Goal: Task Accomplishment & Management: Use online tool/utility

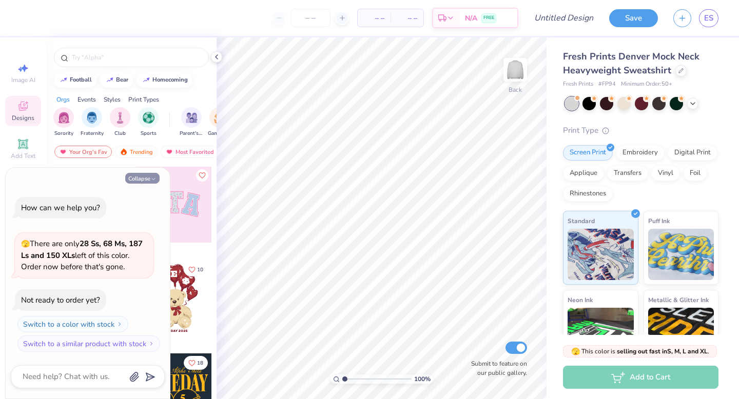
click at [152, 179] on polyline "button" at bounding box center [153, 179] width 3 height 2
type textarea "x"
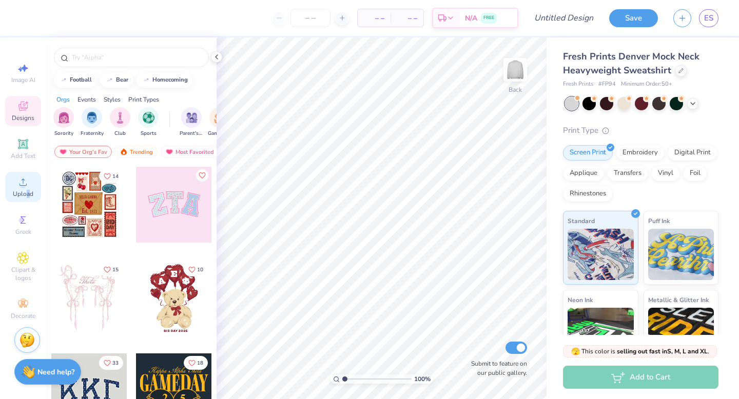
click at [28, 191] on span "Upload" at bounding box center [23, 194] width 21 height 8
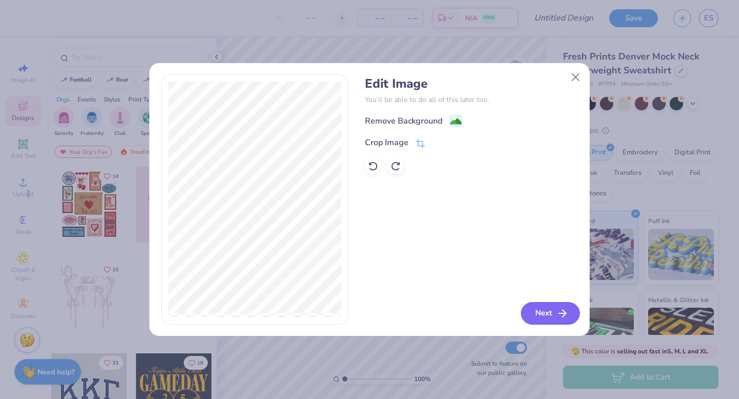
click at [555, 316] on button "Next" at bounding box center [550, 313] width 59 height 23
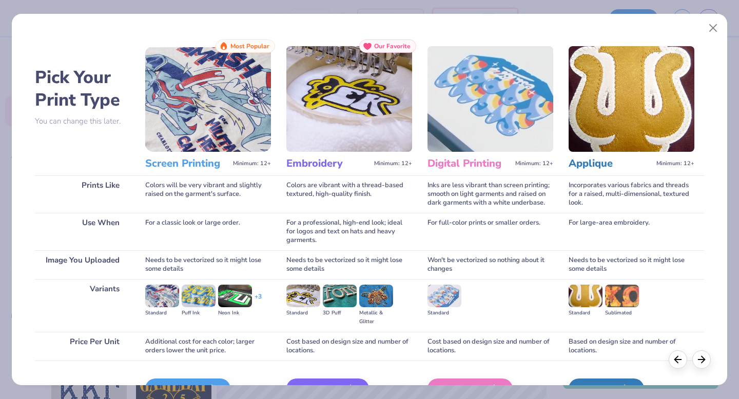
scroll to position [61, 0]
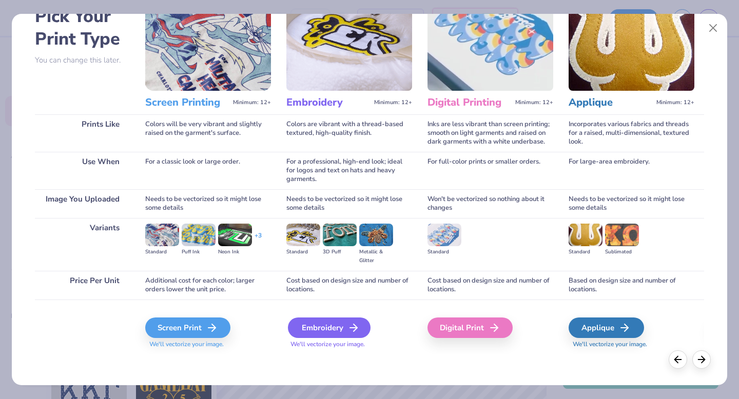
click at [343, 333] on div "Embroidery" at bounding box center [329, 328] width 83 height 21
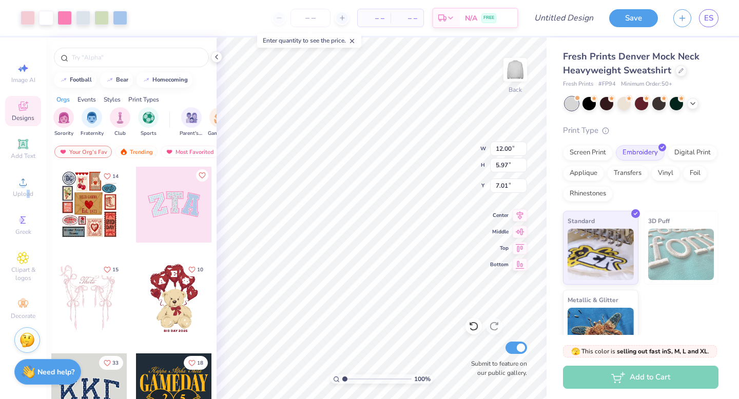
type input "3.38"
type input "8.49"
type input "4.23"
type input "3.48"
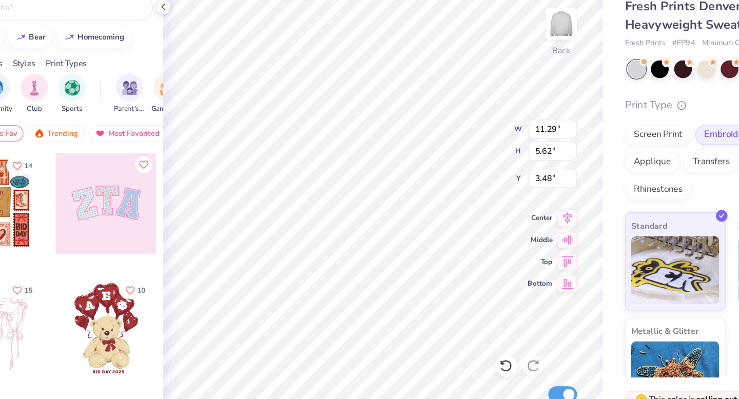
type input "11.29"
type input "5.62"
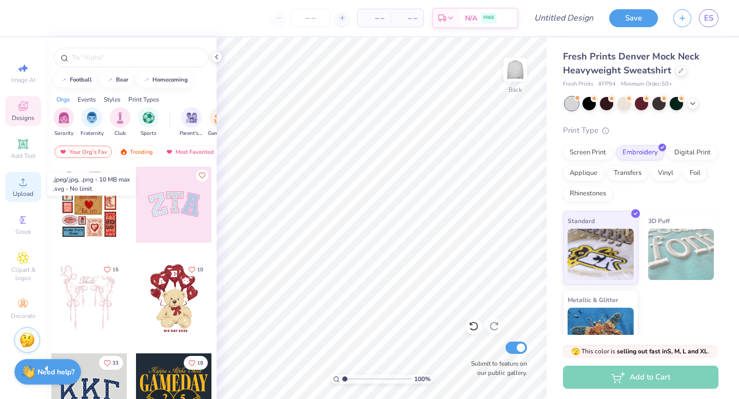
click at [26, 183] on icon at bounding box center [23, 182] width 12 height 12
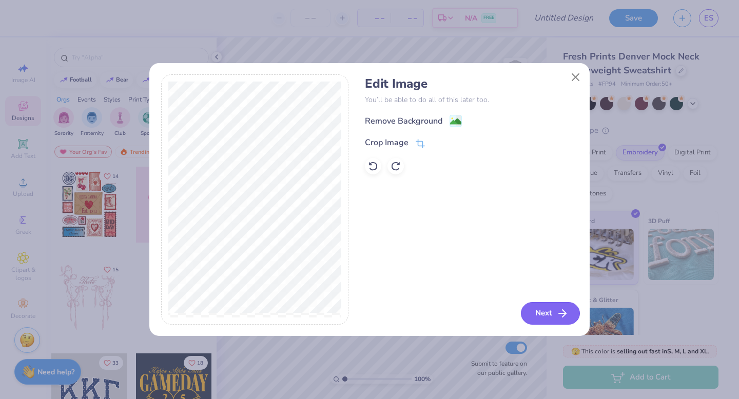
click at [535, 308] on button "Next" at bounding box center [550, 313] width 59 height 23
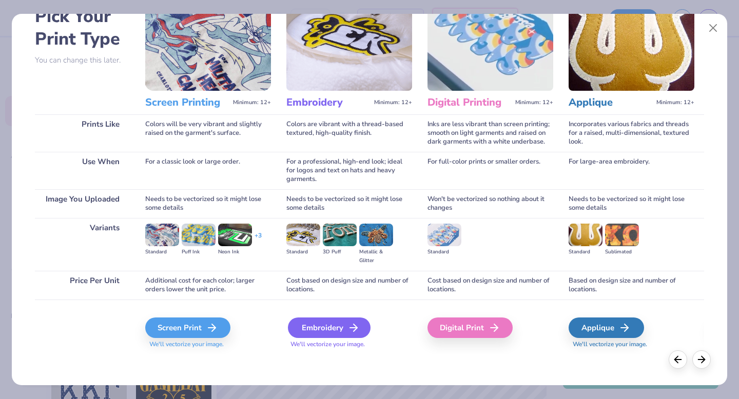
click at [324, 322] on div "Embroidery" at bounding box center [329, 328] width 83 height 21
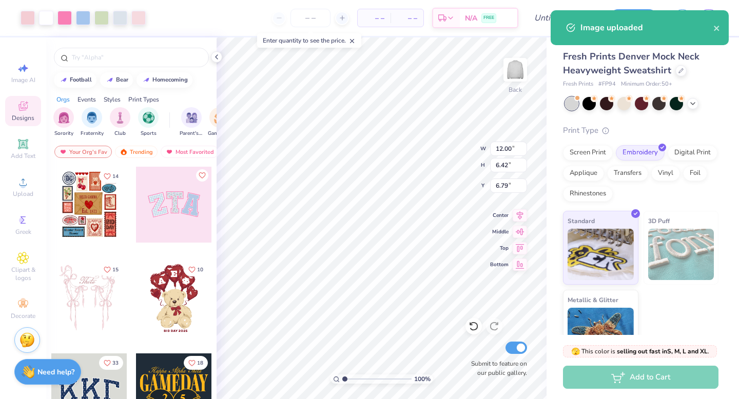
type input "9.91"
type input "5.30"
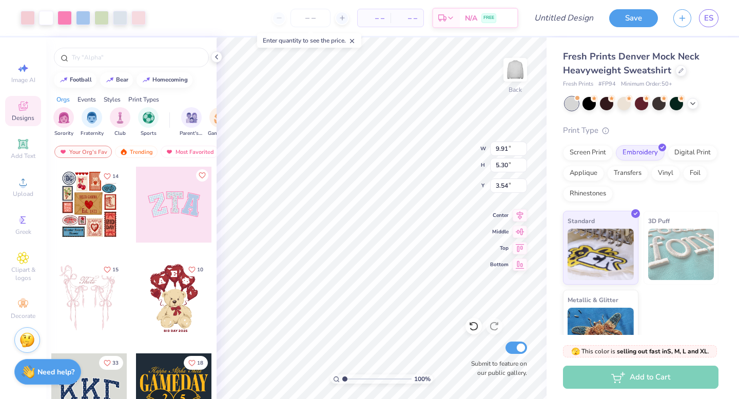
type input "3.54"
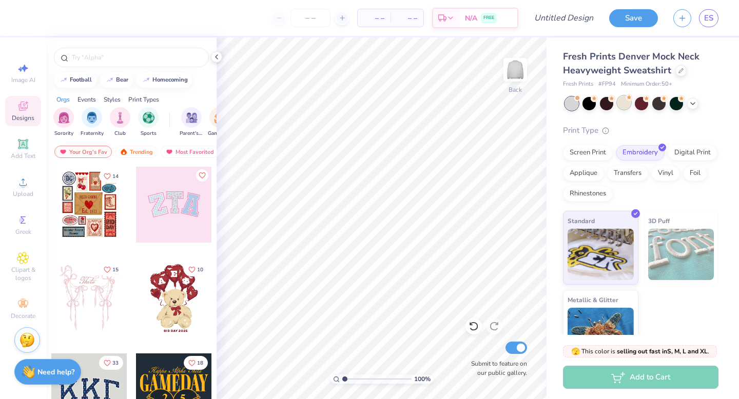
click at [624, 105] on div at bounding box center [623, 102] width 13 height 13
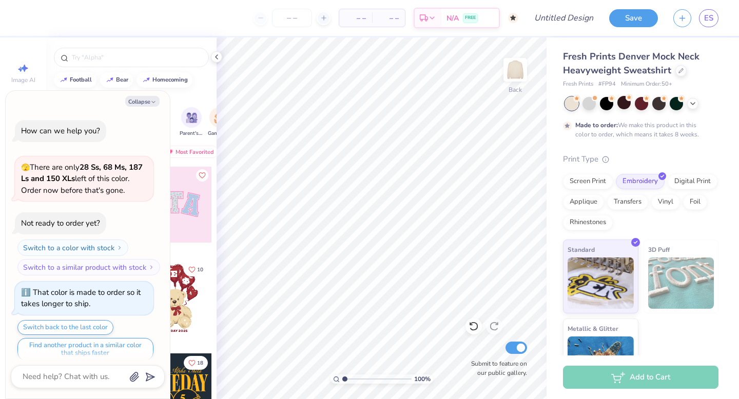
scroll to position [8, 0]
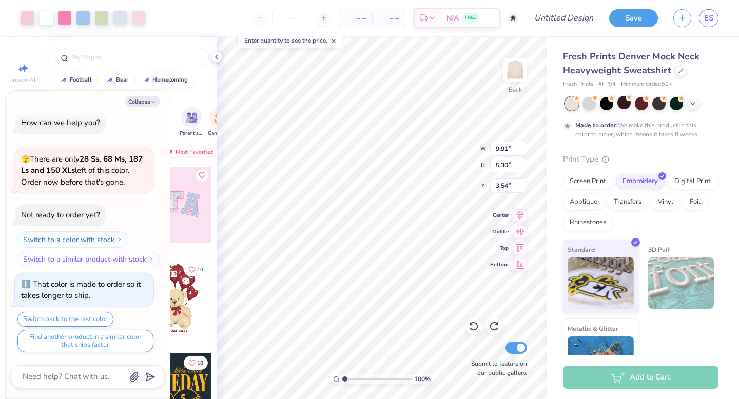
type textarea "x"
type input "3.66"
click at [694, 103] on icon at bounding box center [693, 103] width 8 height 8
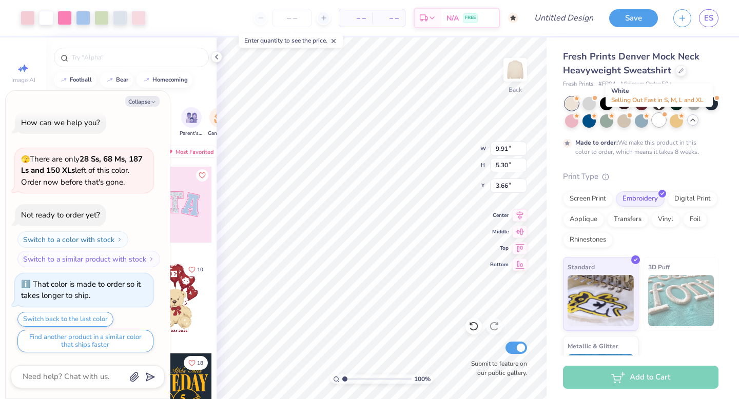
click at [661, 120] on div at bounding box center [658, 119] width 13 height 13
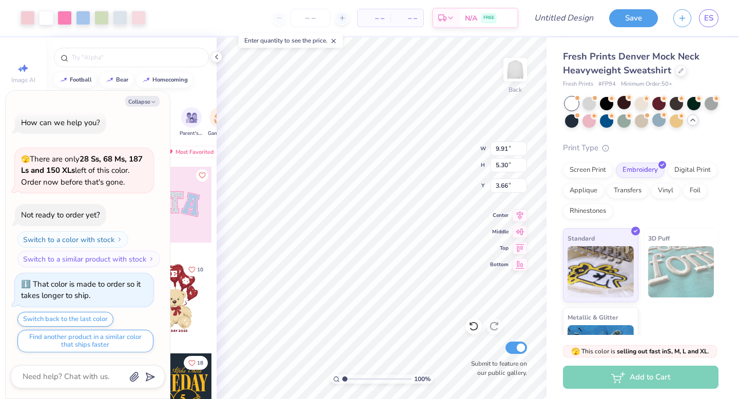
scroll to position [193, 0]
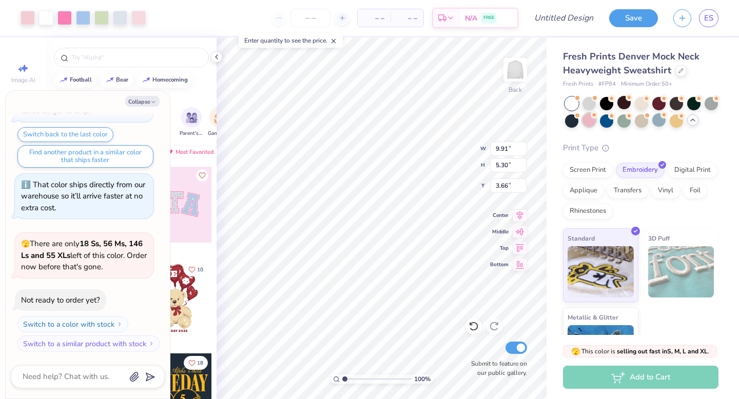
click at [594, 122] on div at bounding box center [589, 119] width 13 height 13
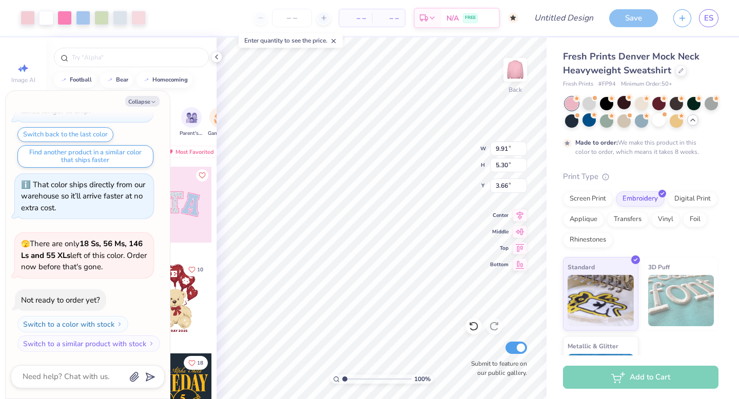
scroll to position [278, 0]
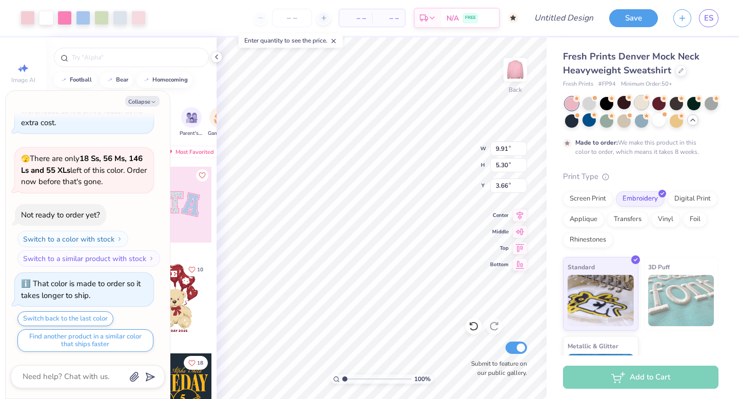
click at [648, 104] on div at bounding box center [641, 102] width 13 height 13
click at [620, 124] on div at bounding box center [623, 119] width 13 height 13
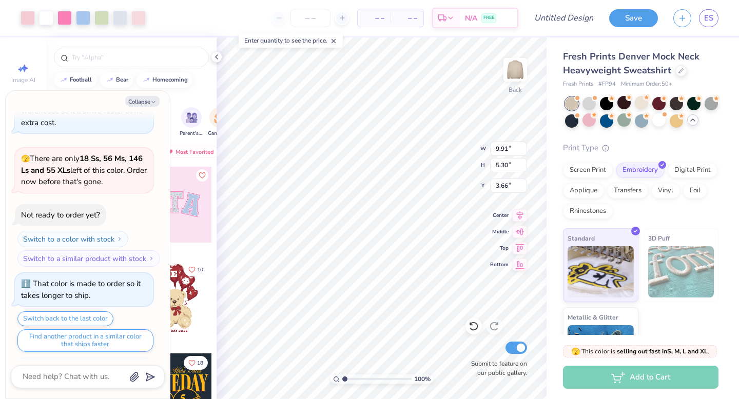
scroll to position [462, 0]
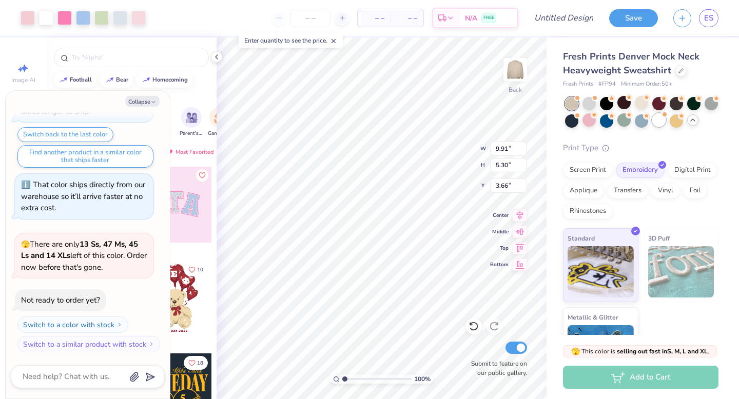
click at [660, 122] on div at bounding box center [658, 119] width 13 height 13
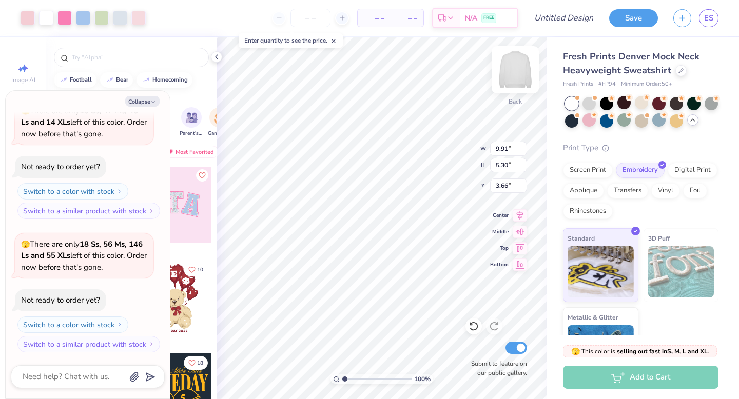
type textarea "x"
type input "9.43"
type input "5.04"
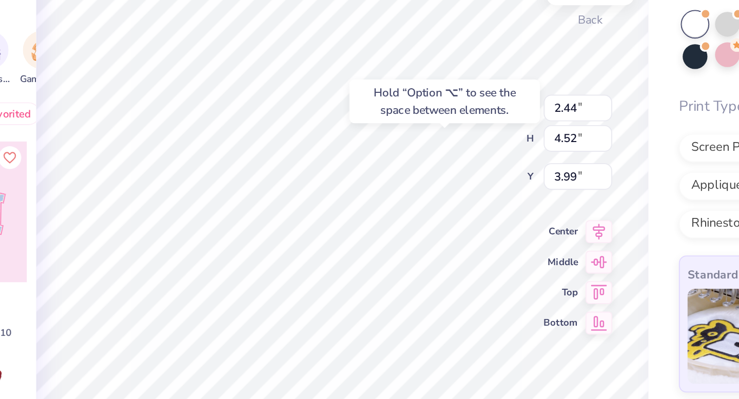
type textarea "x"
type input "1.99"
type input "4.26"
type input "4.21"
type textarea "x"
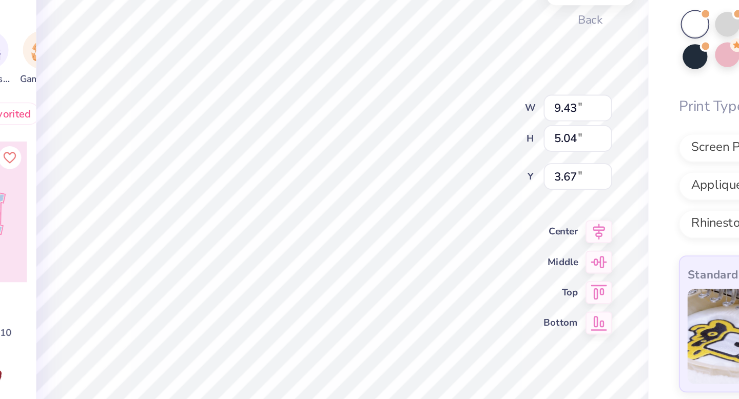
type input "3.86"
type textarea "x"
type input "3.67"
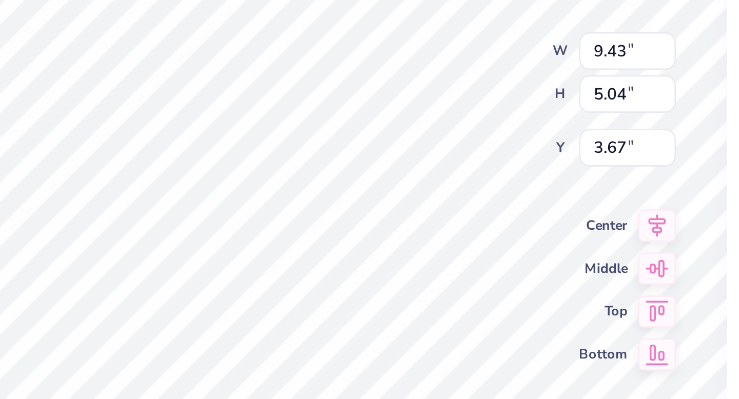
type textarea "x"
type input "3.86"
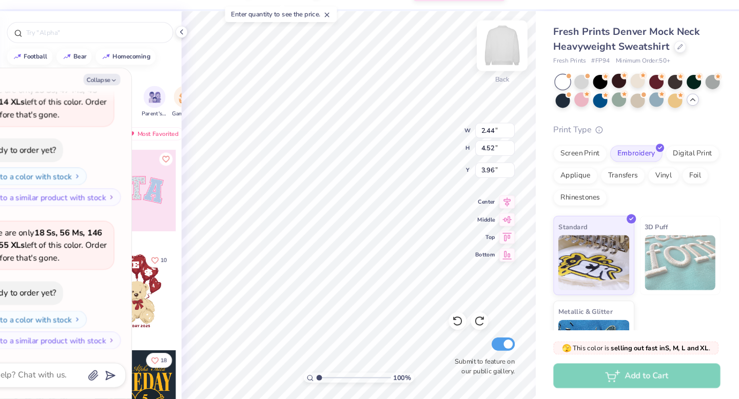
type textarea "x"
type input "3.99"
type textarea "x"
type input "9.40"
type input "5.03"
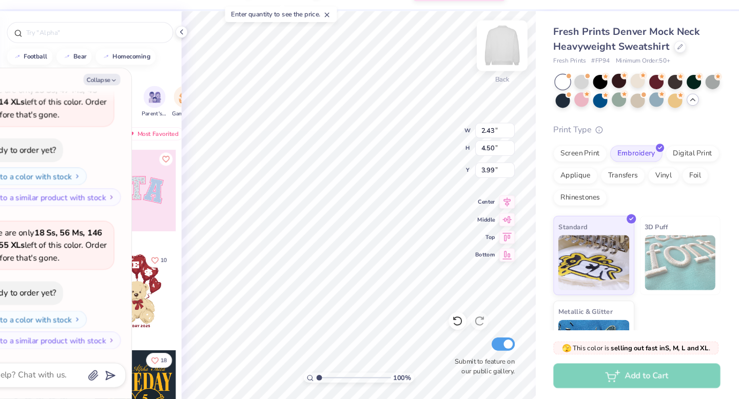
type textarea "x"
type input "2.67"
type input "4.95"
type textarea "x"
type input "2.43"
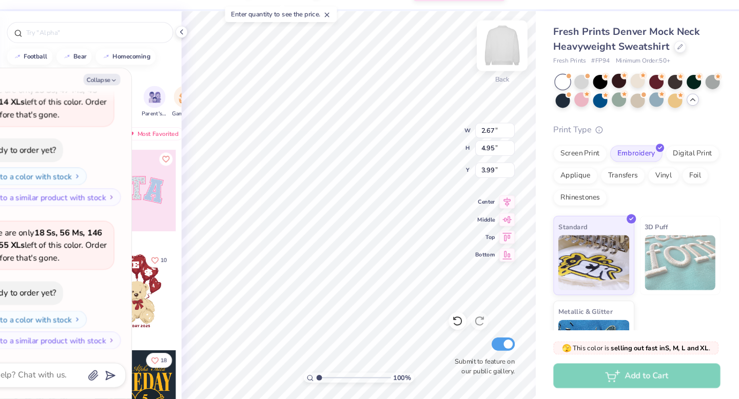
type input "4.50"
click at [521, 231] on icon at bounding box center [520, 230] width 14 height 12
type textarea "x"
type input "7.75"
type textarea "x"
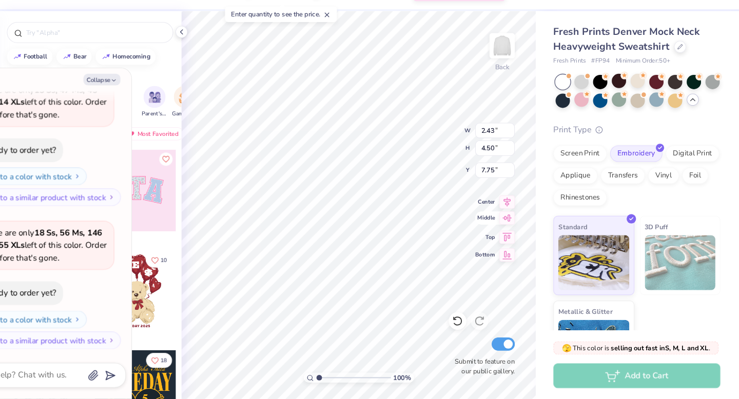
type input "9.16"
type input "4.75"
type input "3.79"
type textarea "x"
type input "3.99"
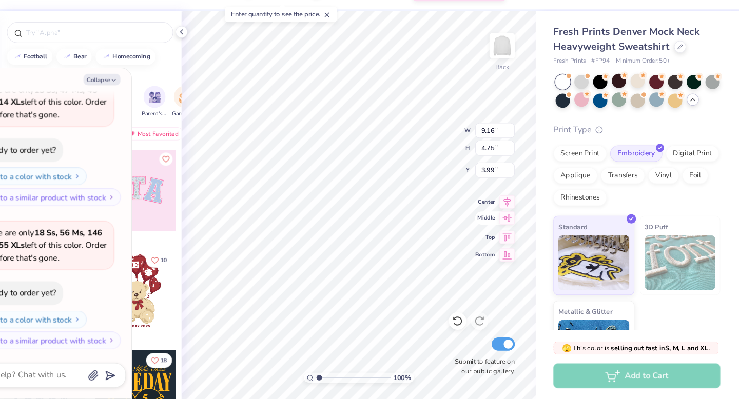
type textarea "x"
type input "3.79"
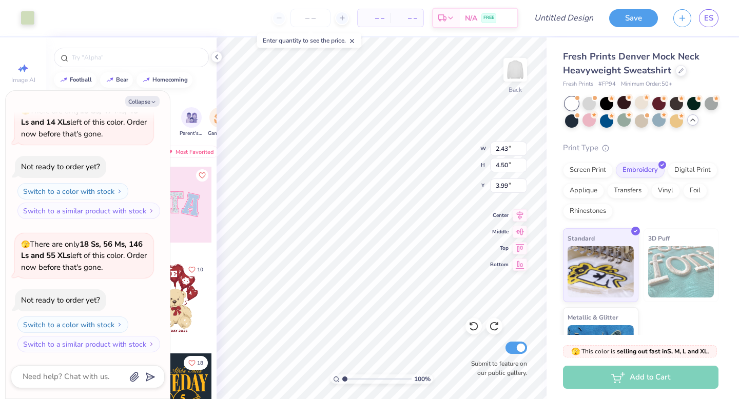
type textarea "x"
type input "3.29"
type input "4.15"
type input "3.85"
type textarea "x"
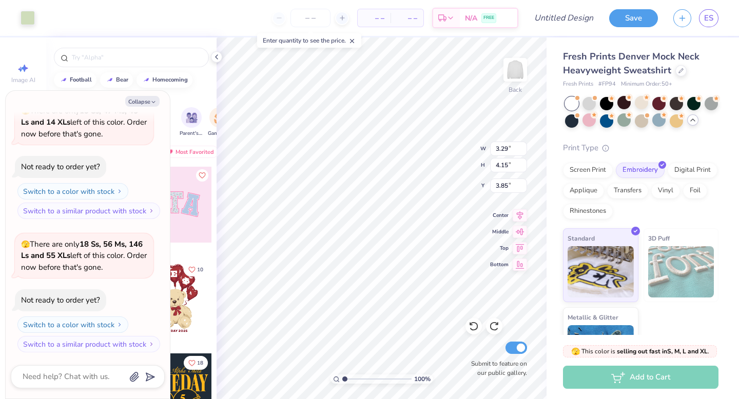
type input "3.76"
click at [517, 245] on icon at bounding box center [520, 247] width 9 height 8
type textarea "x"
type input "0.50"
type textarea "x"
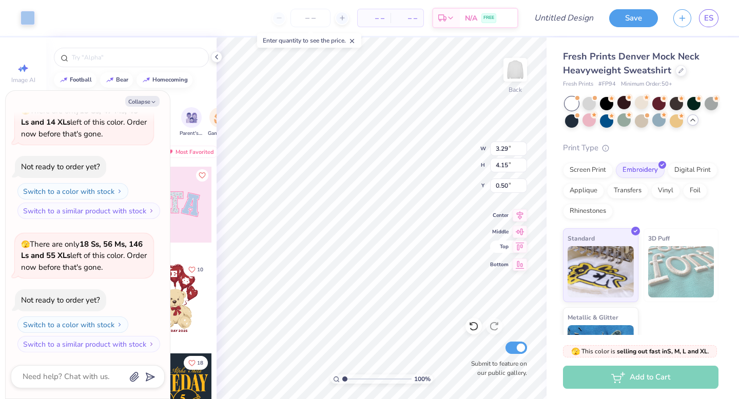
type input "3.76"
type textarea "x"
type input "3.85"
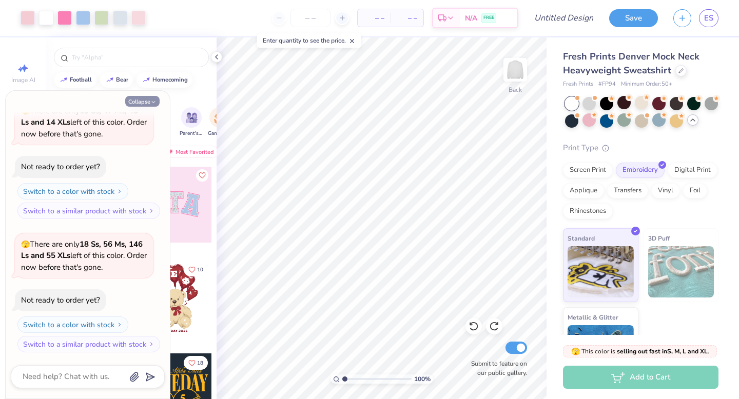
click at [145, 102] on button "Collapse" at bounding box center [142, 101] width 34 height 11
type textarea "x"
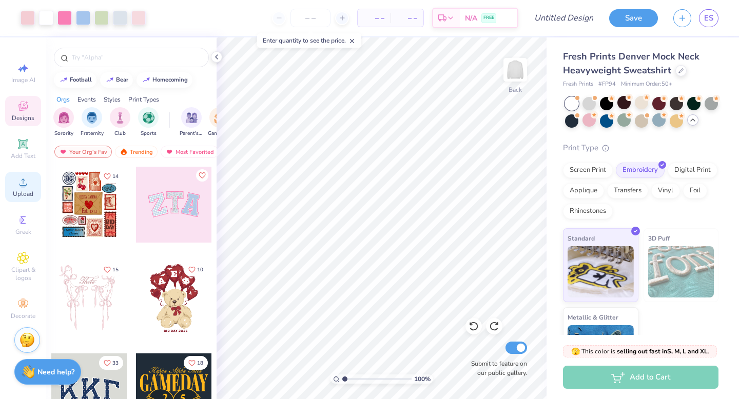
click at [21, 192] on span "Upload" at bounding box center [23, 194] width 21 height 8
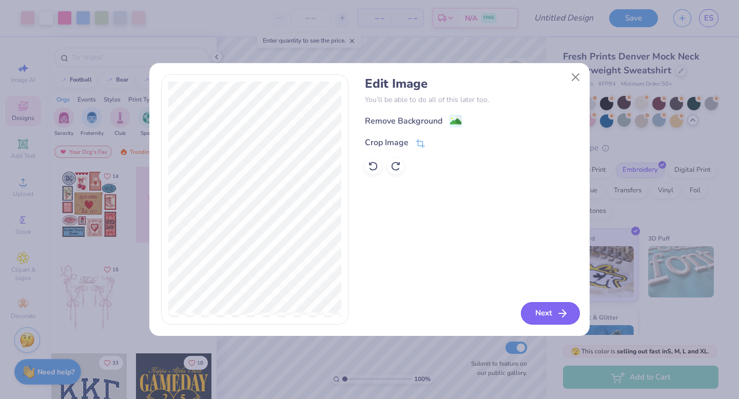
click at [541, 313] on button "Next" at bounding box center [550, 313] width 59 height 23
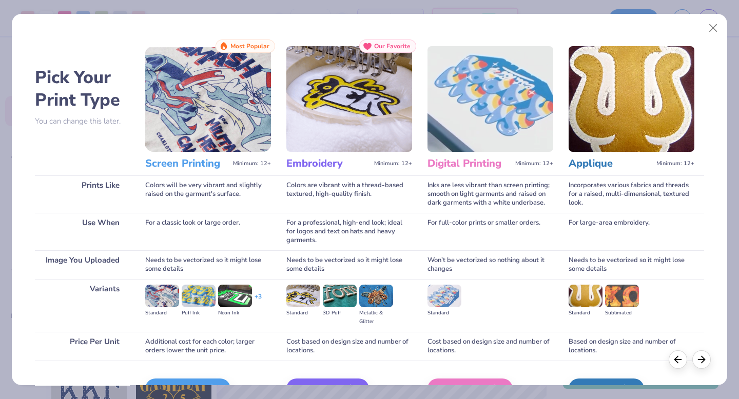
scroll to position [61, 0]
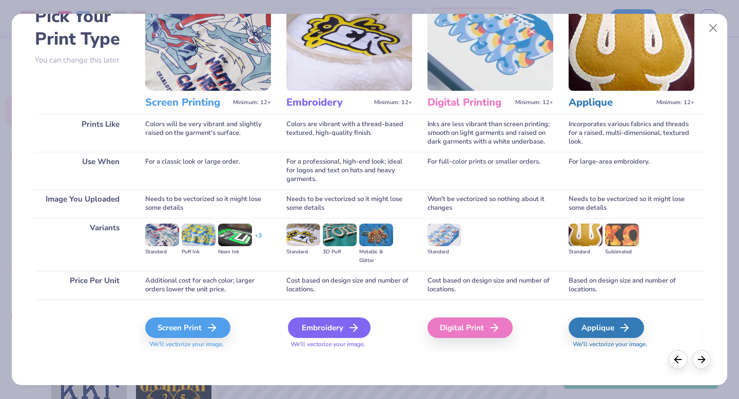
click at [314, 330] on div "Embroidery" at bounding box center [329, 328] width 83 height 21
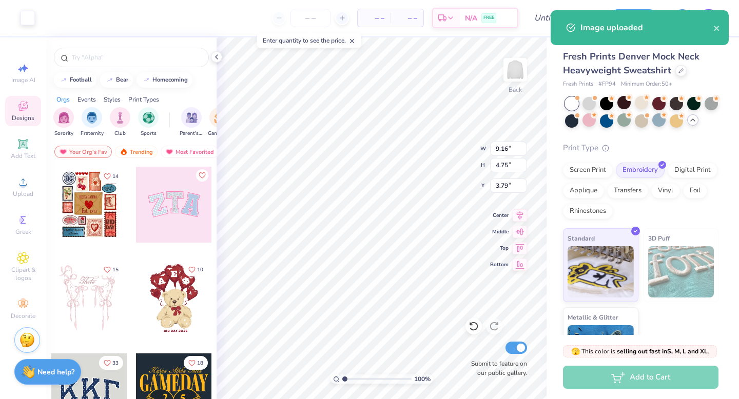
type input "9.16"
type input "4.75"
type input "3.99"
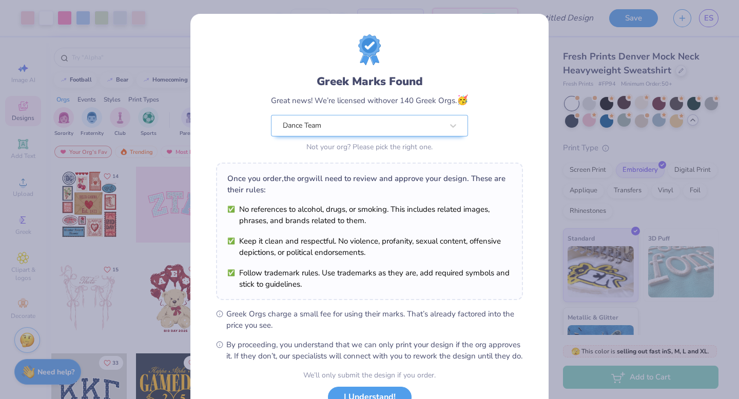
scroll to position [81, 0]
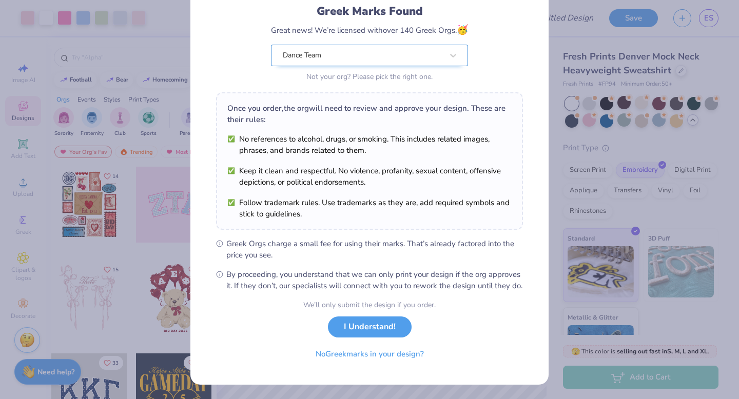
click at [377, 43] on div "Greek Marks Found Great news! We’re licensed with over 140 Greek Orgs. 🥳 Dance …" at bounding box center [369, 24] width 307 height 120
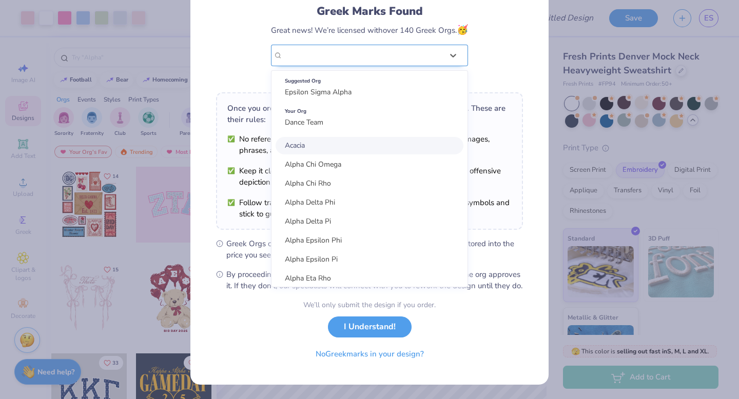
scroll to position [0, 0]
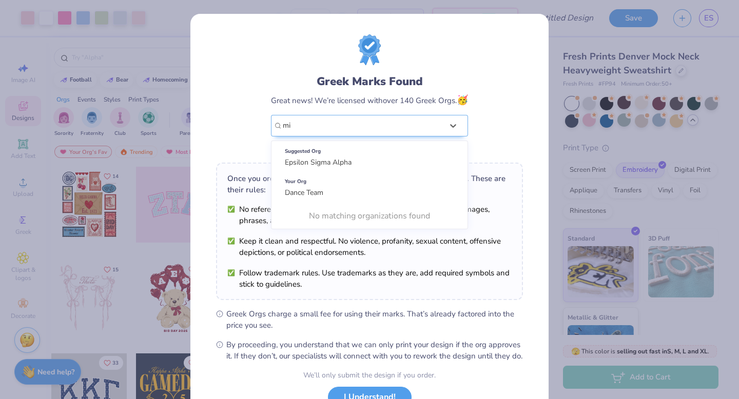
type input "m"
type input "personal"
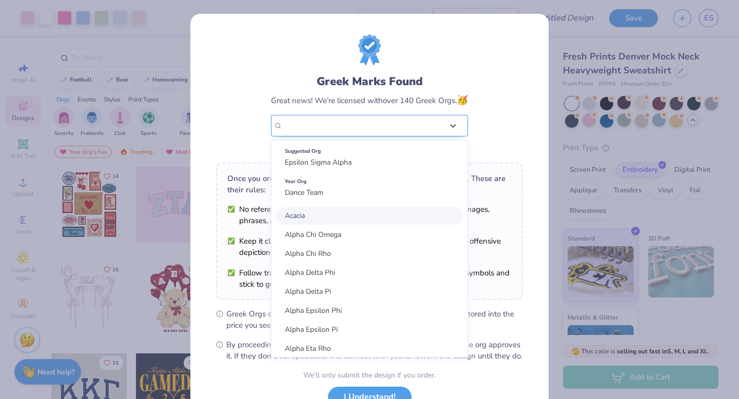
click at [362, 125] on div "National Panhellenic Conference" at bounding box center [363, 125] width 162 height 21
type input "e"
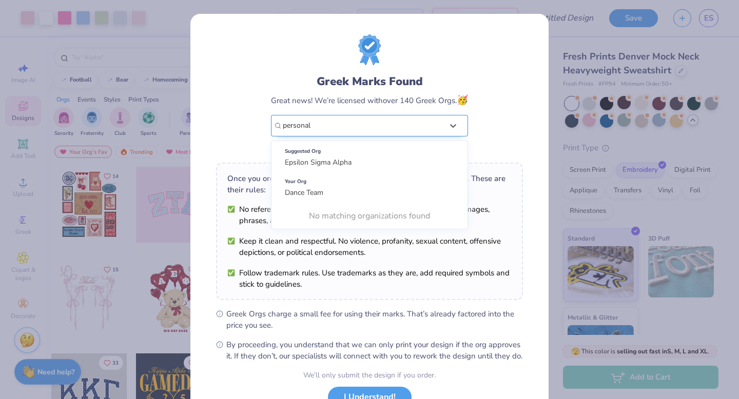
type input "personal"
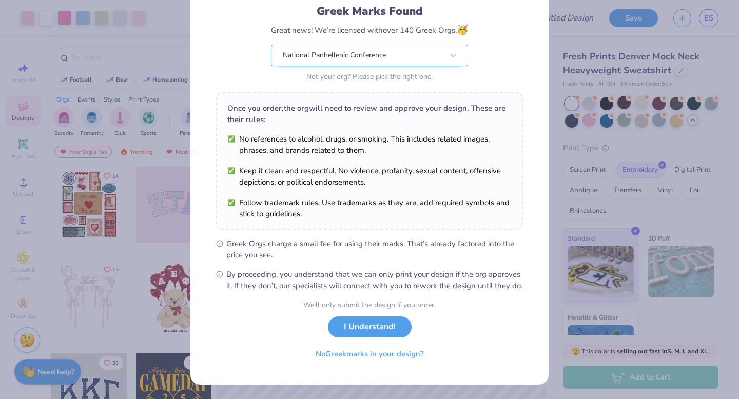
scroll to position [81, 0]
click at [357, 353] on button "No Greek marks in your design?" at bounding box center [370, 351] width 126 height 21
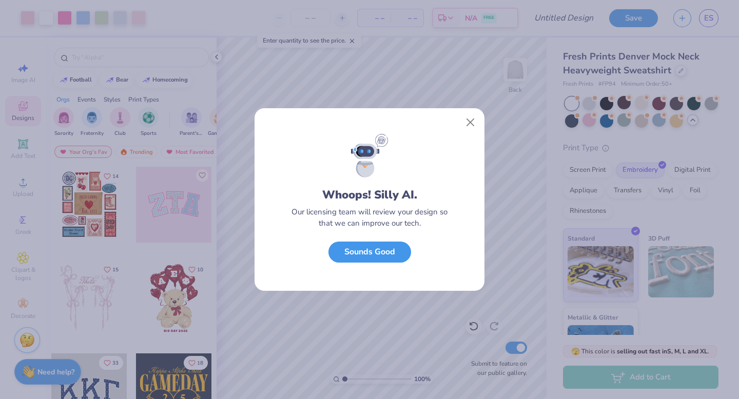
click at [399, 244] on button "Sounds Good" at bounding box center [369, 252] width 83 height 21
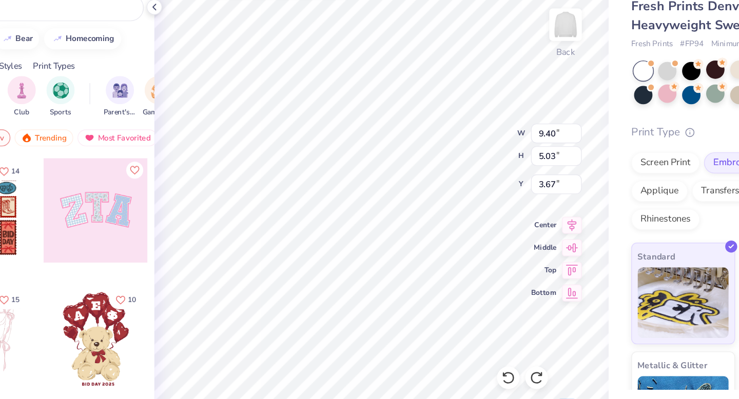
type input "3.67"
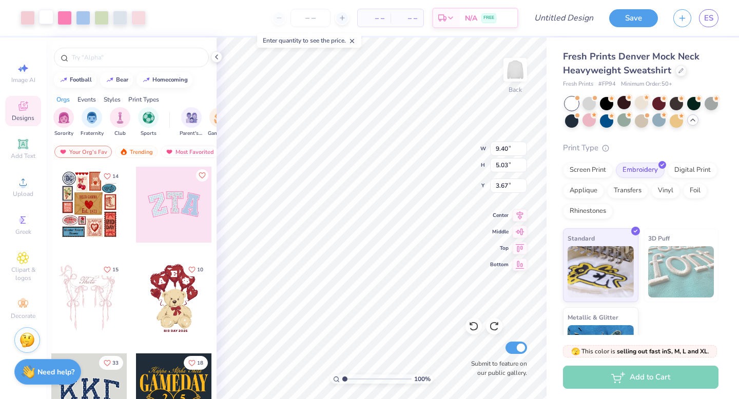
click at [44, 15] on div at bounding box center [46, 17] width 14 height 14
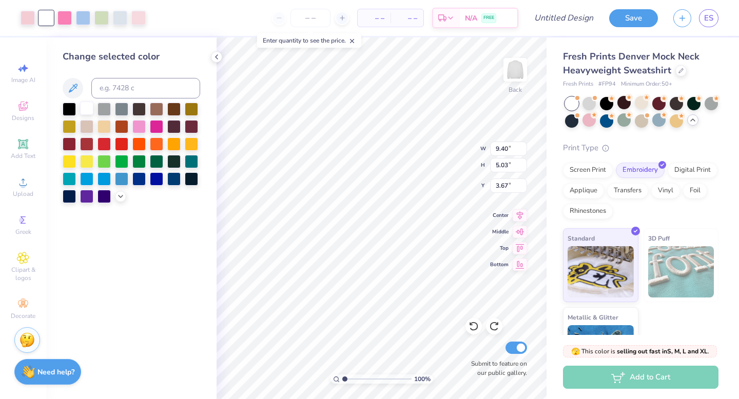
click at [88, 106] on div at bounding box center [86, 108] width 13 height 13
click at [88, 104] on div at bounding box center [86, 108] width 13 height 13
click at [84, 109] on div at bounding box center [86, 108] width 13 height 13
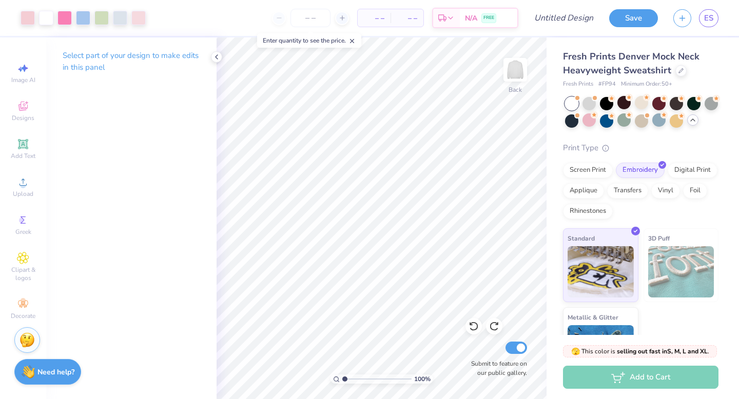
click at [177, 54] on p "Select part of your design to make edits in this panel" at bounding box center [132, 62] width 138 height 24
click at [45, 22] on div at bounding box center [46, 17] width 14 height 14
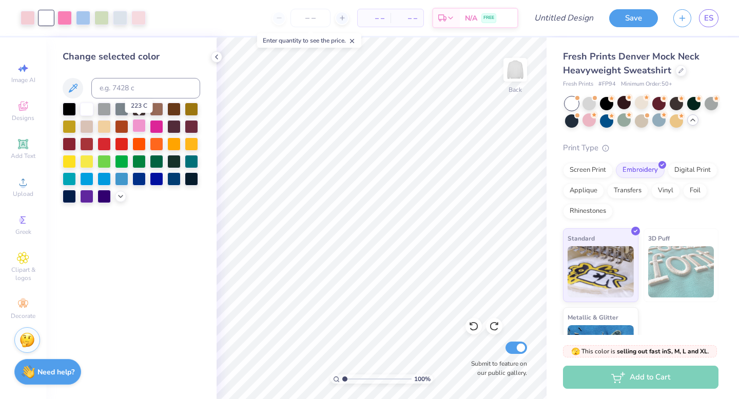
click at [137, 128] on div at bounding box center [138, 125] width 13 height 13
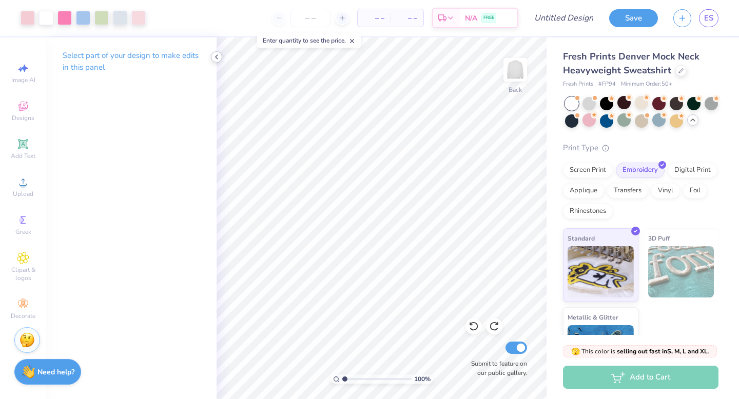
click at [212, 59] on div at bounding box center [216, 56] width 11 height 11
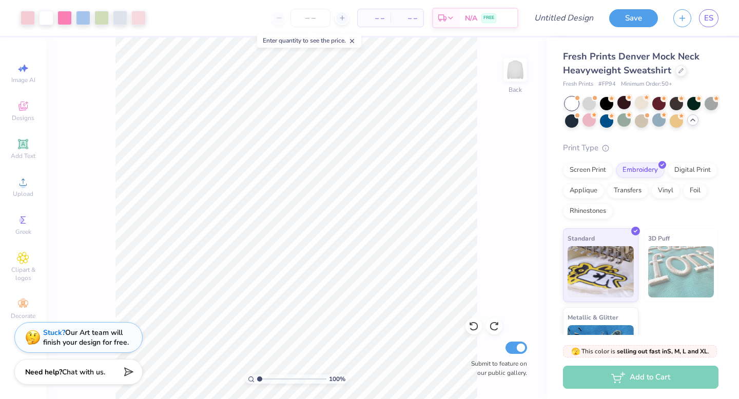
click at [355, 38] on icon at bounding box center [351, 40] width 7 height 7
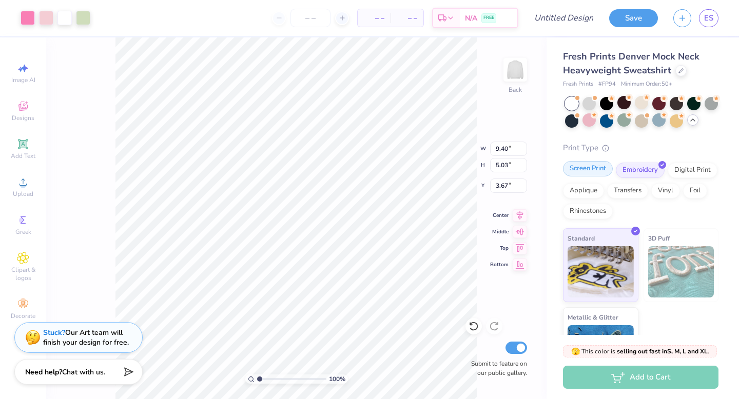
click at [594, 171] on div "Screen Print" at bounding box center [588, 168] width 50 height 15
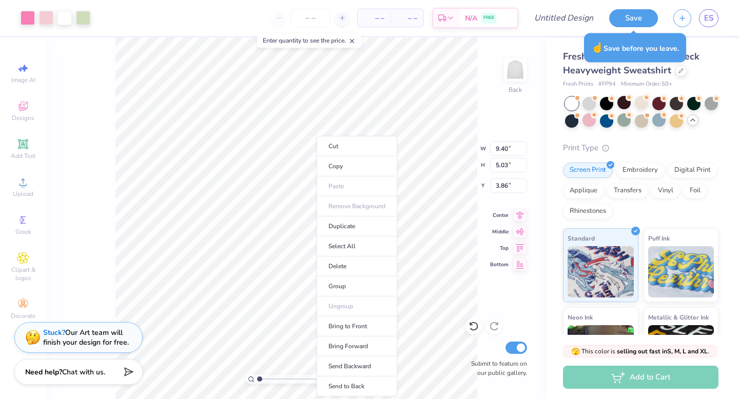
click at [374, 315] on ul "Cut Copy Paste Remove Background Duplicate Select All Delete Group Ungroup Brin…" at bounding box center [357, 266] width 81 height 261
click at [365, 293] on li "Group" at bounding box center [357, 287] width 81 height 20
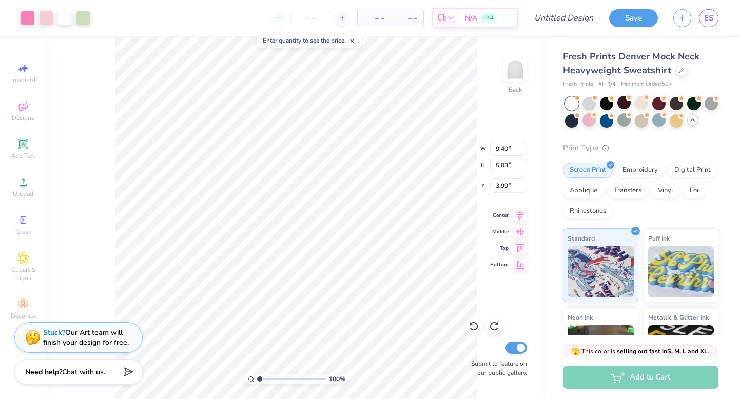
type input "3.86"
type input "3.99"
type input "9.16"
type input "4.75"
type input "3.79"
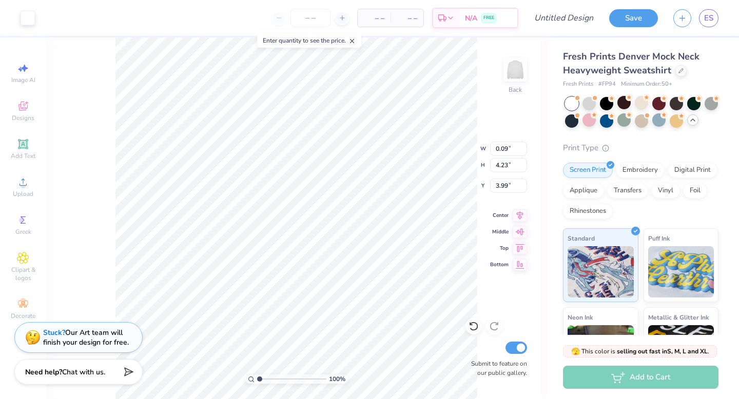
type input "9.16"
type input "4.75"
type input "3.79"
type input "2.43"
type input "4.50"
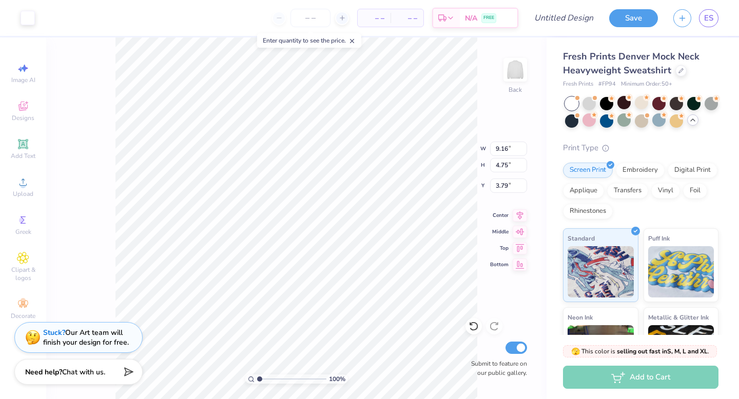
type input "3.99"
type input "12.06"
type input "9.21"
type input "4.78"
type input "12.03"
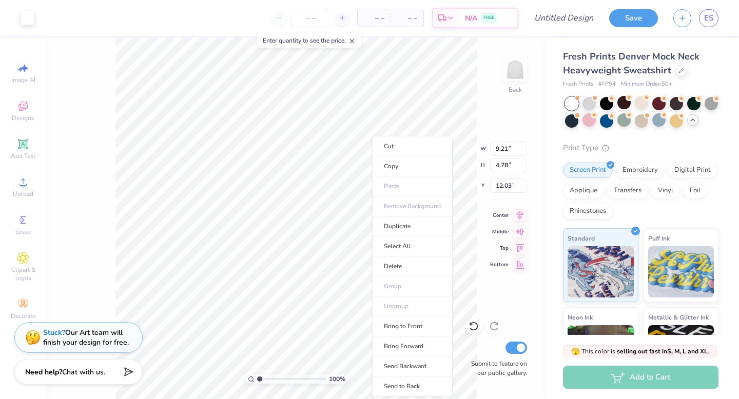
click at [414, 308] on ul "Cut Copy Paste Remove Background Duplicate Select All Delete Group Ungroup Brin…" at bounding box center [412, 266] width 81 height 261
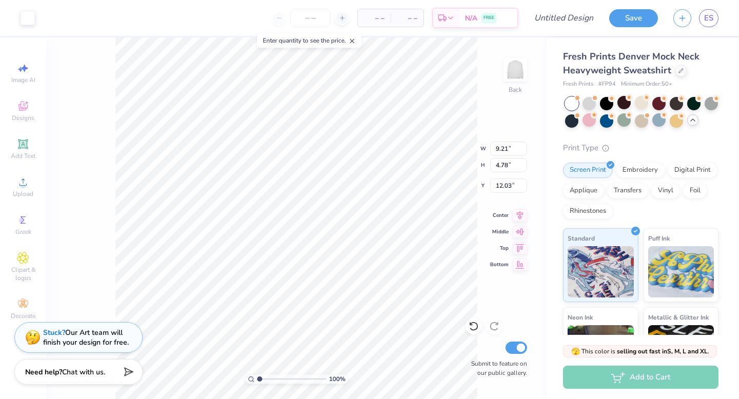
type input "12.02"
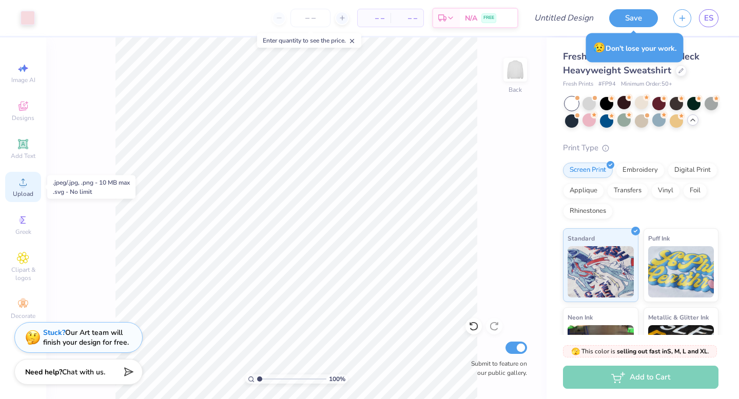
click at [25, 189] on div "Upload" at bounding box center [23, 187] width 36 height 30
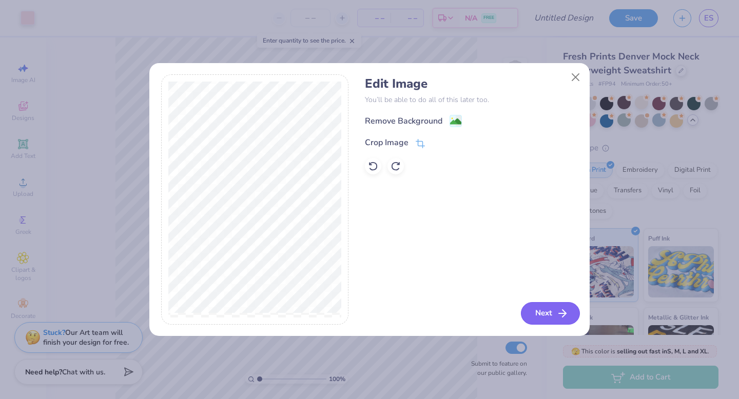
click at [531, 306] on button "Next" at bounding box center [550, 313] width 59 height 23
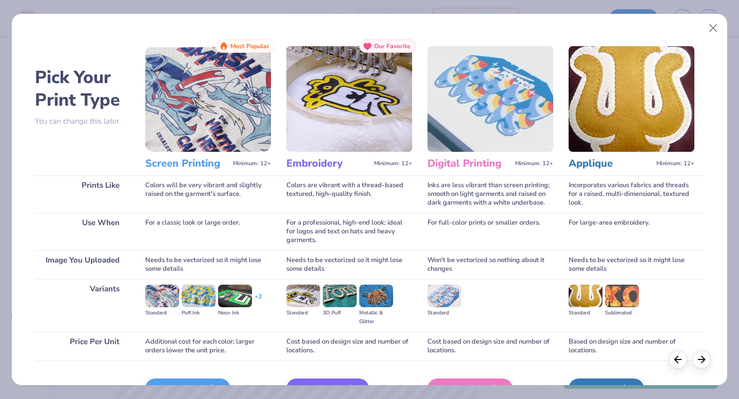
scroll to position [61, 0]
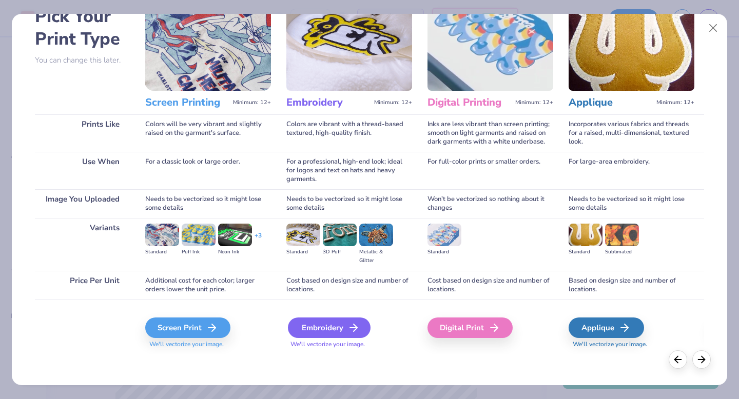
click at [330, 334] on div "Embroidery" at bounding box center [329, 328] width 83 height 21
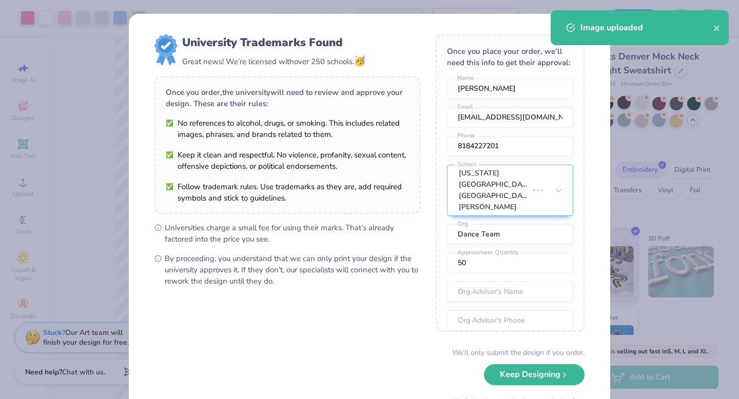
click at [328, 249] on body "Art colors – – Per Item – – Total Est. Delivery N/A FREE Design Title Save ES I…" at bounding box center [369, 199] width 739 height 399
type input "8.59"
type input "4.27"
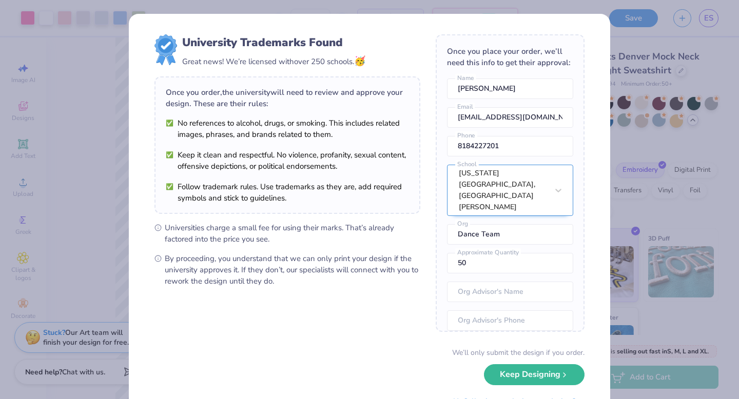
click at [547, 186] on div "California Polytechnic State University, San Luis Obispo" at bounding box center [510, 190] width 126 height 51
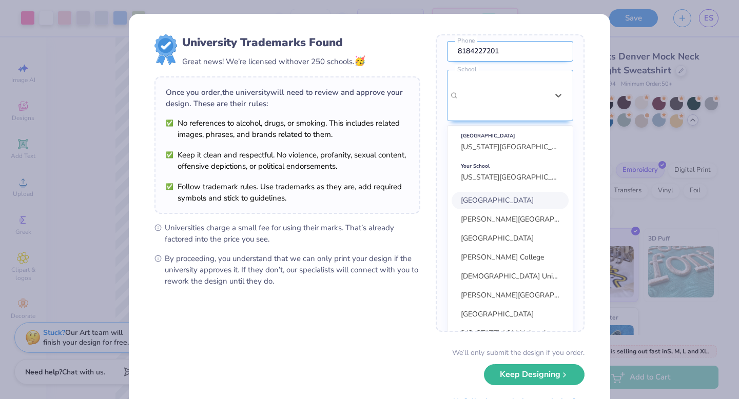
scroll to position [56, 0]
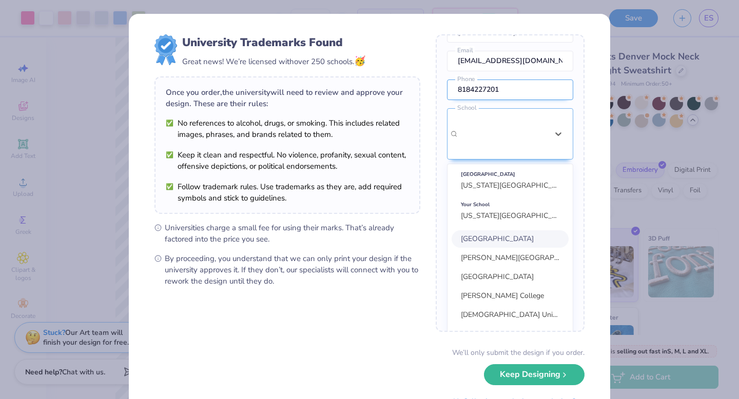
click at [556, 90] on div "Once you place your order, we’ll need this info to get their approval: Eden Sid…" at bounding box center [510, 183] width 149 height 298
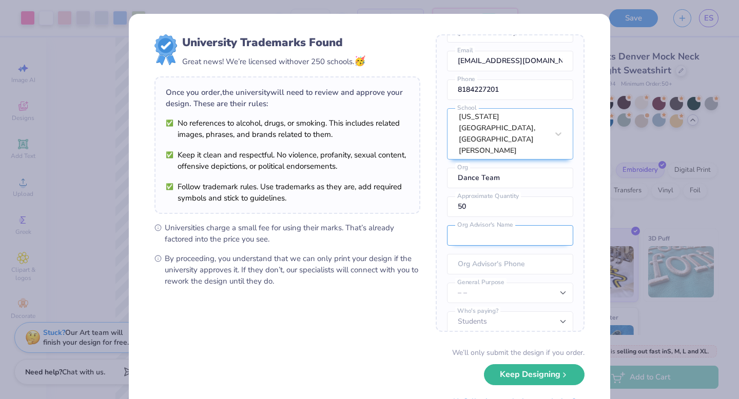
click at [519, 225] on input "text" at bounding box center [510, 235] width 126 height 21
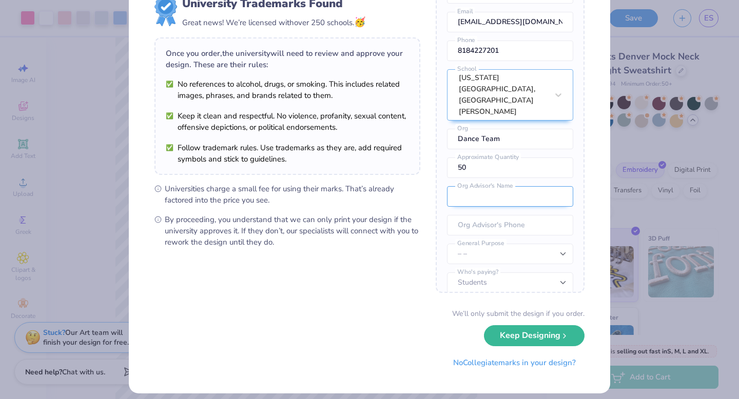
scroll to position [40, 0]
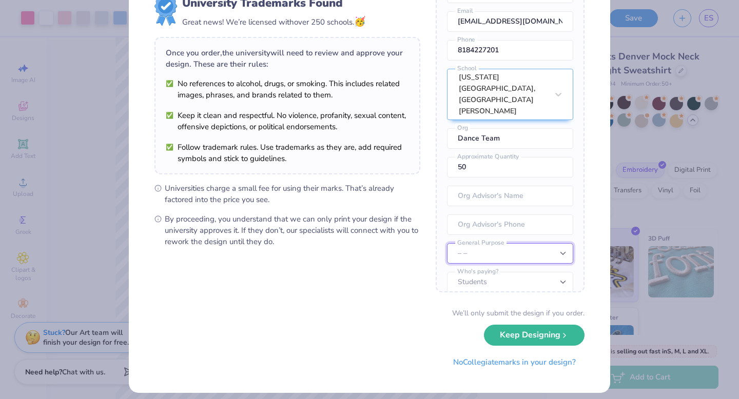
click at [532, 247] on select "– – Member apparel for registered Student Organization / Department / School Fu…" at bounding box center [510, 253] width 126 height 21
click at [536, 243] on select "– – Member apparel for registered Student Organization / Department / School Fu…" at bounding box center [510, 253] width 126 height 21
select select "Resale outside the university"
click at [447, 243] on select "– – Member apparel for registered Student Organization / Department / School Fu…" at bounding box center [510, 253] width 126 height 21
click at [533, 272] on select "Students University" at bounding box center [510, 282] width 126 height 21
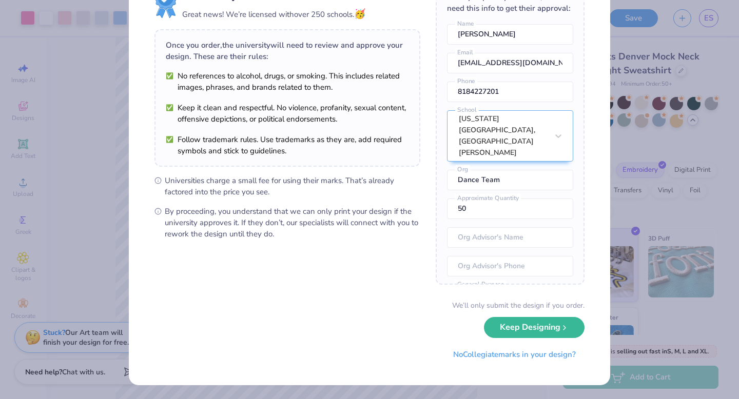
scroll to position [0, 0]
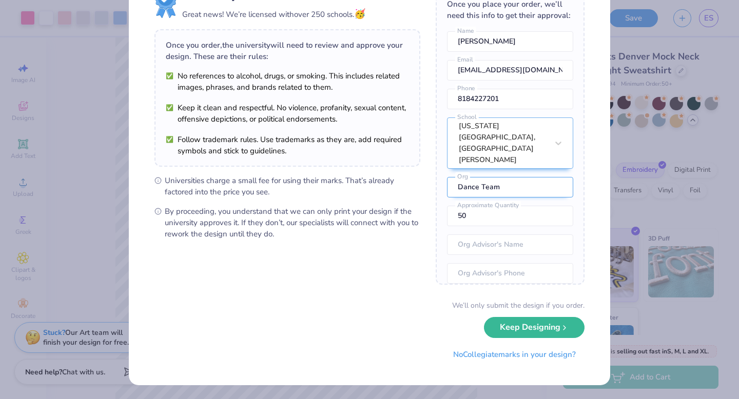
click at [531, 180] on input "Dance Team" at bounding box center [510, 187] width 126 height 21
drag, startPoint x: 531, startPoint y: 180, endPoint x: 437, endPoint y: 172, distance: 94.2
click at [438, 173] on div "Once you place your order, we’ll need this info to get their approval: Eden Sid…" at bounding box center [510, 136] width 149 height 298
type input "Personal Business"
click at [490, 245] on div "Once you place your order, we’ll need this info to get their approval: Eden Sid…" at bounding box center [510, 136] width 149 height 298
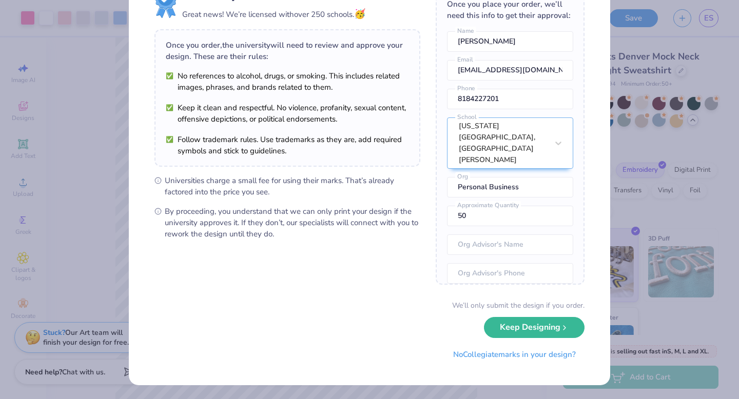
scroll to position [56, 0]
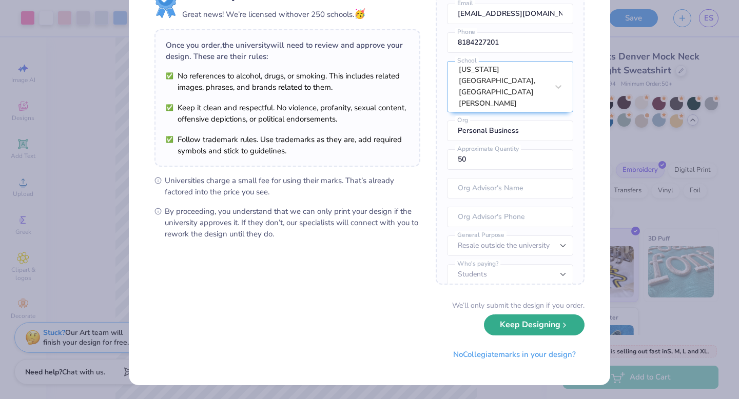
click at [545, 330] on button "Keep Designing" at bounding box center [534, 325] width 101 height 21
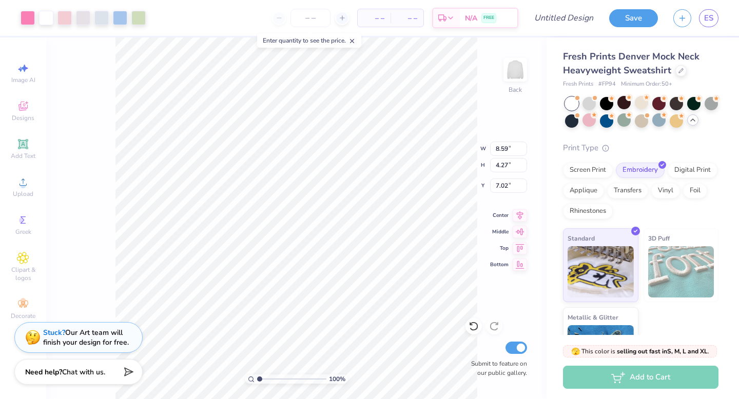
scroll to position [0, 0]
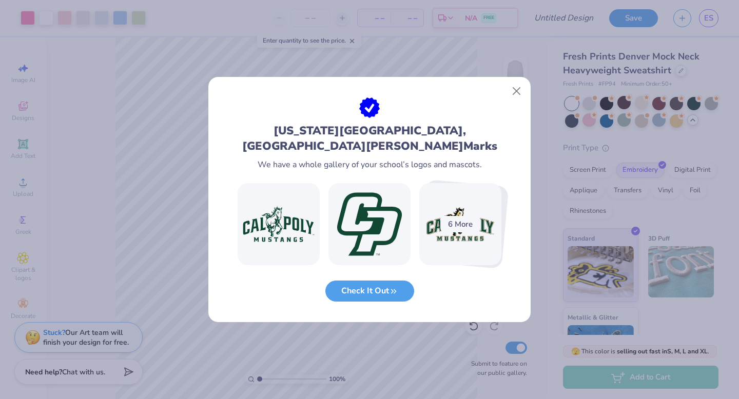
click at [519, 81] on div at bounding box center [369, 87] width 322 height 21
click at [518, 92] on button "Close" at bounding box center [517, 92] width 20 height 20
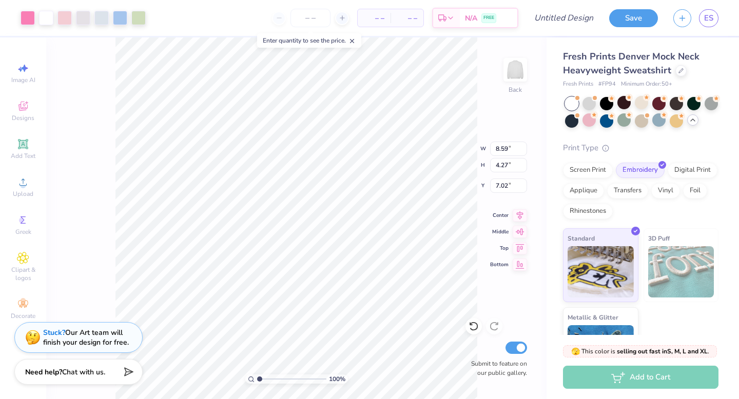
type input "3.56"
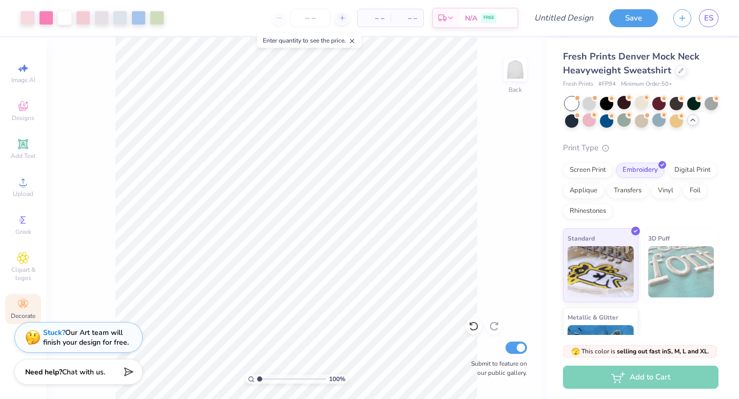
click at [22, 304] on icon at bounding box center [23, 304] width 10 height 7
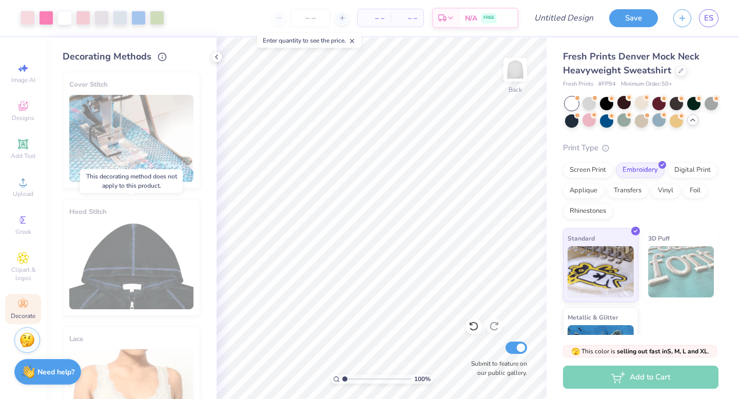
click at [105, 280] on div "Hood Stitch" at bounding box center [132, 257] width 138 height 117
click at [138, 143] on div "Cover Stitch" at bounding box center [132, 130] width 138 height 117
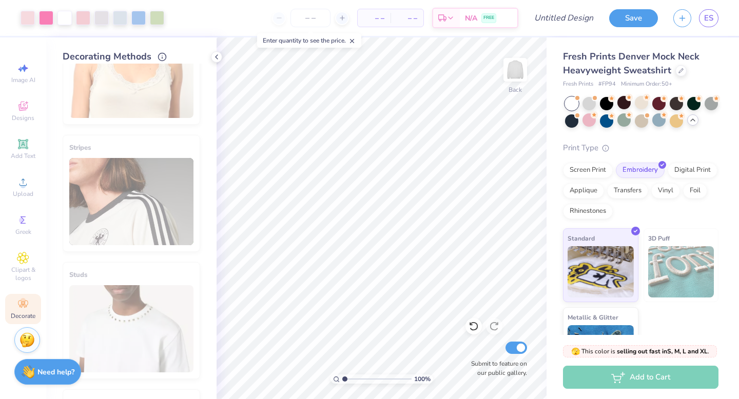
scroll to position [564, 0]
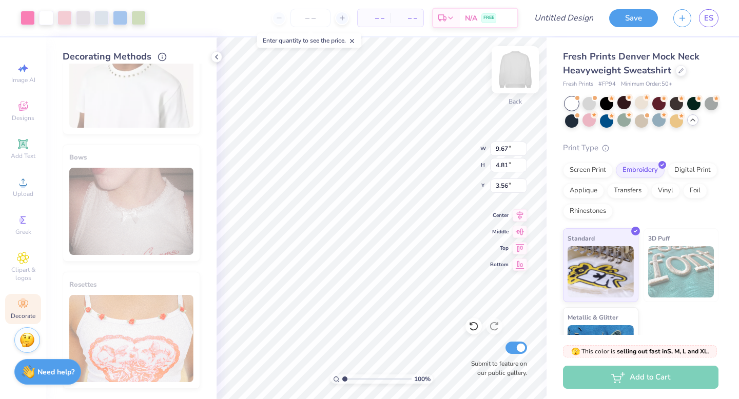
type input "9.67"
type input "4.81"
type input "3.32"
click at [517, 72] on img at bounding box center [515, 69] width 41 height 41
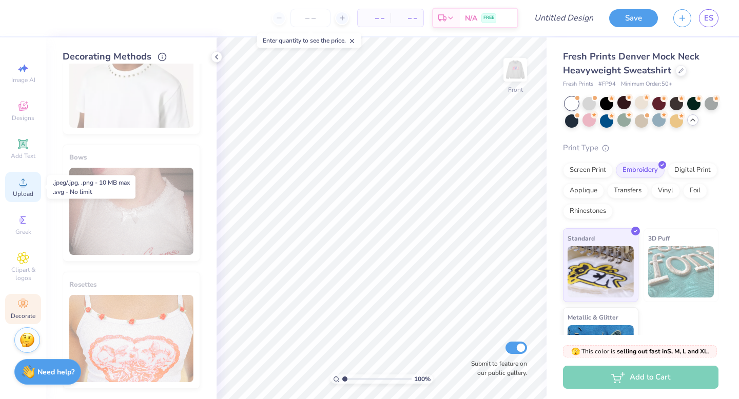
click at [29, 181] on div "Upload" at bounding box center [23, 187] width 36 height 30
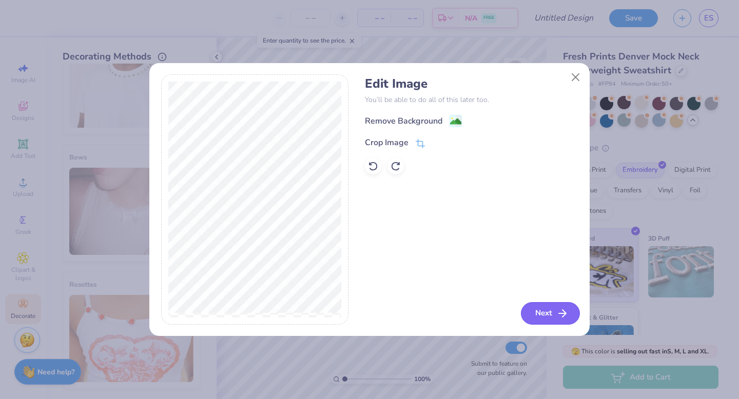
click at [539, 312] on button "Next" at bounding box center [550, 313] width 59 height 23
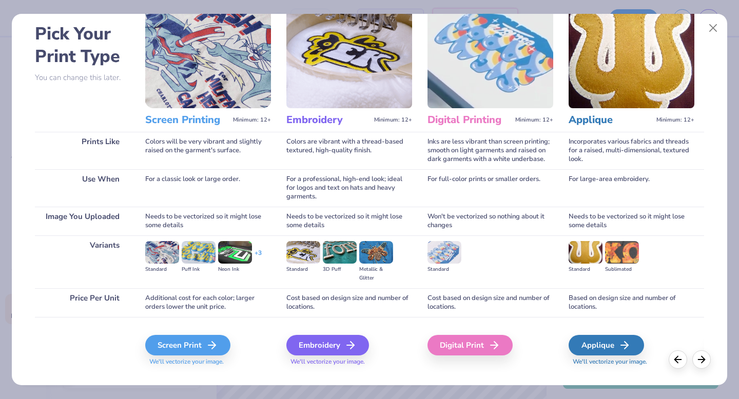
scroll to position [61, 0]
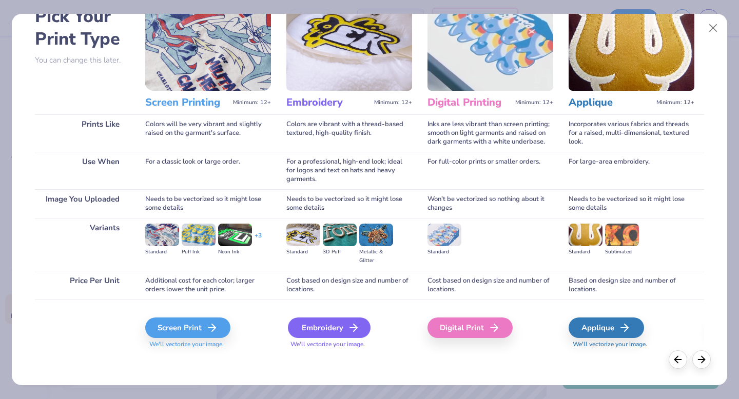
click at [326, 327] on div "Embroidery" at bounding box center [329, 328] width 83 height 21
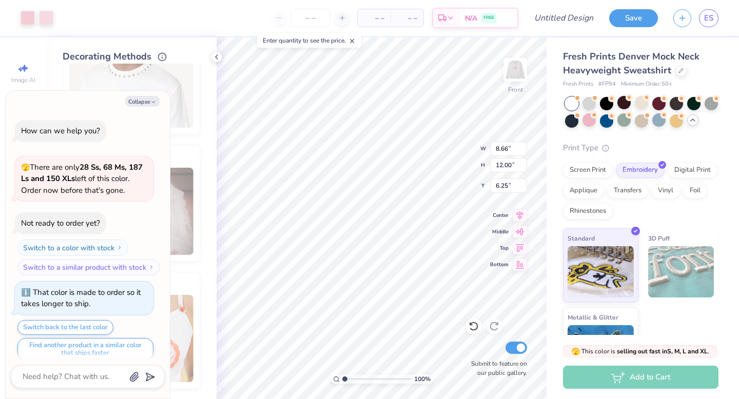
scroll to position [681, 0]
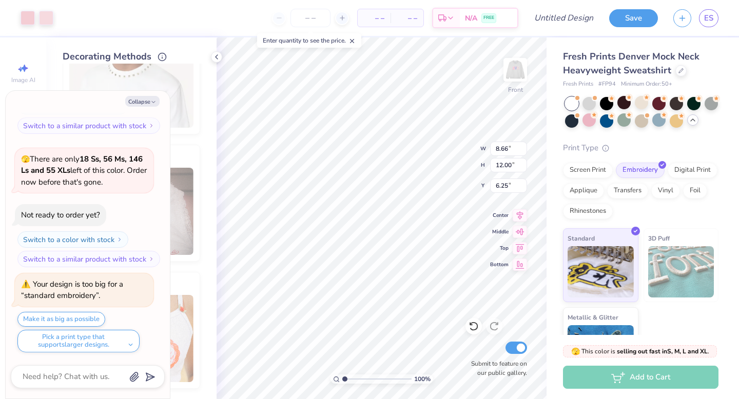
type textarea "x"
type input "4.50"
type textarea "x"
type input "6.53"
type textarea "x"
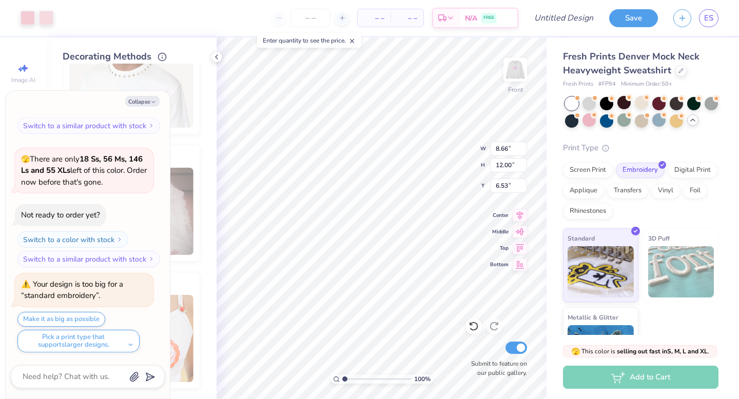
type input "6.52"
click at [588, 172] on div "Screen Print" at bounding box center [588, 168] width 50 height 15
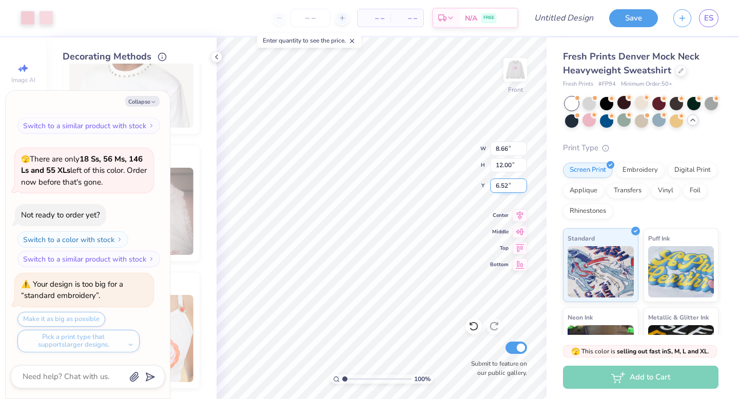
type textarea "x"
type input "11.00"
type input "15.24"
type input "3.28"
type textarea "x"
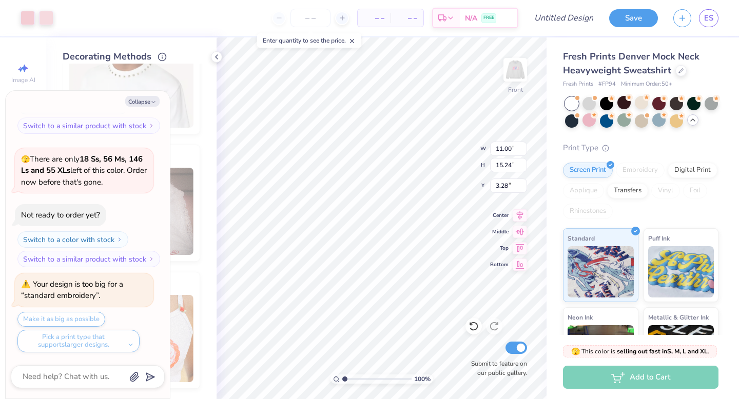
type input "5.48"
click at [515, 68] on img at bounding box center [515, 69] width 41 height 41
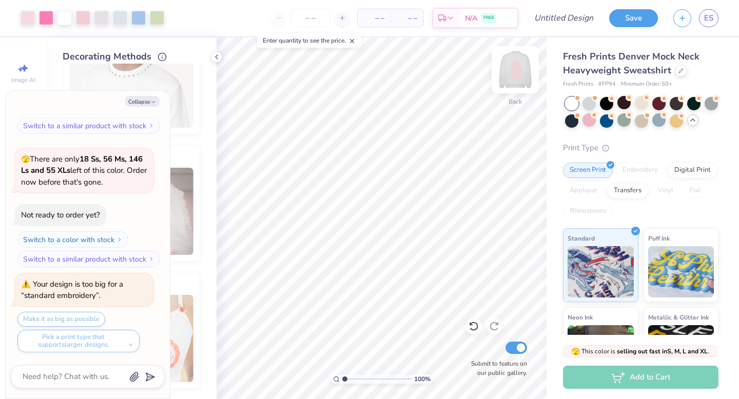
click at [516, 68] on img at bounding box center [515, 69] width 41 height 41
click at [517, 68] on img at bounding box center [515, 69] width 41 height 41
click at [511, 81] on img at bounding box center [515, 69] width 41 height 41
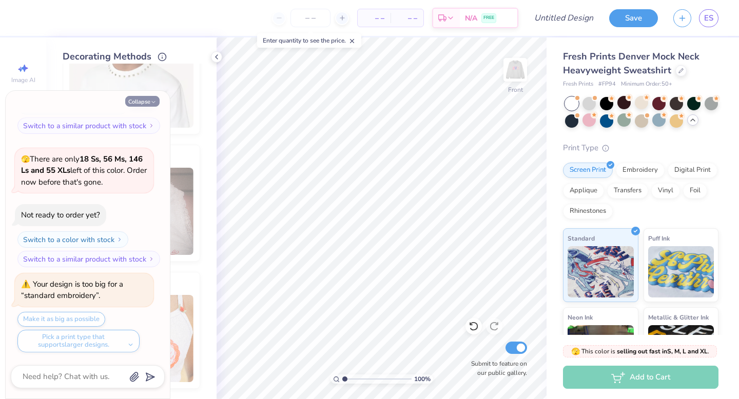
click at [146, 99] on button "Collapse" at bounding box center [142, 101] width 34 height 11
type textarea "x"
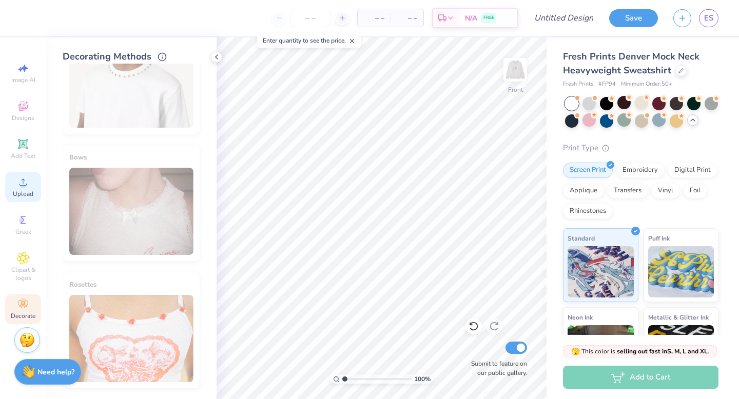
click at [21, 182] on icon at bounding box center [23, 182] width 12 height 12
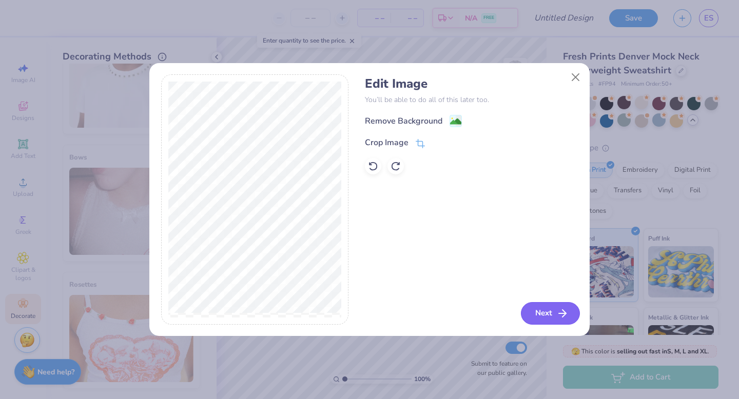
click at [555, 311] on button "Next" at bounding box center [550, 313] width 59 height 23
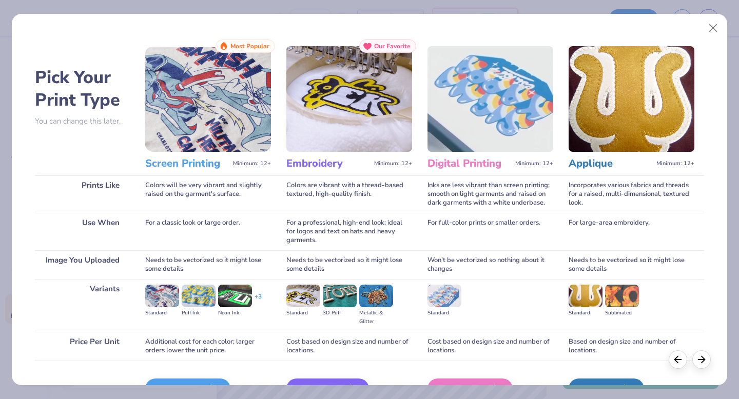
scroll to position [61, 0]
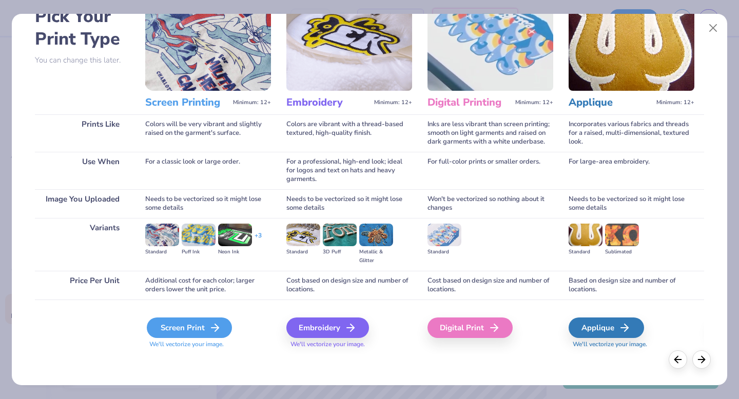
click at [178, 326] on div "Screen Print" at bounding box center [189, 328] width 85 height 21
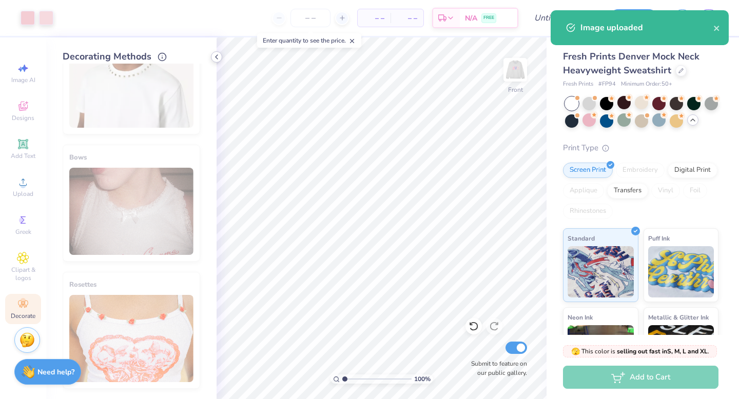
click at [211, 54] on div at bounding box center [216, 56] width 11 height 11
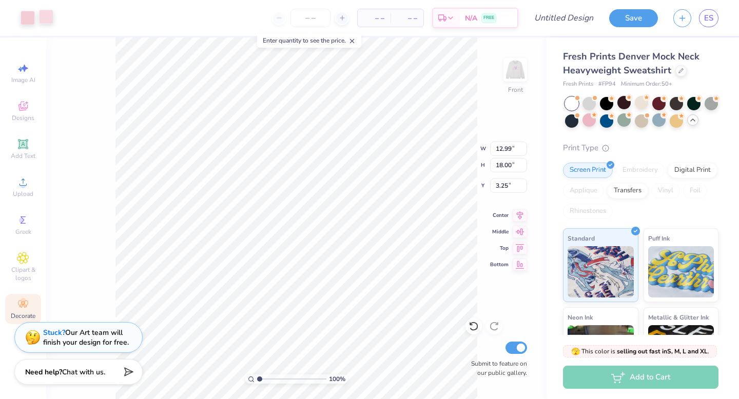
click at [49, 16] on div at bounding box center [46, 17] width 14 height 14
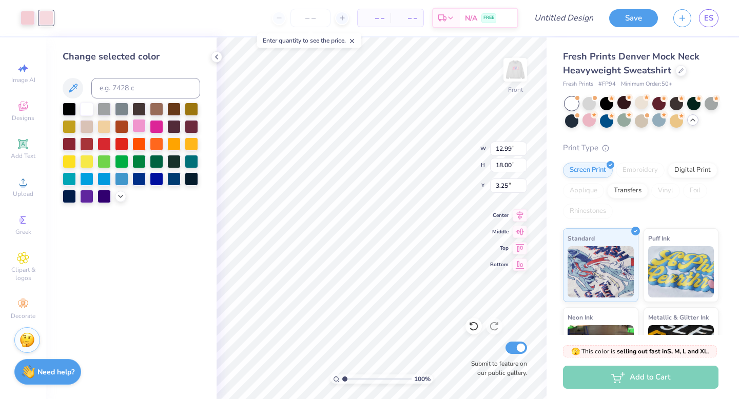
click at [139, 124] on div at bounding box center [138, 125] width 13 height 13
click at [150, 125] on div at bounding box center [156, 125] width 13 height 13
click at [134, 125] on div at bounding box center [138, 125] width 13 height 13
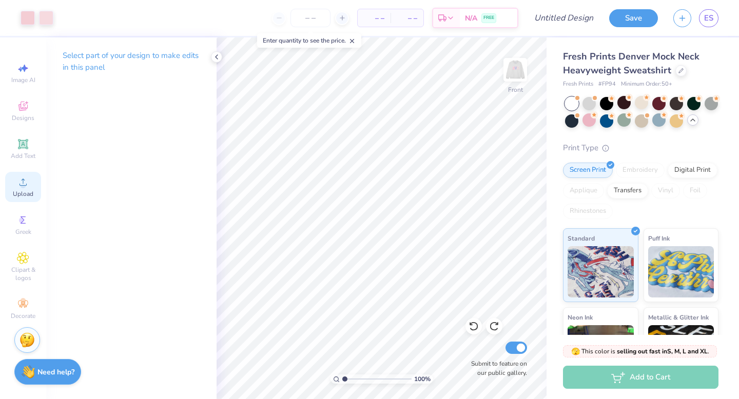
click at [25, 185] on icon at bounding box center [23, 182] width 7 height 7
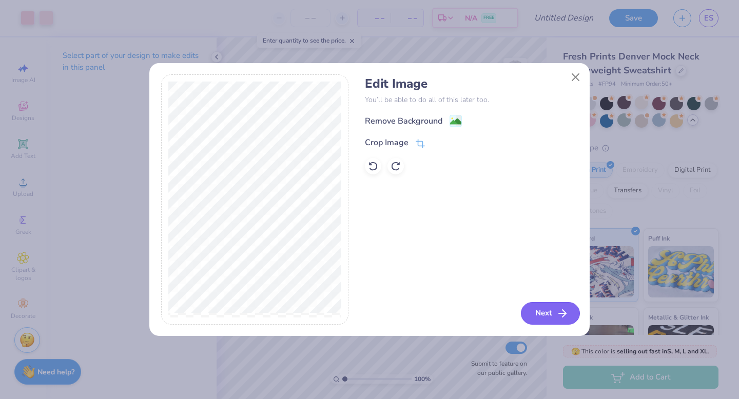
click at [554, 322] on button "Next" at bounding box center [550, 313] width 59 height 23
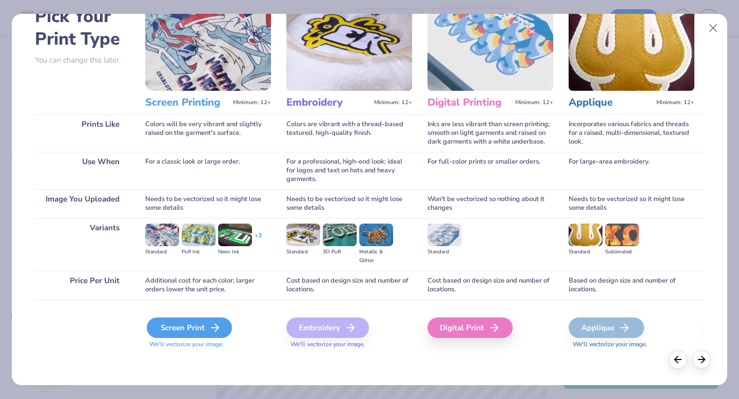
click at [209, 331] on icon at bounding box center [215, 328] width 12 height 12
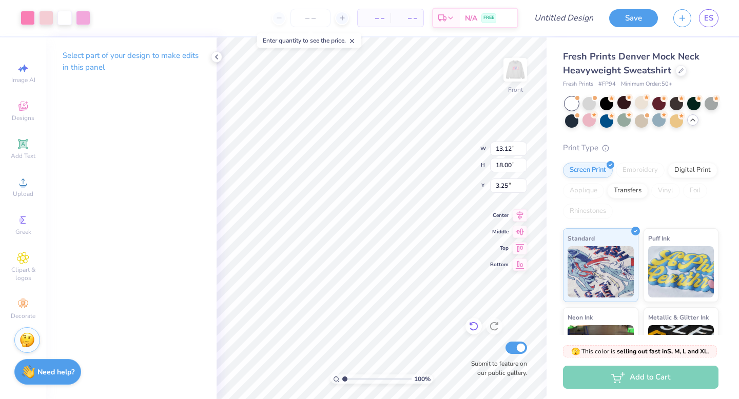
type input "9.45"
type input "12.96"
type input "12.99"
type input "18.00"
type input "4.14"
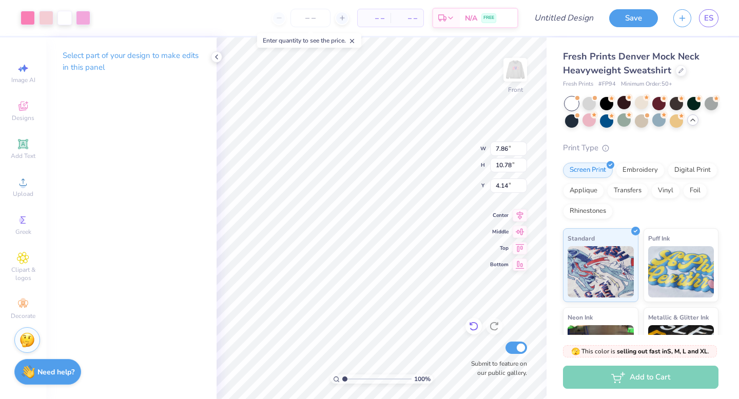
type input "7.86"
type input "10.78"
type input "6.60"
click at [472, 332] on div "100 % Front W 7.86 7.86 " H 10.78 10.78 " Y 6.63 6.63 " Center Middle Top Botto…" at bounding box center [382, 218] width 330 height 362
type input "3.97"
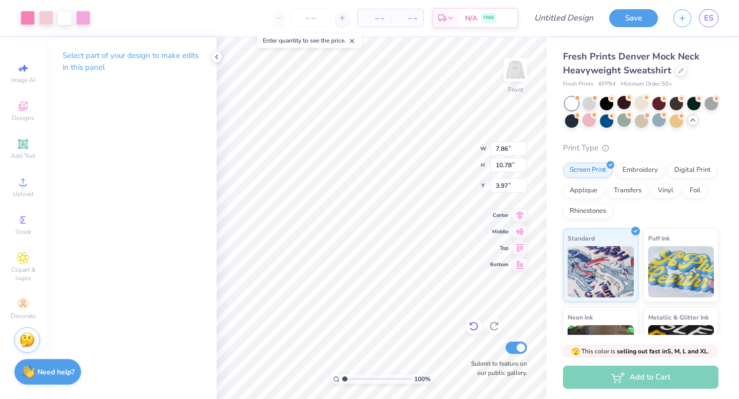
type input "11.54"
type input "15.83"
click at [493, 268] on div "Bottom" at bounding box center [508, 263] width 37 height 12
type input "4.71"
click at [519, 78] on img at bounding box center [515, 69] width 41 height 41
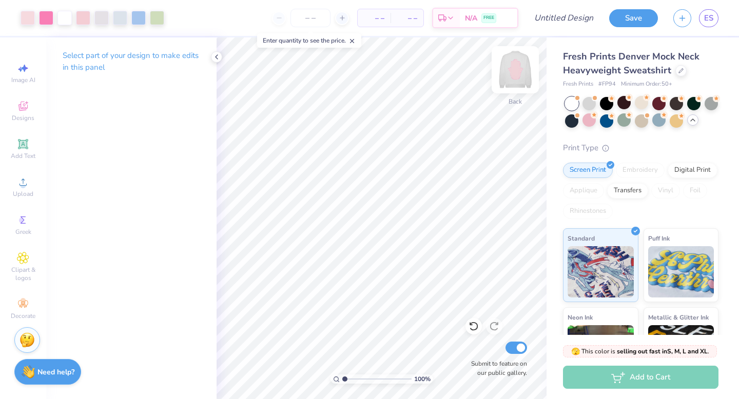
click at [520, 78] on img at bounding box center [515, 69] width 41 height 41
click at [519, 78] on img at bounding box center [515, 69] width 41 height 41
click at [519, 78] on img at bounding box center [515, 70] width 21 height 21
click at [567, 23] on input "Design Title" at bounding box center [576, 18] width 50 height 21
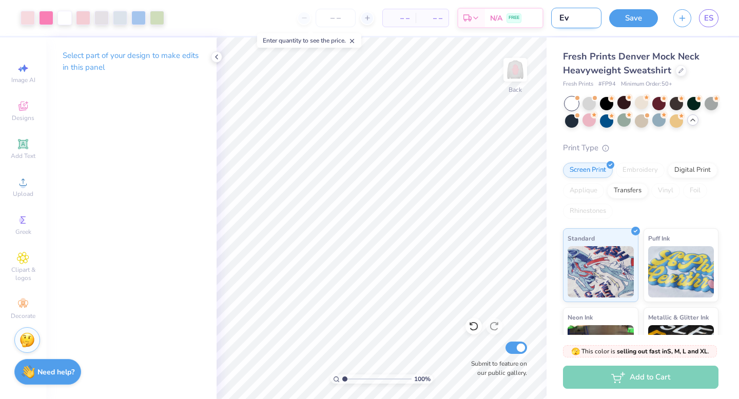
type input "E"
type input "eve crewneck"
click at [642, 12] on button "Save" at bounding box center [633, 17] width 49 height 18
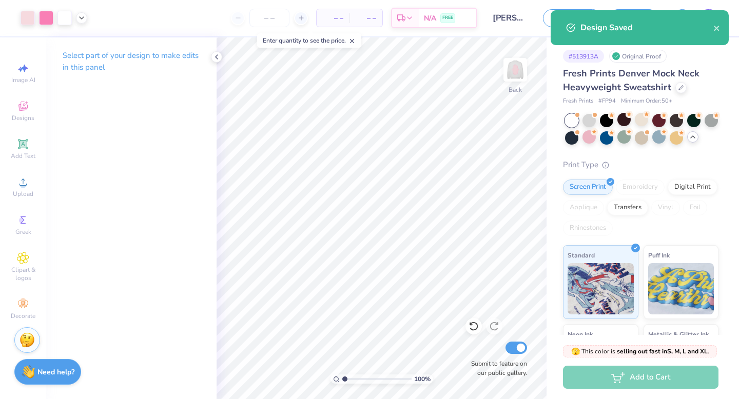
click at [208, 55] on div "Select part of your design to make edits in this panel" at bounding box center [131, 65] width 170 height 56
click at [547, 74] on div "# 513913A Original Proof Fresh Prints Denver Mock Neck Heavyweight Sweatshirt F…" at bounding box center [643, 257] width 192 height 440
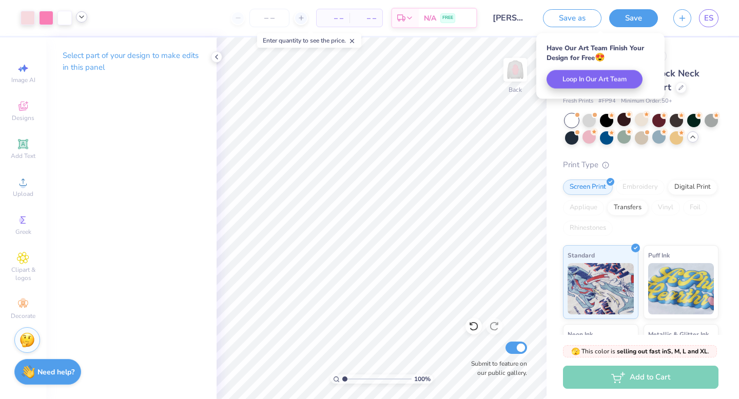
click at [83, 18] on icon at bounding box center [82, 17] width 8 height 8
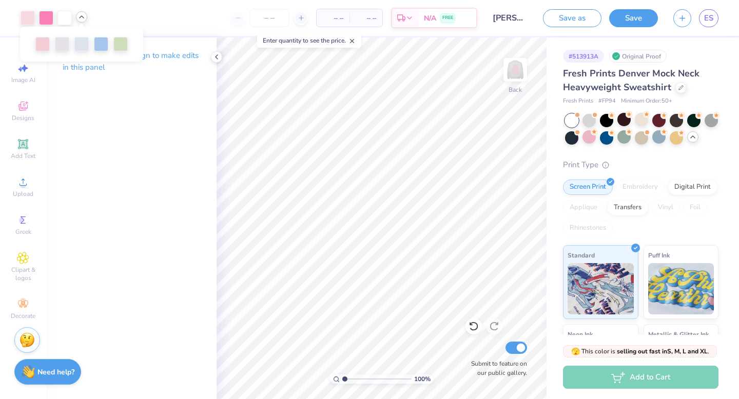
click at [82, 16] on polyline at bounding box center [82, 17] width 4 height 2
click at [218, 59] on icon at bounding box center [216, 57] width 8 height 8
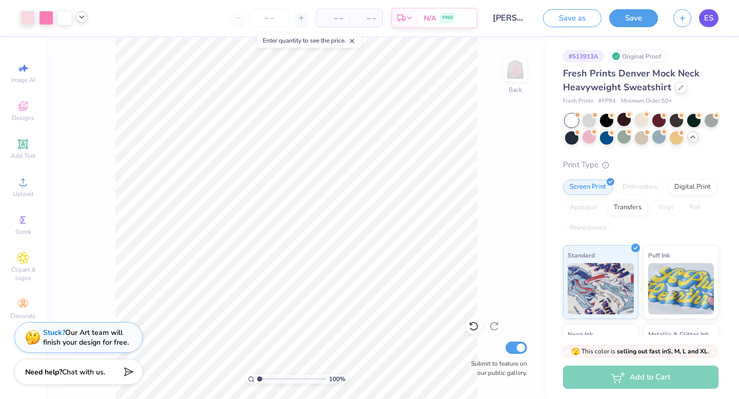
click at [712, 22] on span "ES" at bounding box center [708, 18] width 9 height 12
click at [712, 12] on link "ES" at bounding box center [709, 18] width 20 height 18
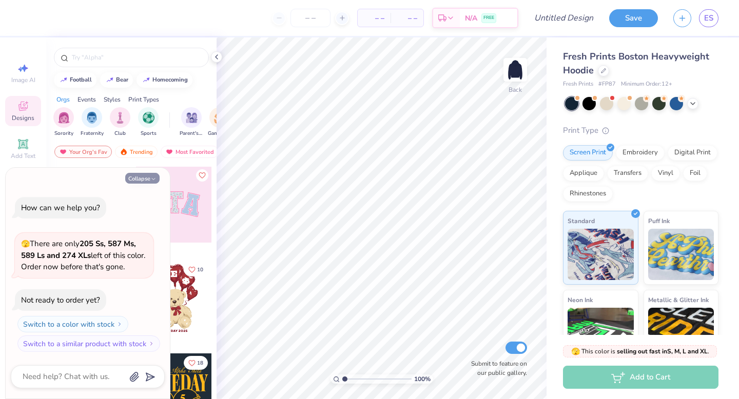
click at [148, 177] on button "Collapse" at bounding box center [142, 178] width 34 height 11
type textarea "x"
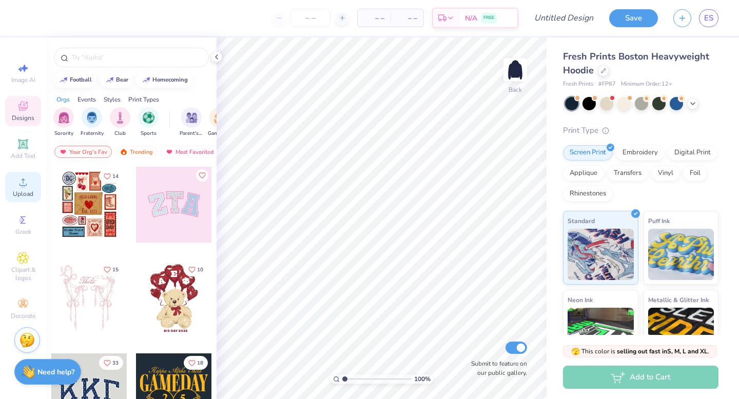
click at [27, 186] on icon at bounding box center [23, 182] width 12 height 12
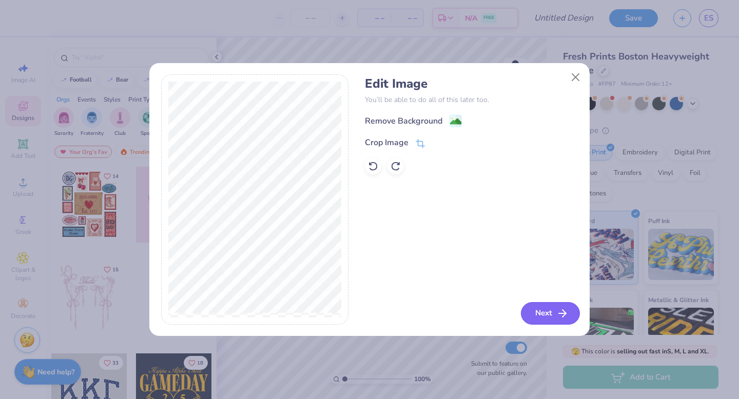
click at [535, 308] on button "Next" at bounding box center [550, 313] width 59 height 23
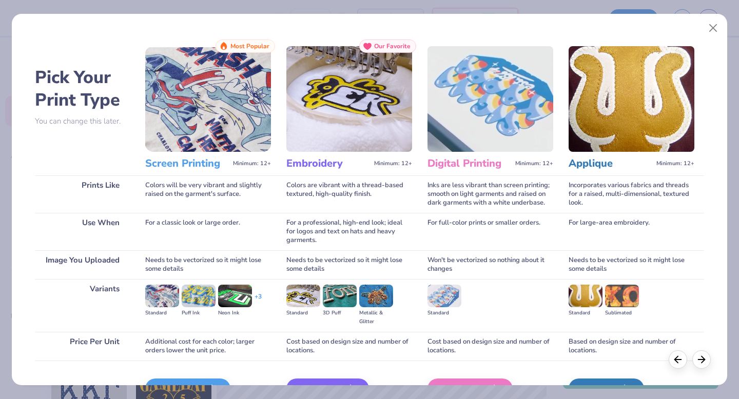
scroll to position [61, 0]
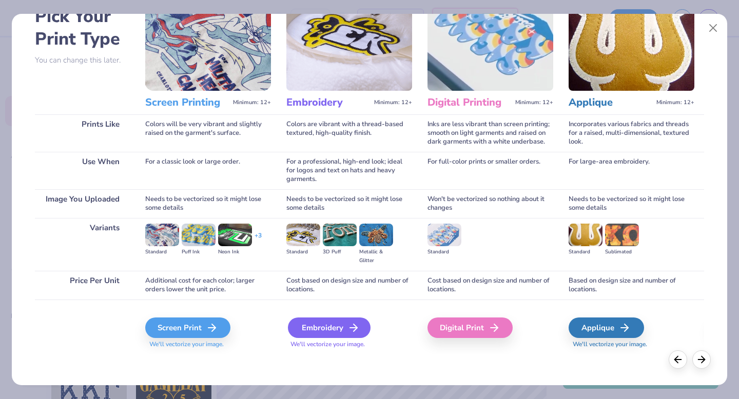
click at [331, 333] on div "Embroidery" at bounding box center [329, 328] width 83 height 21
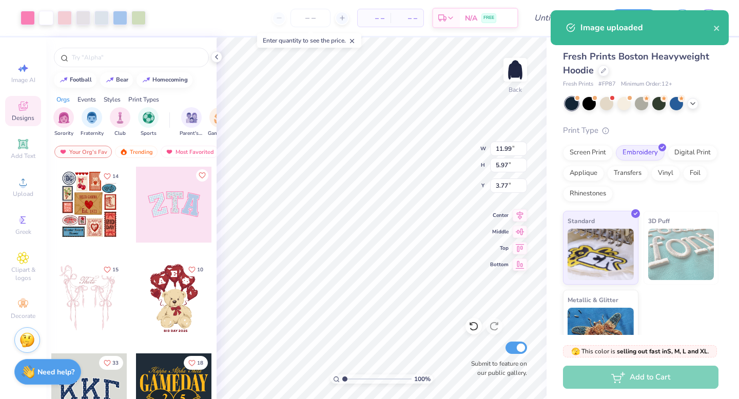
type input "8.25"
type input "4.10"
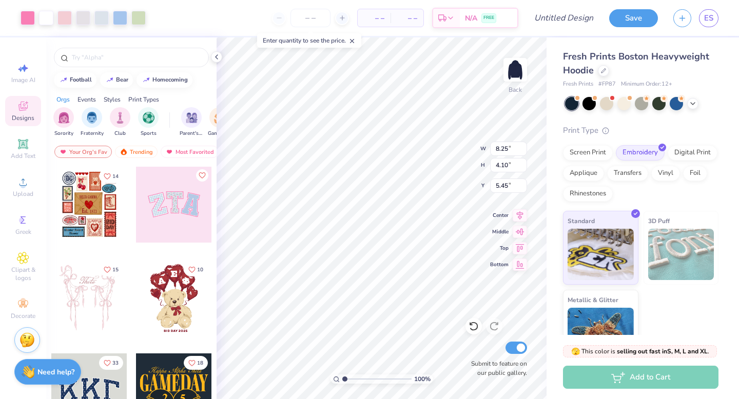
type input "5.45"
click at [620, 101] on div at bounding box center [623, 102] width 13 height 13
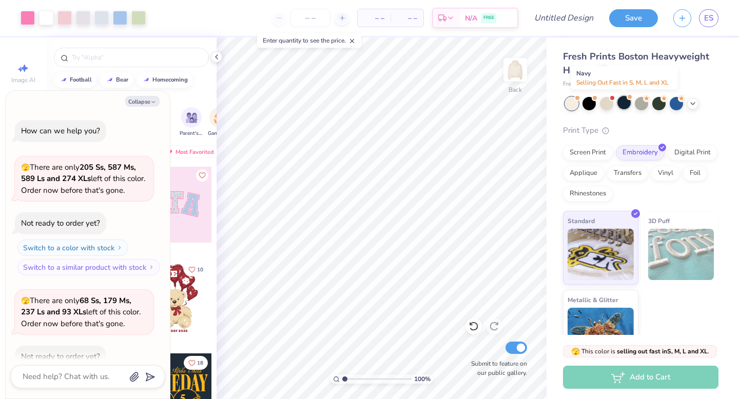
scroll to position [56, 0]
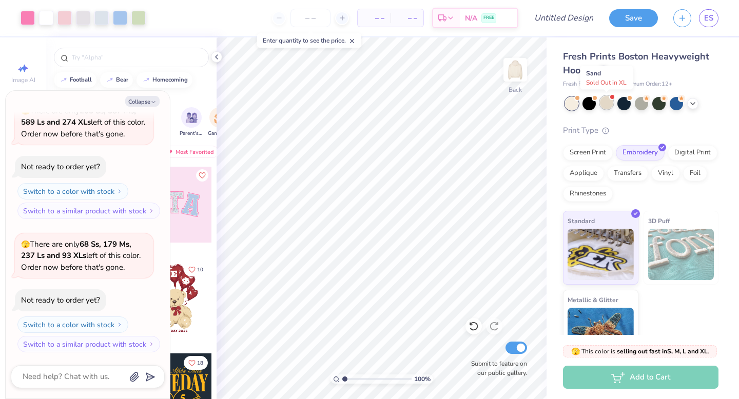
click at [604, 103] on div at bounding box center [606, 102] width 13 height 13
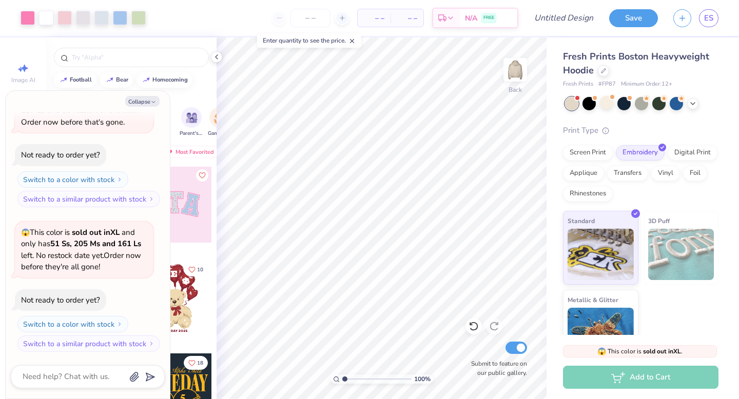
click at [615, 105] on div at bounding box center [641, 103] width 153 height 13
click at [606, 105] on div at bounding box center [606, 102] width 13 height 13
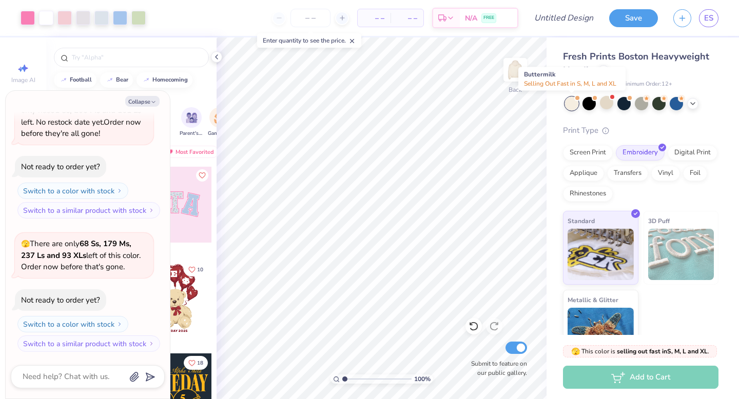
click at [573, 101] on div at bounding box center [571, 103] width 13 height 13
click at [691, 101] on icon at bounding box center [693, 103] width 8 height 8
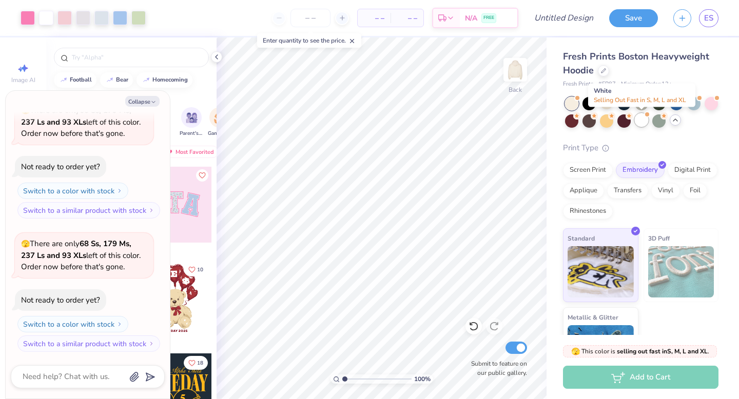
click at [643, 120] on div at bounding box center [641, 119] width 13 height 13
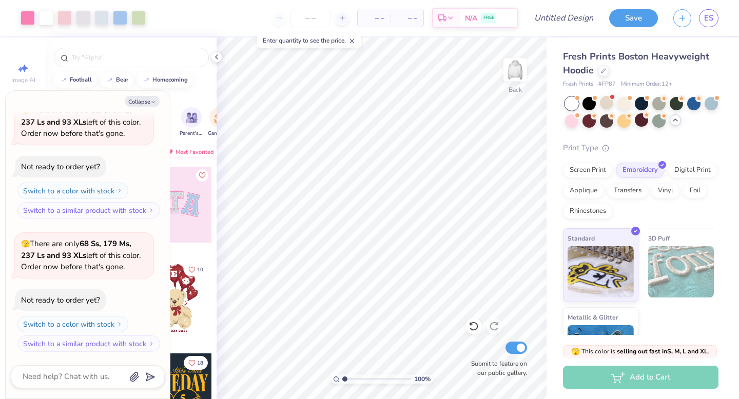
scroll to position [602, 0]
click at [141, 99] on button "Collapse" at bounding box center [142, 101] width 34 height 11
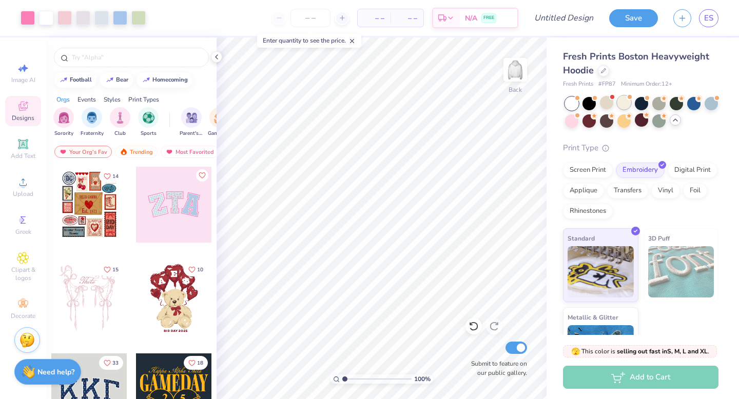
click at [628, 99] on span at bounding box center [630, 97] width 6 height 6
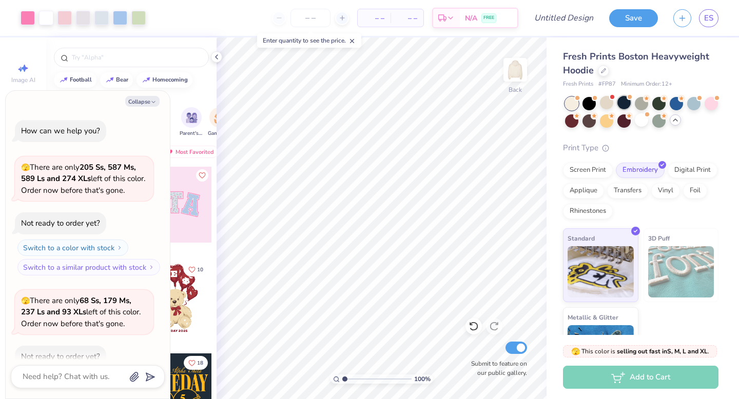
scroll to position [735, 0]
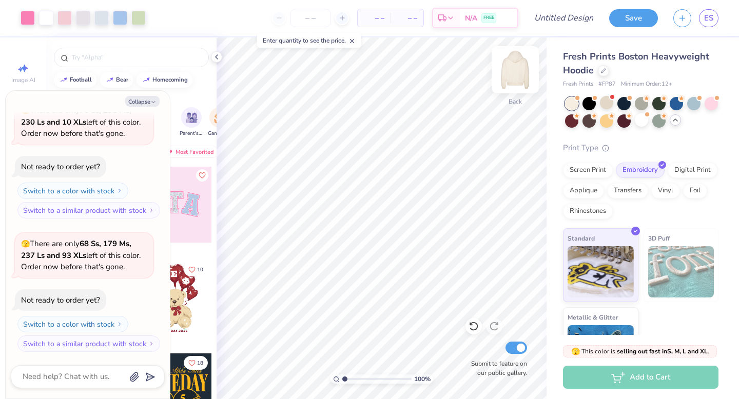
click at [507, 71] on img at bounding box center [515, 69] width 41 height 41
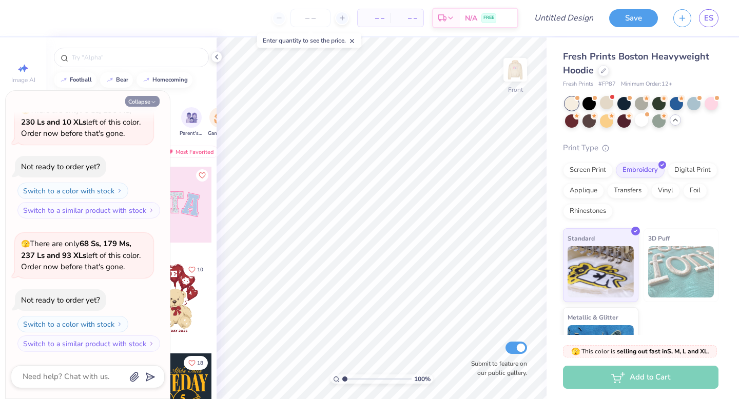
click at [145, 103] on button "Collapse" at bounding box center [142, 101] width 34 height 11
type textarea "x"
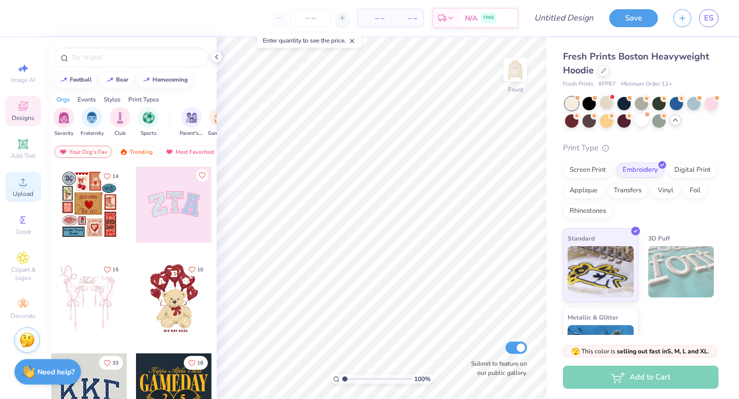
click at [24, 184] on circle at bounding box center [23, 186] width 6 height 6
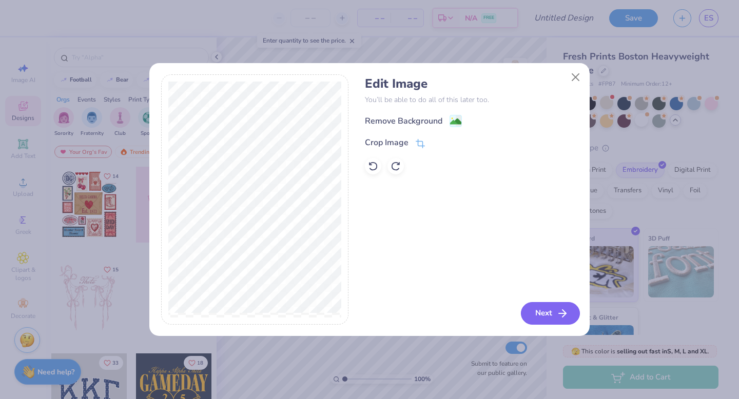
click at [530, 311] on button "Next" at bounding box center [550, 313] width 59 height 23
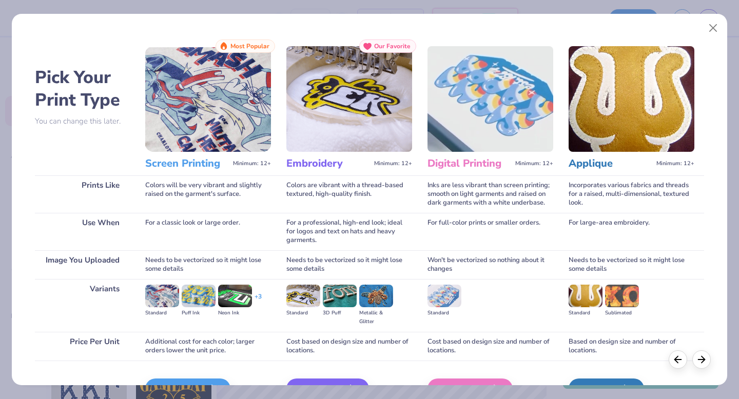
scroll to position [61, 0]
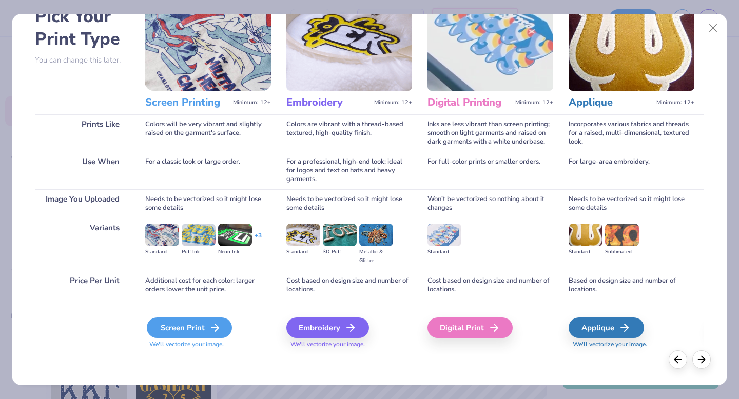
click at [202, 323] on div "Screen Print" at bounding box center [189, 328] width 85 height 21
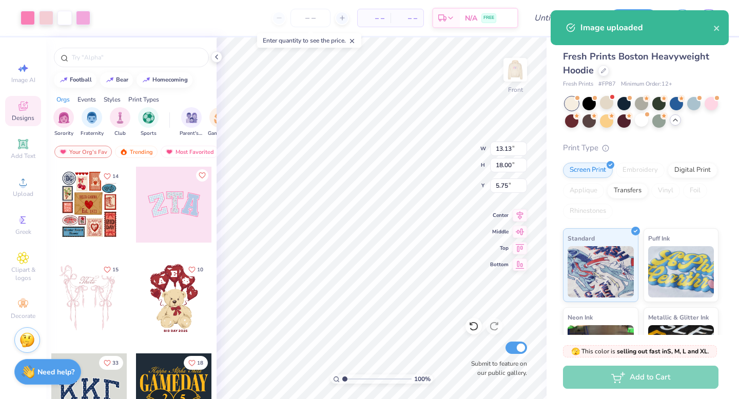
type input "10.61"
type input "14.55"
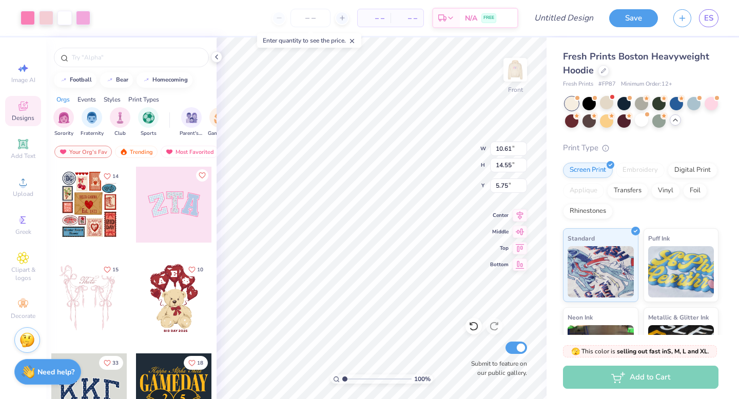
type input "6.60"
click at [514, 72] on img at bounding box center [515, 69] width 41 height 41
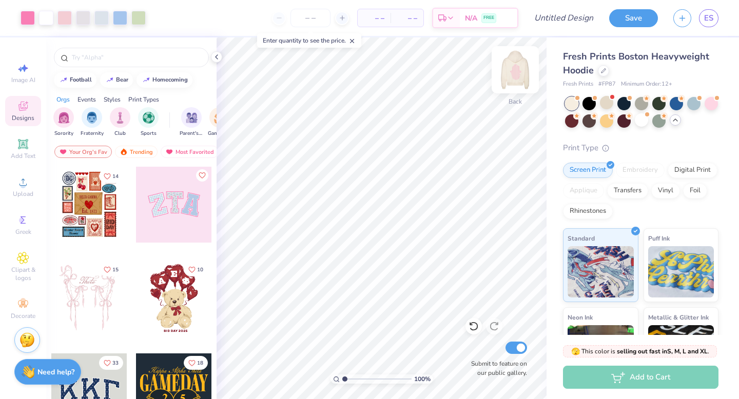
click at [513, 72] on img at bounding box center [515, 69] width 41 height 41
click at [513, 72] on img at bounding box center [515, 70] width 21 height 21
type input "6.86"
type input "3.41"
type input "5.04"
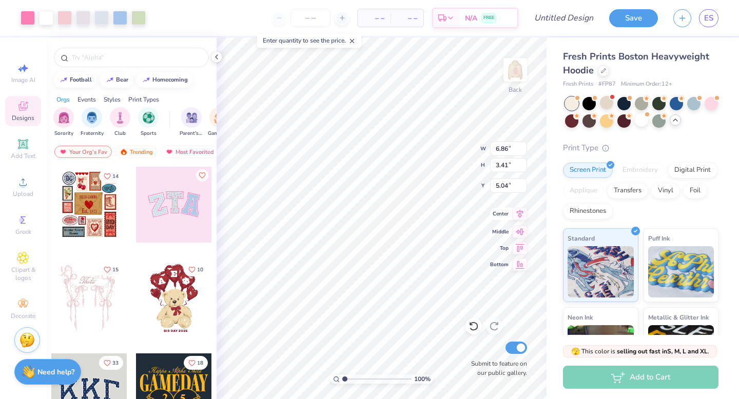
click at [517, 214] on icon at bounding box center [520, 214] width 14 height 12
click at [516, 234] on icon at bounding box center [520, 230] width 14 height 12
click at [450, 166] on div "100 % Back W 6.86 6.86 " H 3.41 3.41 " Y 5.04 5.04 " Center Middle Top Bottom S…" at bounding box center [382, 218] width 330 height 362
type input "4.64"
type input "4.88"
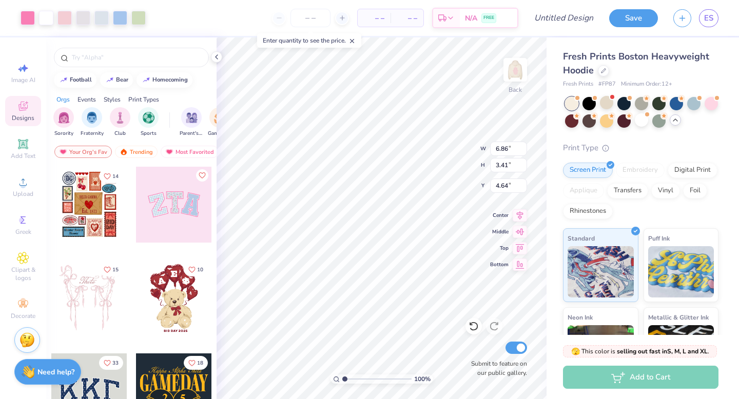
type input "2.42"
type input "4.65"
type input "4.76"
click at [519, 234] on icon at bounding box center [520, 230] width 14 height 12
click at [522, 247] on icon at bounding box center [520, 247] width 9 height 8
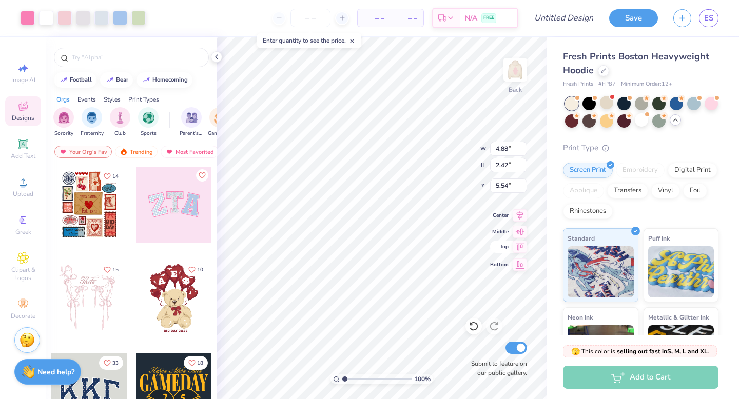
type input "0.50"
type input "0.62"
type input "3.33"
type input "6.89"
type input "3.43"
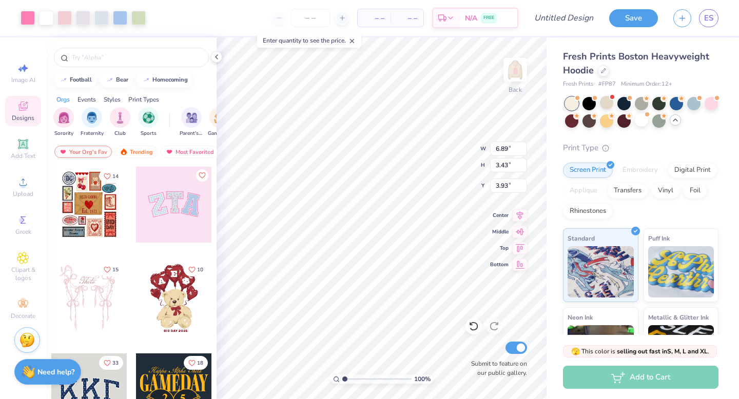
type input "4.06"
click at [451, 165] on div "100 % Back W 6.89 6.89 " H 3.43 3.43 " Y 4.06 4.06 " Center Middle Top Bottom S…" at bounding box center [382, 218] width 330 height 362
click at [511, 66] on img at bounding box center [515, 69] width 41 height 41
click at [511, 66] on img at bounding box center [515, 70] width 21 height 21
type input "5.04"
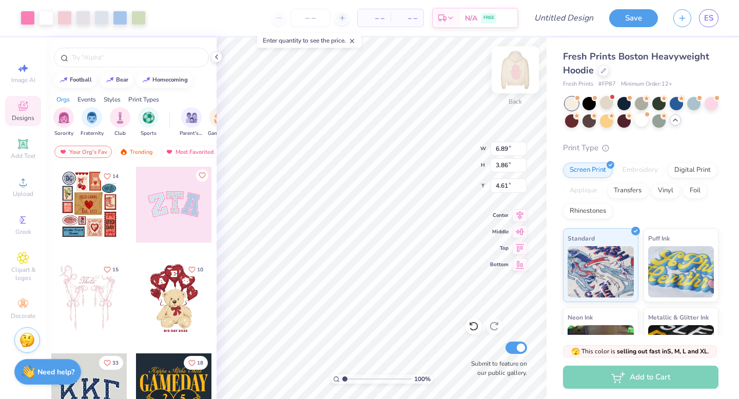
type input "9.50"
type input "5.31"
type input "5.20"
type input "4.38"
type input "8.25"
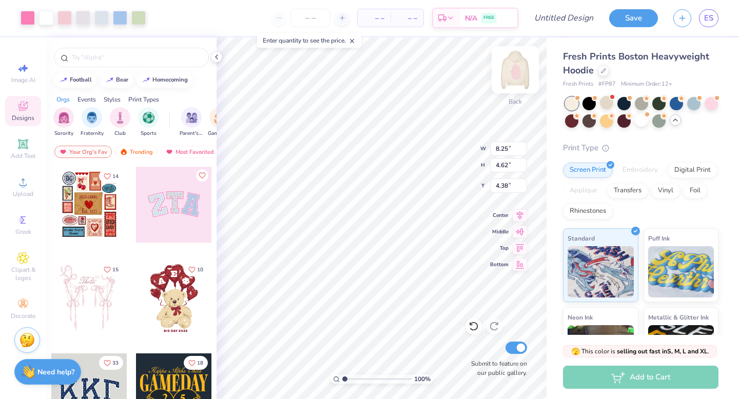
type input "4.62"
type input "4.70"
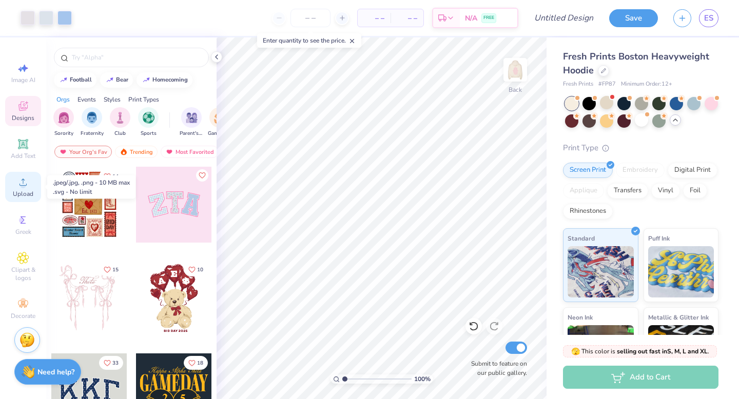
click at [22, 189] on div "Upload" at bounding box center [23, 187] width 36 height 30
click at [28, 187] on icon at bounding box center [23, 182] width 12 height 12
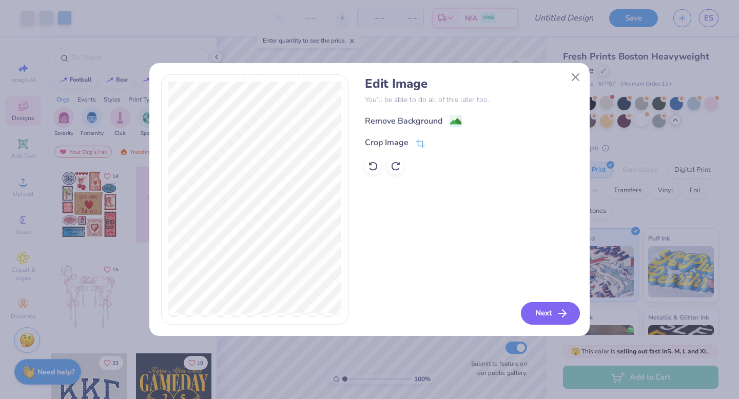
click at [541, 308] on button "Next" at bounding box center [550, 313] width 59 height 23
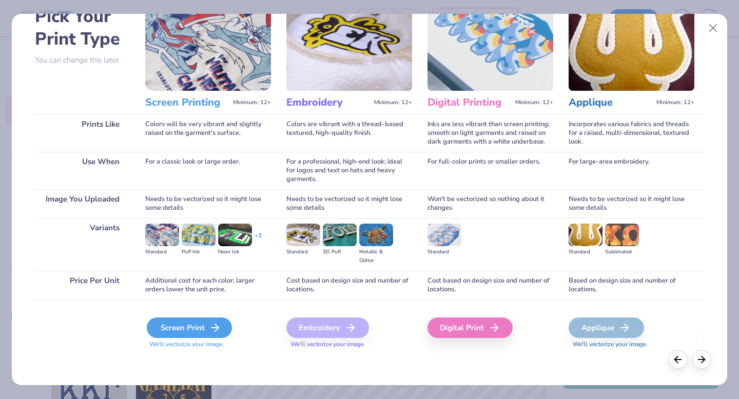
click at [215, 323] on icon at bounding box center [215, 328] width 12 height 12
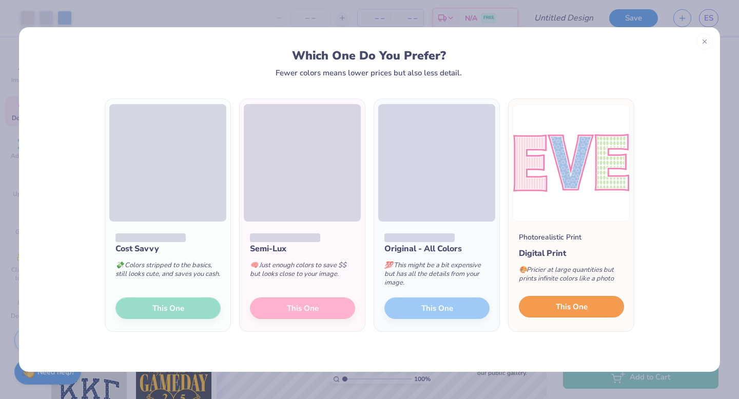
click at [584, 310] on span "This One" at bounding box center [572, 307] width 32 height 12
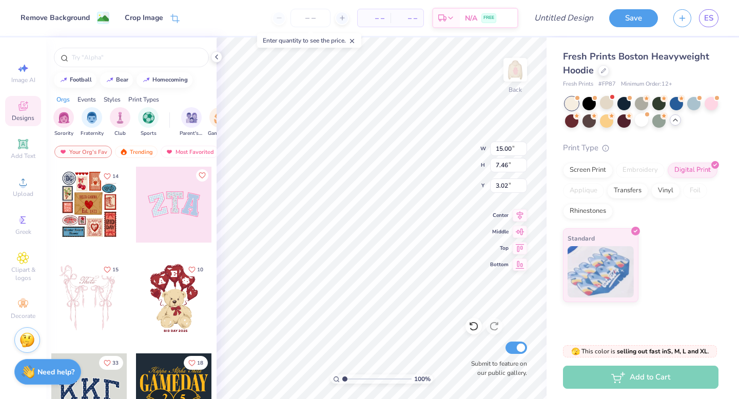
type input "8.16"
type input "4.06"
type input "4.38"
type input "6.49"
type input "3.23"
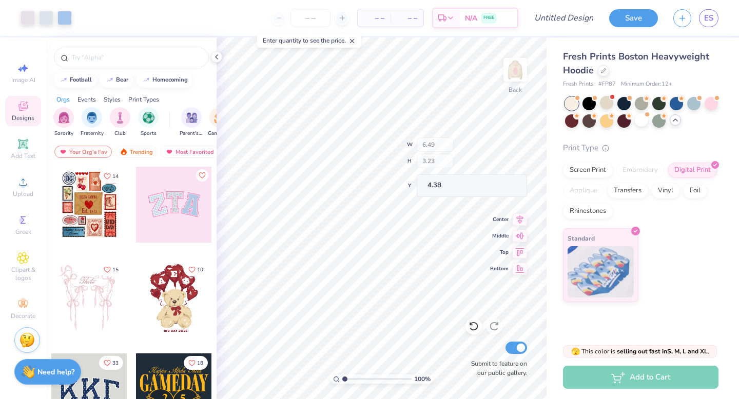
click at [445, 164] on div "100 % Back W 6.49 H 3.23 Y 4.38 Center Middle Top Bottom Submit to feature on o…" at bounding box center [382, 218] width 330 height 362
type input "4.76"
click at [516, 80] on img at bounding box center [515, 69] width 41 height 41
click at [515, 80] on img at bounding box center [515, 69] width 41 height 41
click at [514, 80] on img at bounding box center [515, 69] width 41 height 41
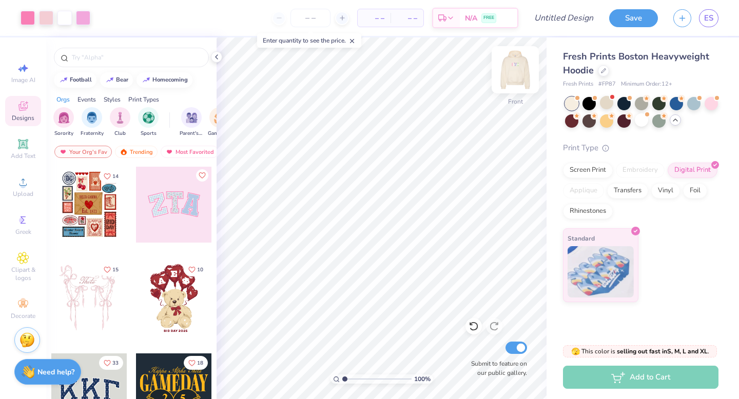
click at [514, 79] on img at bounding box center [515, 69] width 41 height 41
type input "1.54"
type textarea "x"
type input "1.85"
type textarea "x"
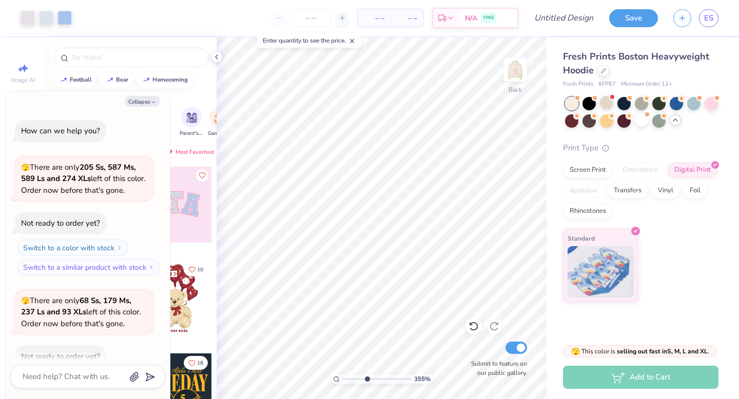
scroll to position [798, 0]
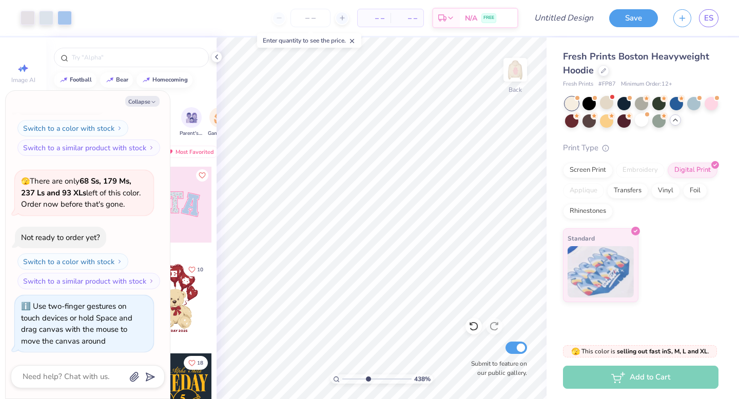
drag, startPoint x: 346, startPoint y: 378, endPoint x: 367, endPoint y: 379, distance: 21.6
click at [367, 379] on input "range" at bounding box center [376, 379] width 69 height 9
drag, startPoint x: 366, startPoint y: 379, endPoint x: 324, endPoint y: 378, distance: 42.1
type input "1"
click at [342, 378] on input "range" at bounding box center [376, 379] width 69 height 9
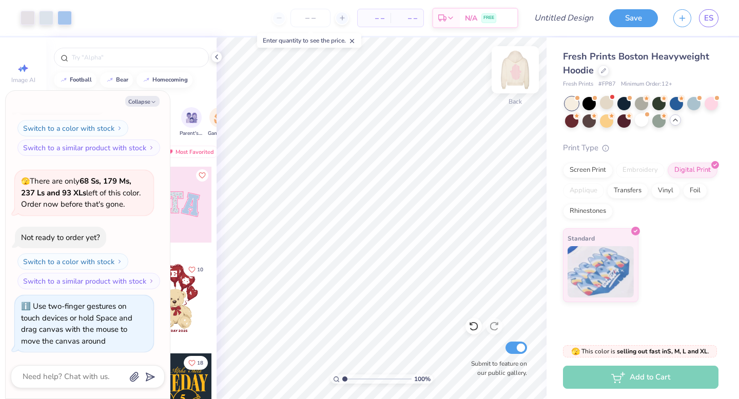
click at [517, 79] on img at bounding box center [515, 69] width 41 height 41
click at [515, 77] on img at bounding box center [515, 69] width 41 height 41
type textarea "x"
type input "9.24"
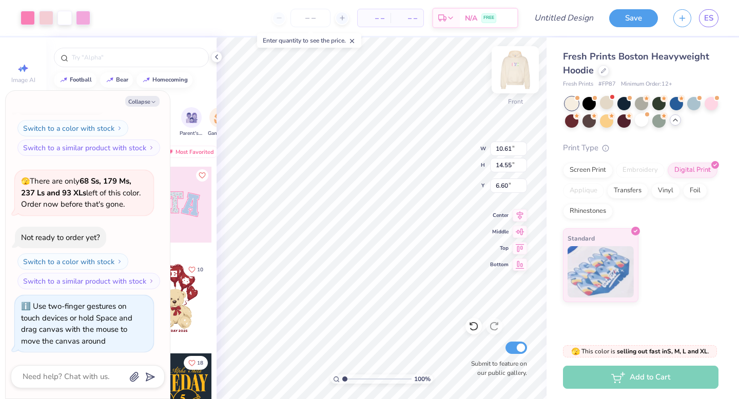
type input "12.67"
type textarea "x"
type input "6.63"
type textarea "x"
type input "7.22"
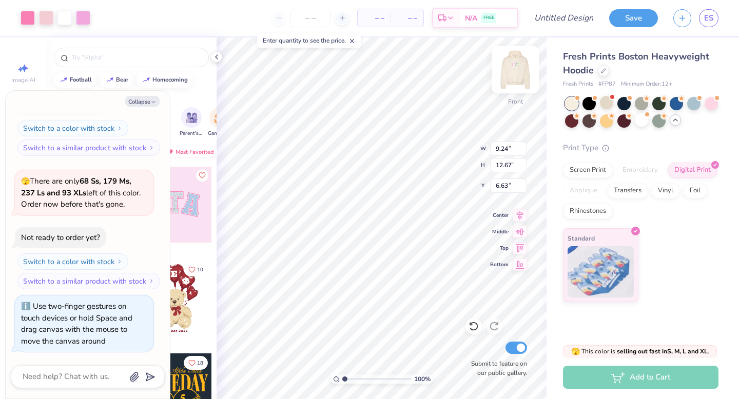
type input "9.91"
type textarea "x"
type input "7.43"
type textarea "x"
type input "7.36"
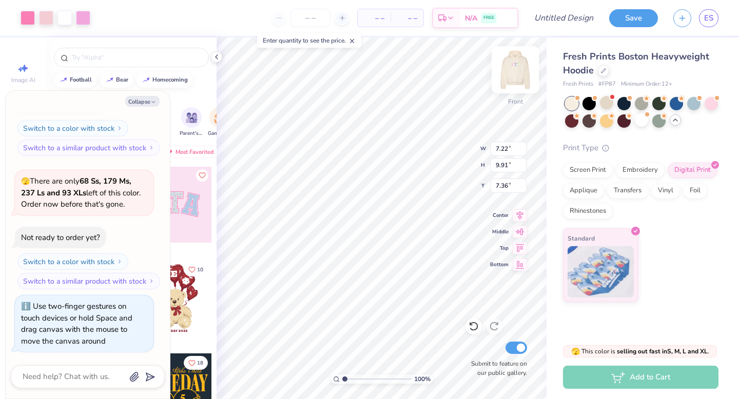
click at [518, 78] on img at bounding box center [515, 69] width 41 height 41
type textarea "x"
type input "7.88"
type input "10.81"
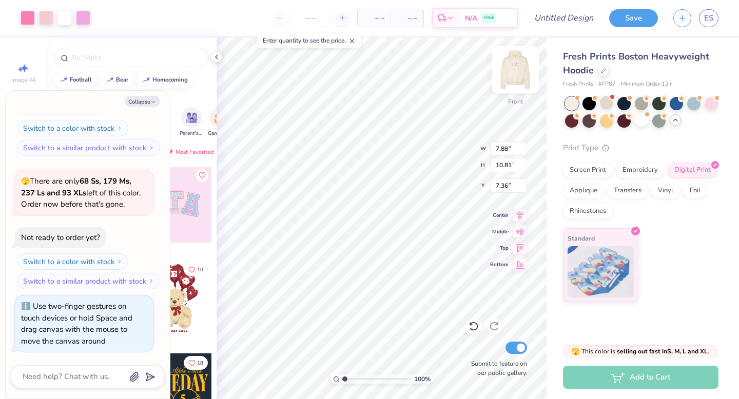
type textarea "x"
type input "7.39"
click at [514, 84] on img at bounding box center [515, 69] width 41 height 41
type textarea "x"
type input "5.88"
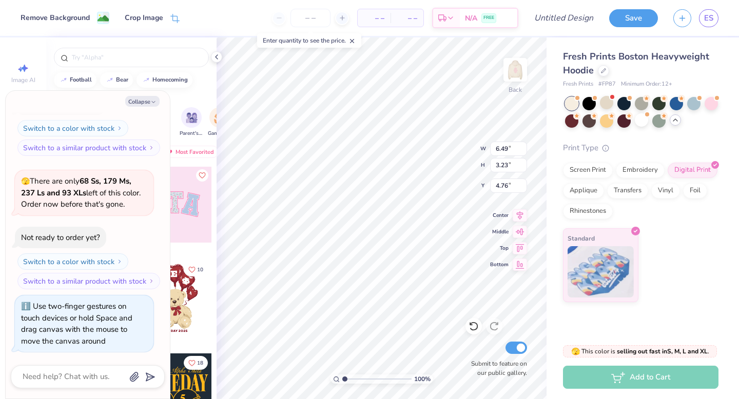
type input "2.93"
type textarea "x"
type input "4.84"
type textarea "x"
type input "4.38"
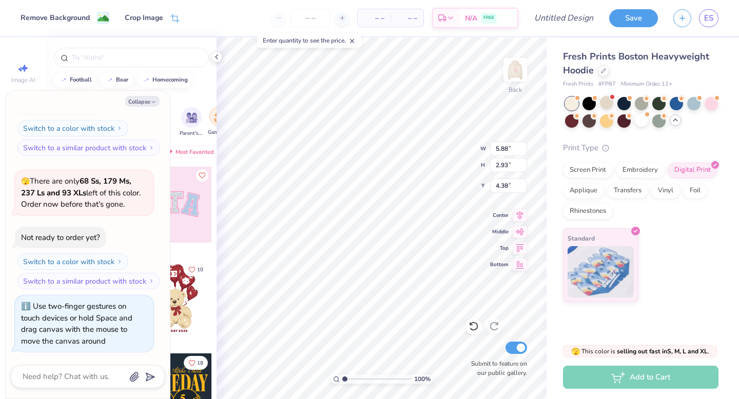
type textarea "x"
type input "5.09"
type input "2.53"
type textarea "x"
type input "4.22"
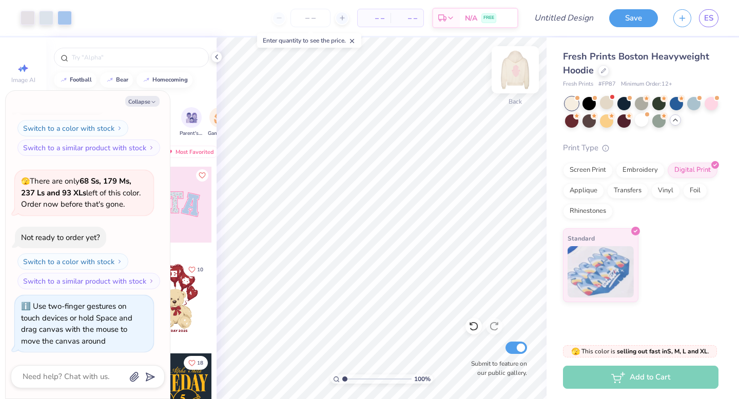
click at [510, 80] on img at bounding box center [515, 69] width 41 height 41
click at [510, 81] on img at bounding box center [515, 69] width 41 height 41
click at [146, 109] on div "Collapse How can we help you? 🫣 There are only 205 Ss, 587 Ms, 589 Ls and 274 X…" at bounding box center [88, 245] width 164 height 308
click at [152, 102] on polyline "button" at bounding box center [153, 103] width 3 height 2
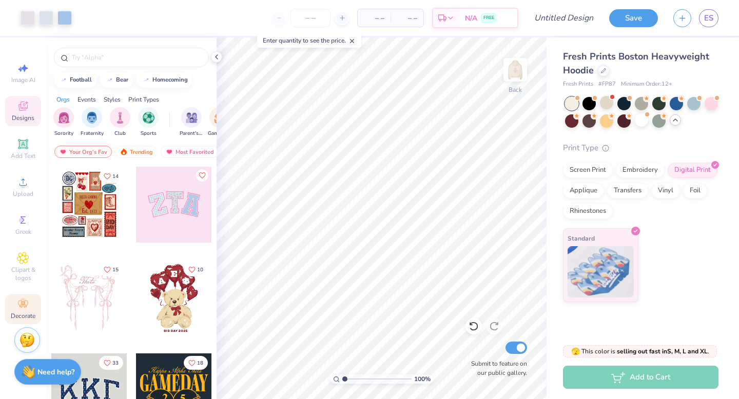
click at [24, 312] on div "Decorate" at bounding box center [23, 309] width 36 height 30
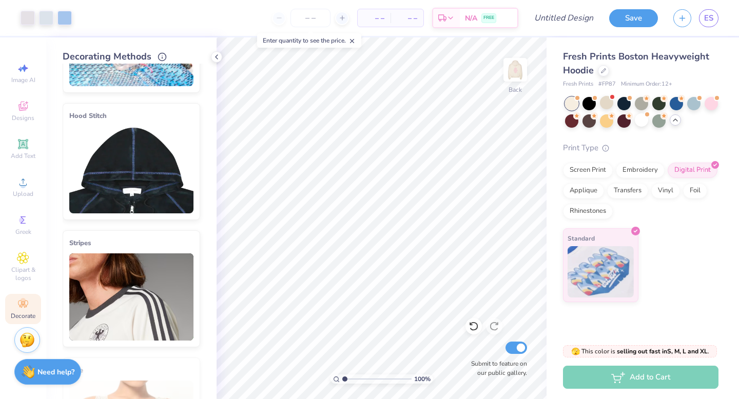
scroll to position [113, 0]
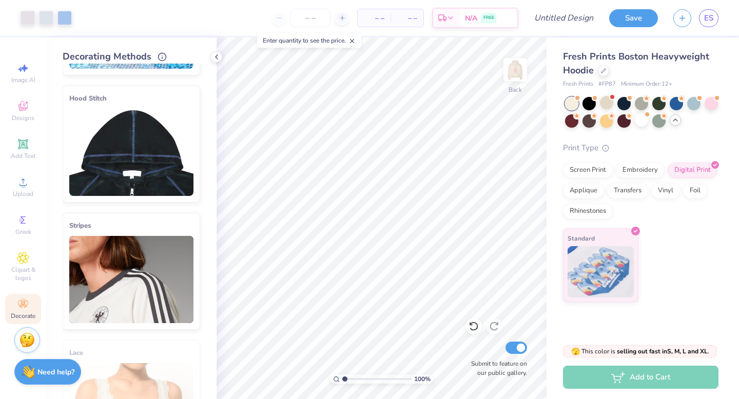
click at [155, 112] on img at bounding box center [131, 152] width 124 height 87
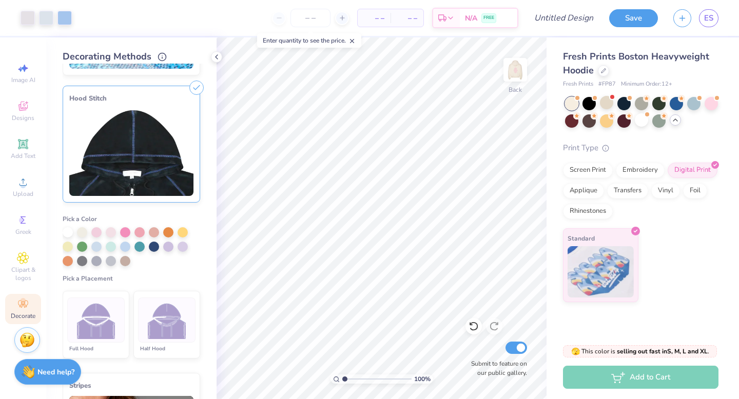
scroll to position [148, 0]
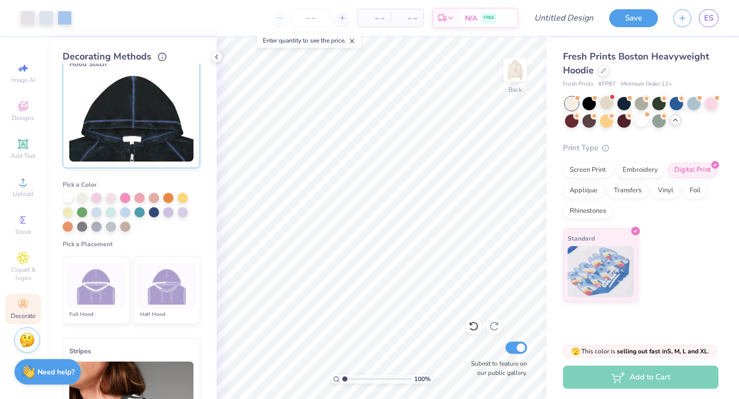
click at [175, 307] on li "Half Hood" at bounding box center [166, 291] width 67 height 68
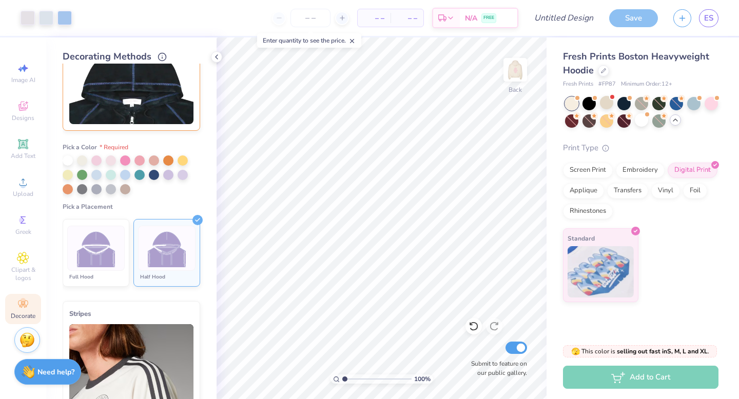
scroll to position [185, 0]
click at [100, 160] on div at bounding box center [96, 160] width 10 height 10
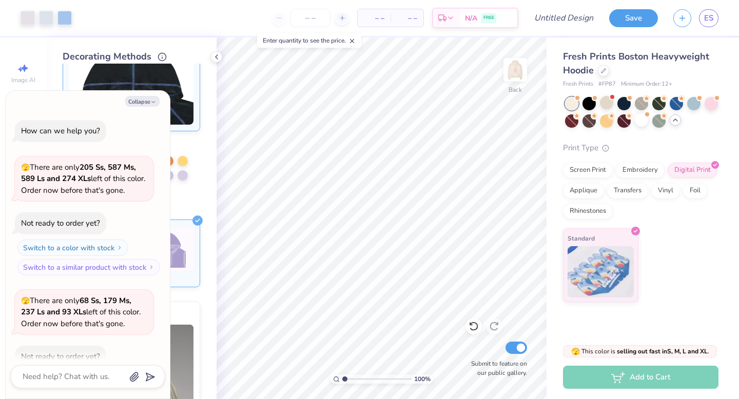
scroll to position [872, 0]
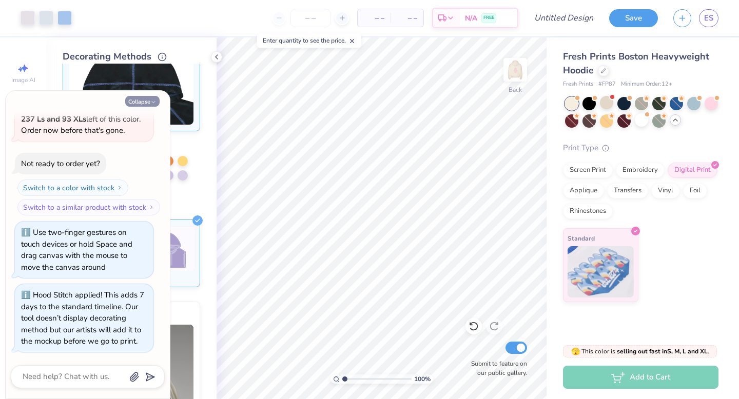
click at [147, 103] on button "Collapse" at bounding box center [142, 101] width 34 height 11
type textarea "x"
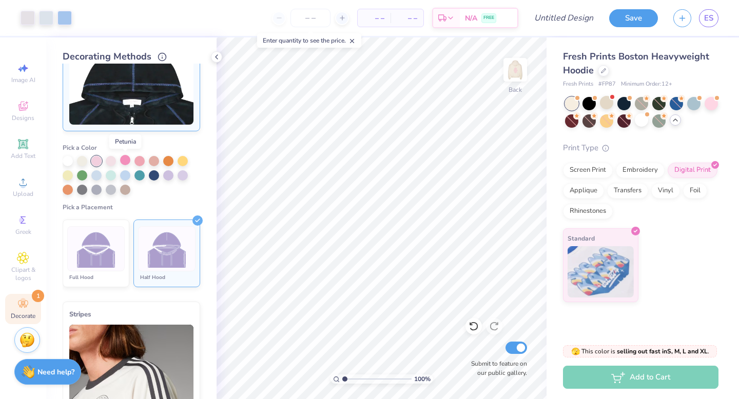
click at [125, 163] on div at bounding box center [125, 160] width 10 height 10
click at [190, 191] on div at bounding box center [132, 175] width 138 height 39
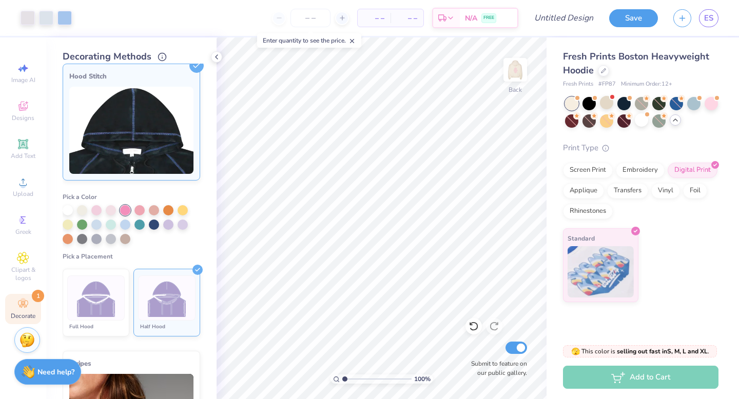
scroll to position [0, 0]
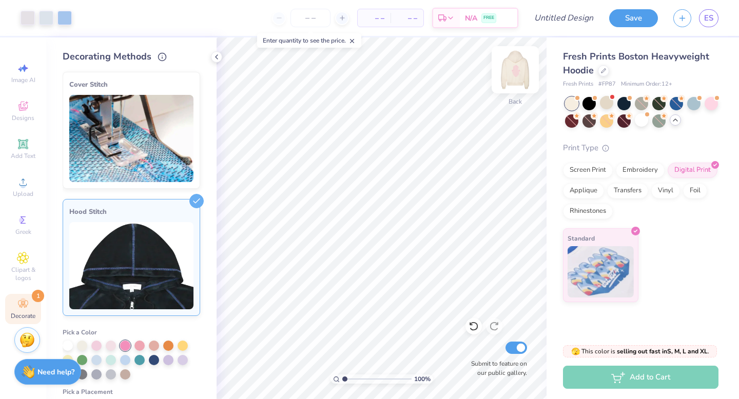
click at [526, 67] on img at bounding box center [515, 69] width 41 height 41
click at [525, 67] on img at bounding box center [515, 69] width 41 height 41
type input "6.31"
type input "3.14"
type input "4.38"
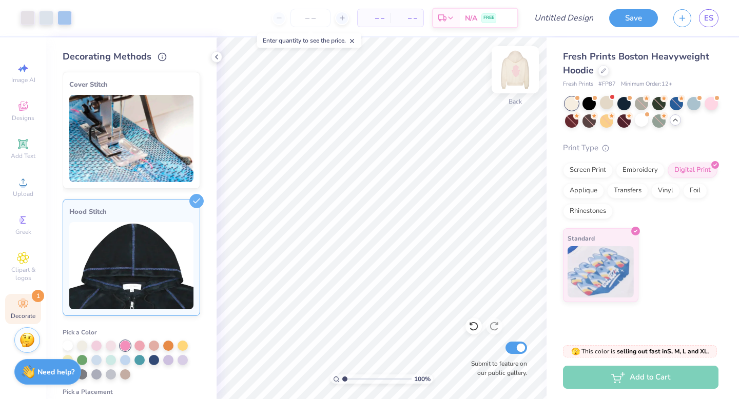
click at [509, 76] on img at bounding box center [515, 69] width 41 height 41
type input "5.23"
type input "7.18"
type input "16.45"
type input "3.39"
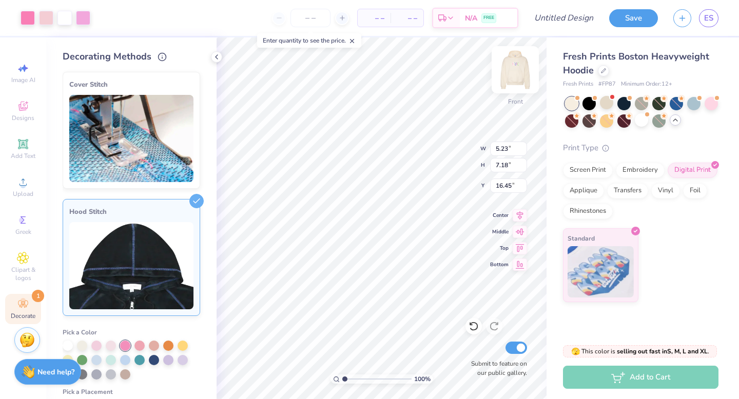
type input "4.64"
type input "17.98"
type input "11.72"
type input "8.25"
type input "11.31"
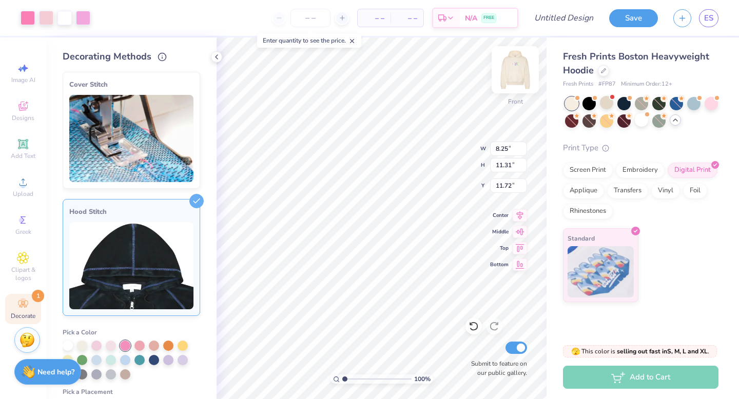
type input "8.00"
type input "7.35"
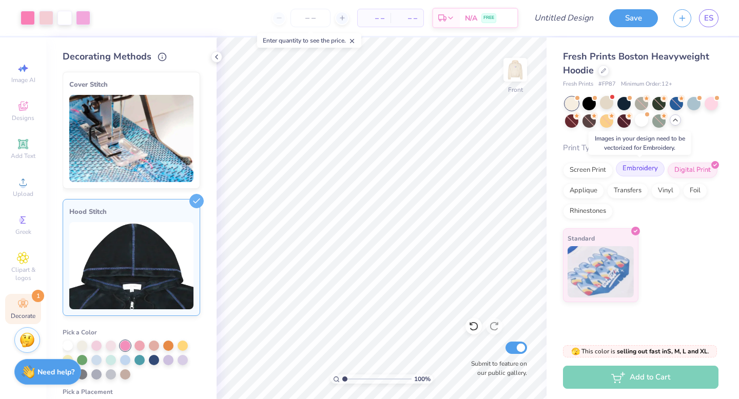
click at [624, 170] on div "Embroidery" at bounding box center [640, 168] width 49 height 15
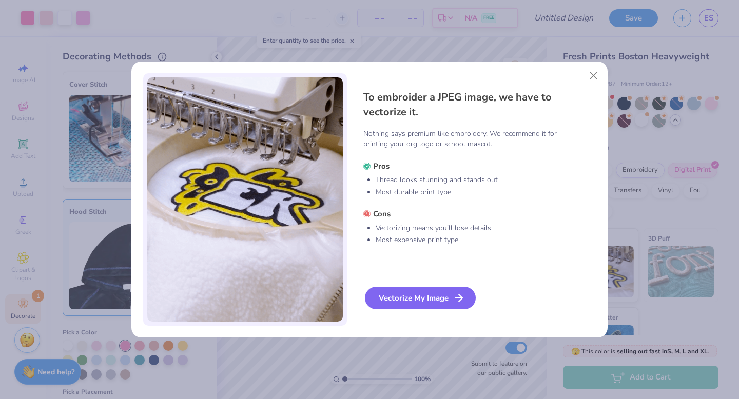
click at [446, 298] on div "Vectorize My Image" at bounding box center [420, 298] width 111 height 23
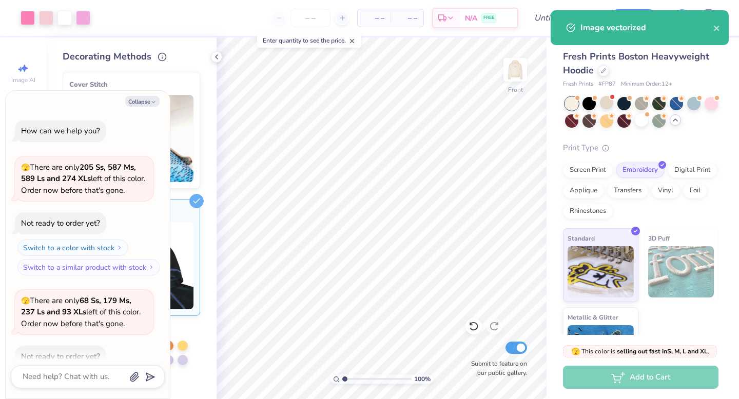
scroll to position [957, 0]
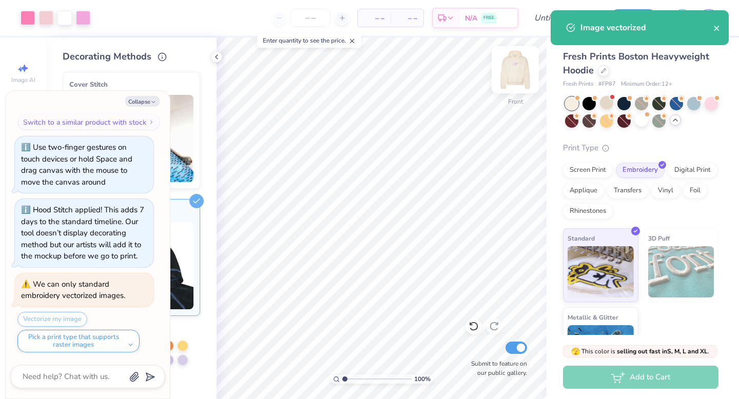
click at [514, 77] on img at bounding box center [515, 69] width 41 height 41
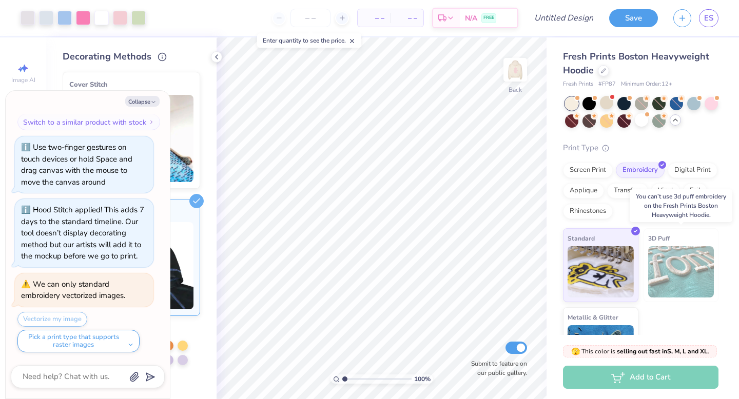
click at [695, 268] on img at bounding box center [681, 271] width 66 height 51
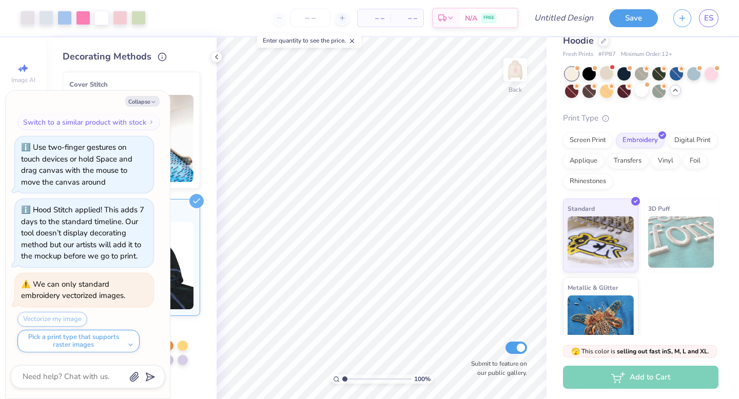
scroll to position [46, 0]
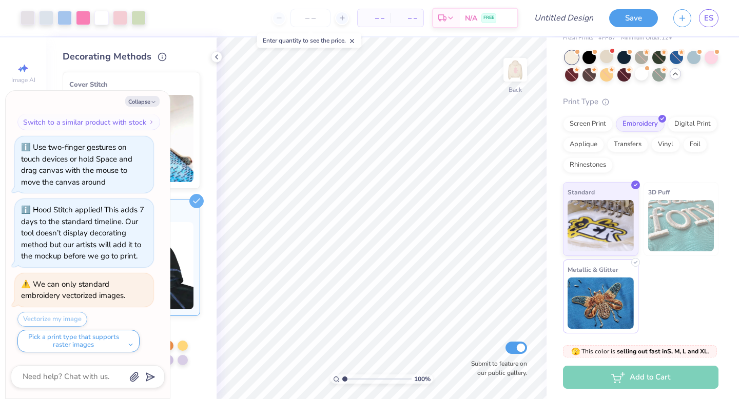
click at [616, 296] on img at bounding box center [601, 303] width 66 height 51
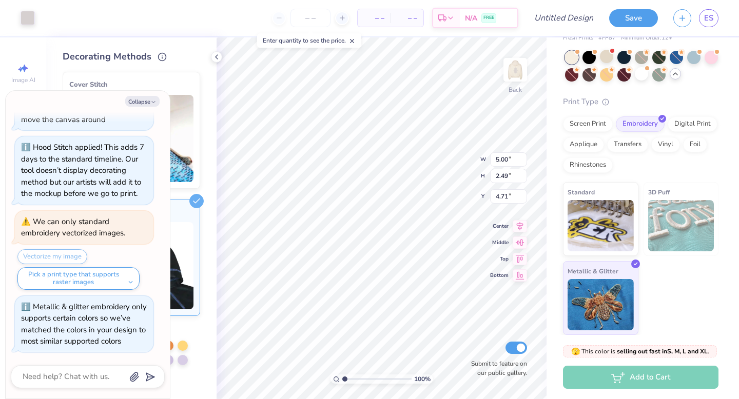
type textarea "x"
type input "4.75"
click at [150, 102] on button "Collapse" at bounding box center [142, 101] width 34 height 11
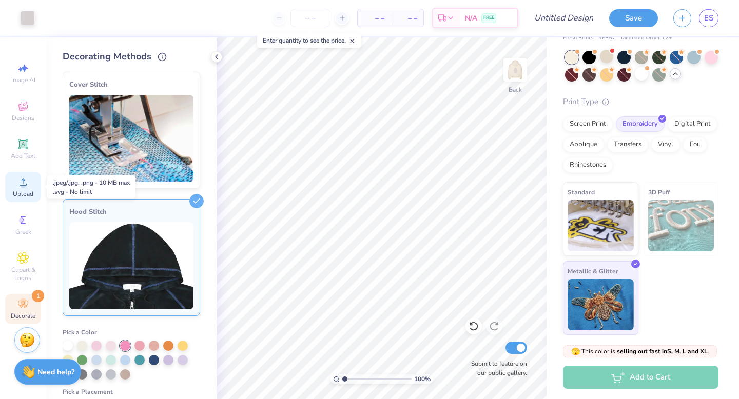
click at [25, 189] on div "Upload" at bounding box center [23, 187] width 36 height 30
click at [24, 185] on icon at bounding box center [23, 182] width 7 height 7
click at [4, 186] on div "Image AI Designs Add Text Upload Greek Clipart & logos Decorate 1" at bounding box center [23, 218] width 46 height 362
click at [22, 183] on circle at bounding box center [23, 186] width 6 height 6
click at [22, 184] on circle at bounding box center [23, 186] width 6 height 6
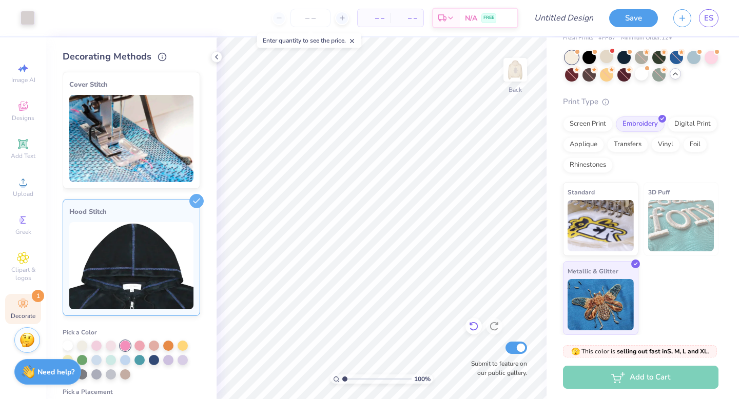
click at [471, 330] on icon at bounding box center [473, 326] width 9 height 9
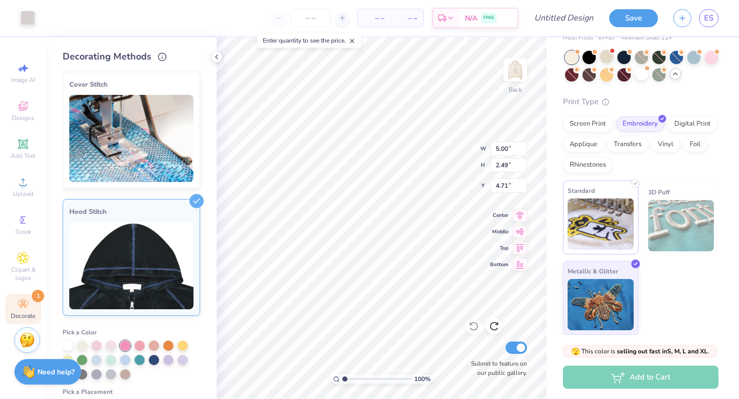
click at [570, 205] on img at bounding box center [601, 224] width 66 height 51
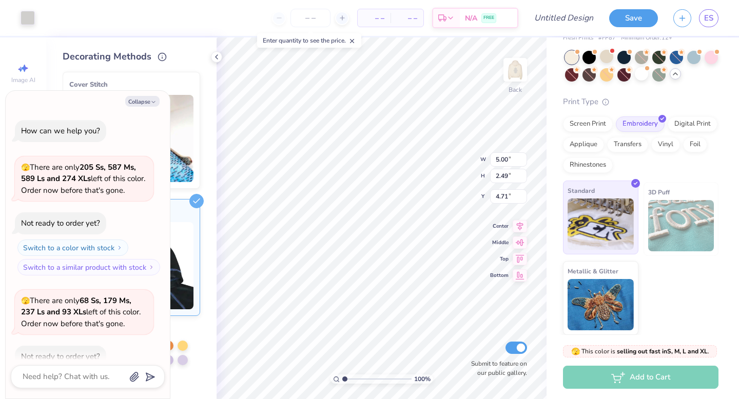
scroll to position [1082, 0]
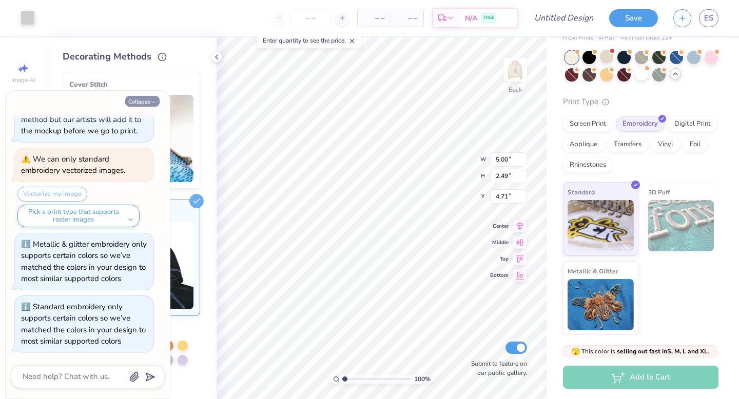
click at [155, 100] on icon "button" at bounding box center [153, 102] width 6 height 6
type textarea "x"
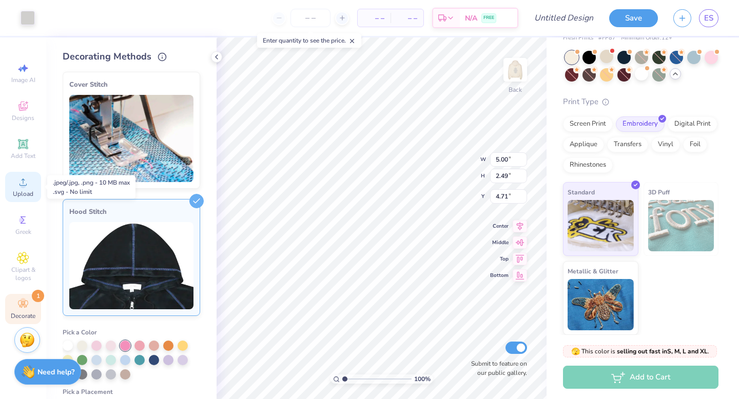
click at [26, 182] on icon at bounding box center [23, 182] width 12 height 12
click at [28, 193] on span "Upload" at bounding box center [23, 194] width 21 height 8
click at [29, 193] on span "Upload" at bounding box center [23, 194] width 21 height 8
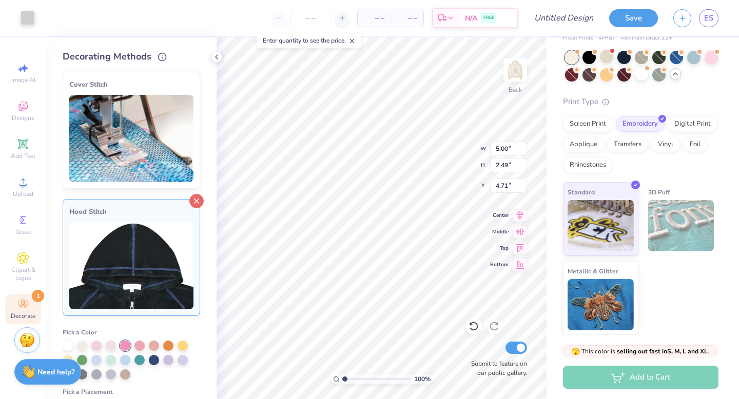
type input "4.75"
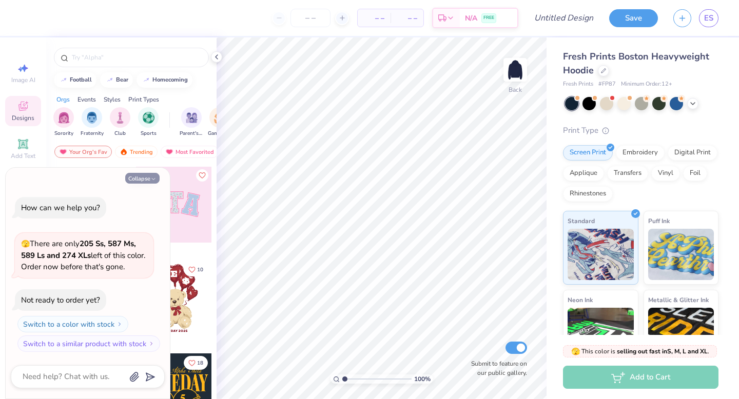
click at [128, 177] on button "Collapse" at bounding box center [142, 178] width 34 height 11
type textarea "x"
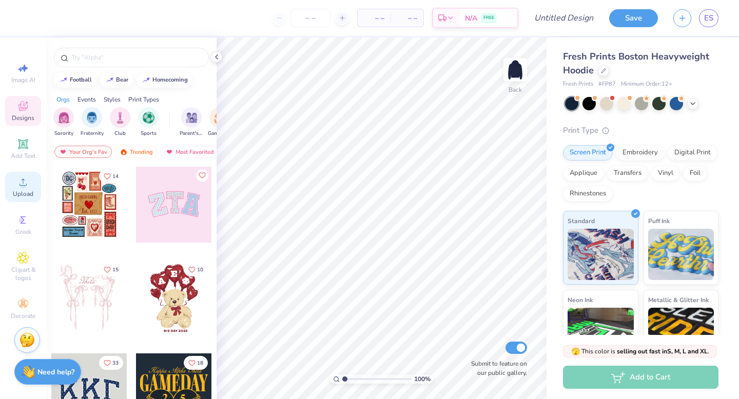
click at [15, 197] on span "Upload" at bounding box center [23, 194] width 21 height 8
click at [18, 195] on span "Upload" at bounding box center [23, 194] width 21 height 8
click at [18, 192] on span "Upload" at bounding box center [23, 194] width 21 height 8
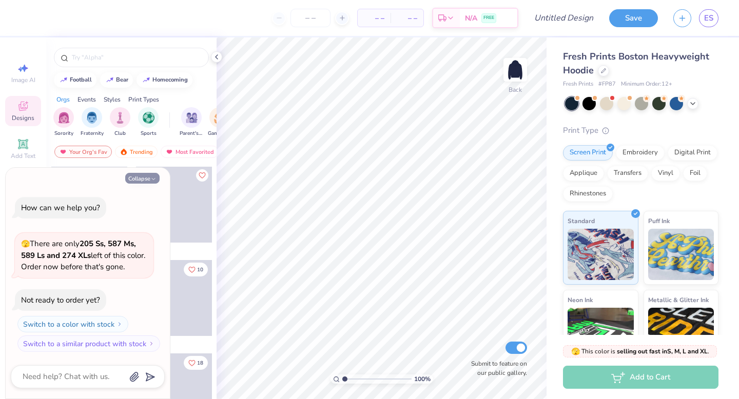
click at [154, 178] on icon "button" at bounding box center [153, 179] width 6 height 6
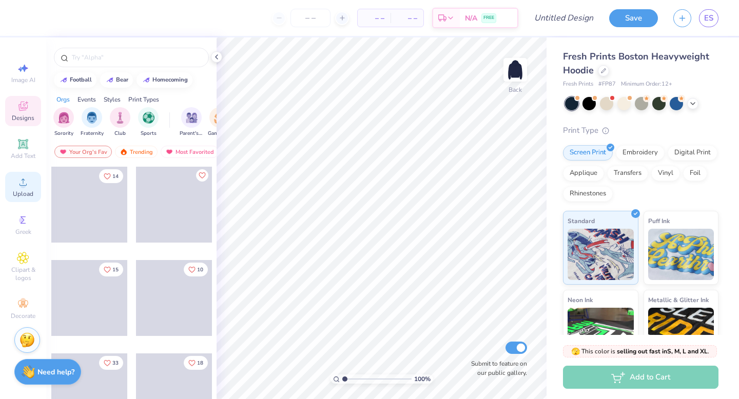
click at [27, 186] on icon at bounding box center [23, 182] width 12 height 12
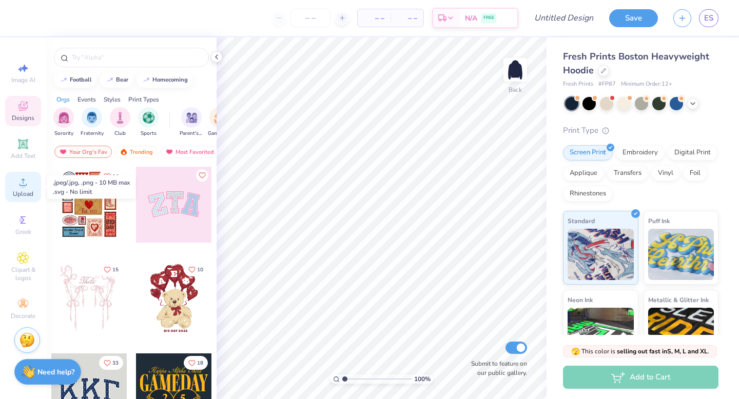
click at [27, 186] on icon at bounding box center [23, 182] width 12 height 12
click at [198, 193] on div at bounding box center [174, 205] width 76 height 76
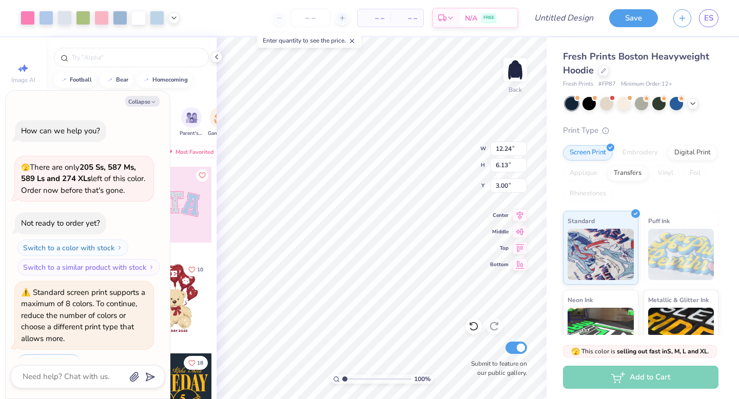
scroll to position [25, 0]
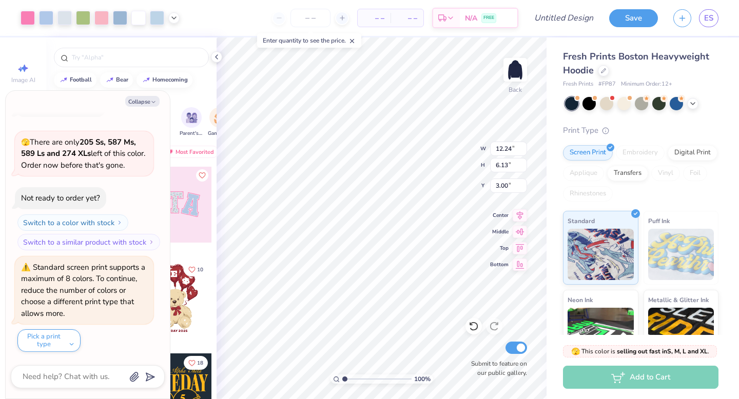
type textarea "x"
type input "4.56"
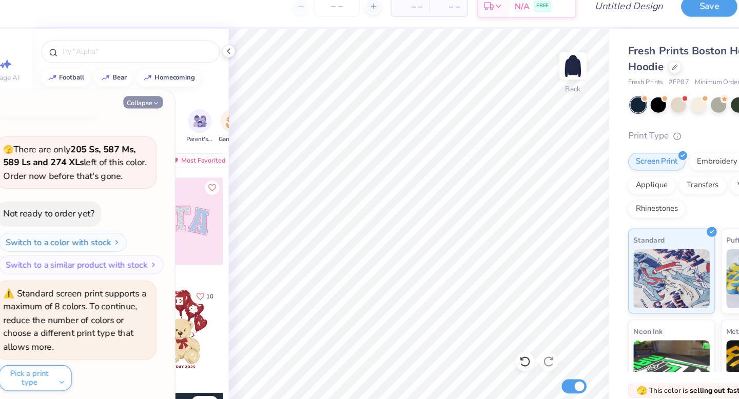
click at [152, 104] on icon "button" at bounding box center [153, 102] width 6 height 6
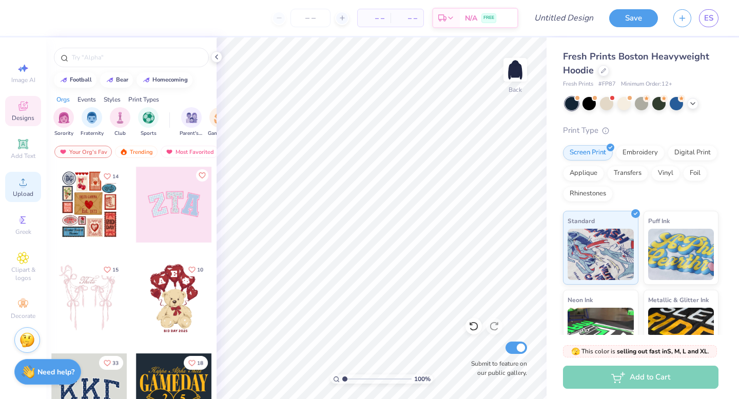
click at [28, 185] on icon at bounding box center [23, 182] width 12 height 12
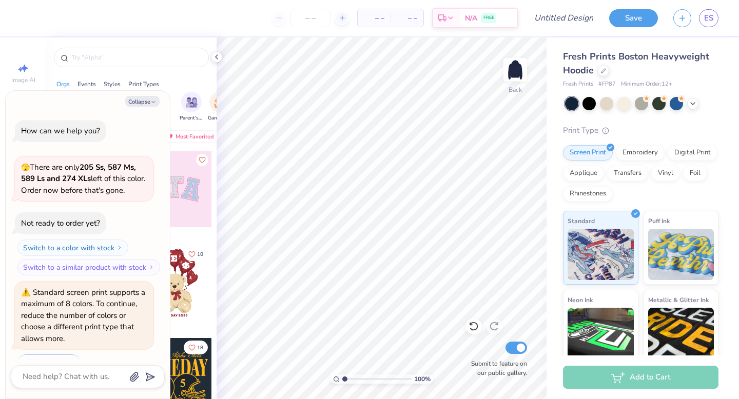
scroll to position [80, 0]
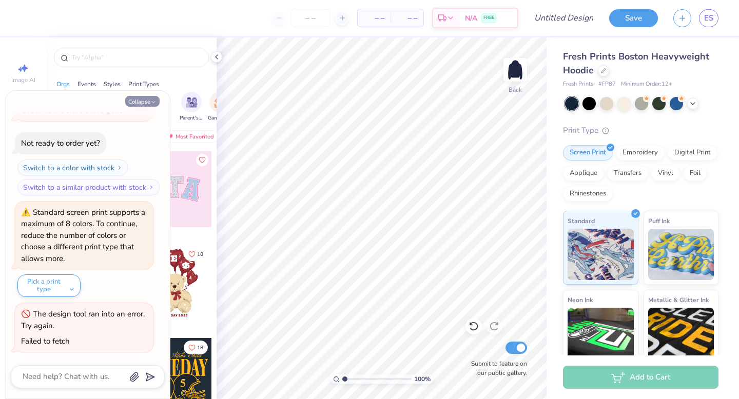
click at [147, 101] on button "Collapse" at bounding box center [142, 101] width 34 height 11
type textarea "x"
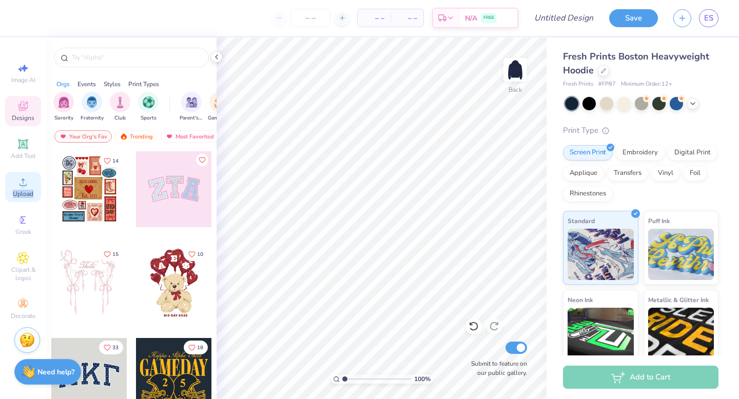
click at [21, 189] on div "Upload" at bounding box center [23, 187] width 36 height 30
click at [31, 185] on div "Upload" at bounding box center [23, 187] width 36 height 30
click at [21, 191] on span "Upload" at bounding box center [23, 194] width 21 height 8
click at [21, 192] on span "Upload" at bounding box center [23, 194] width 21 height 8
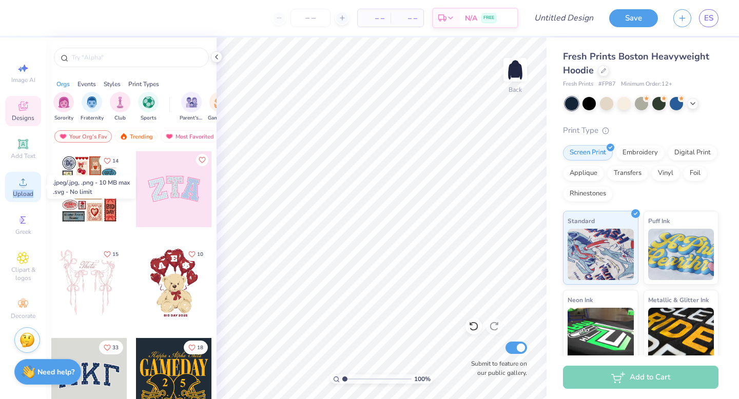
click at [21, 192] on span "Upload" at bounding box center [23, 194] width 21 height 8
click at [27, 198] on span "Upload" at bounding box center [23, 194] width 21 height 8
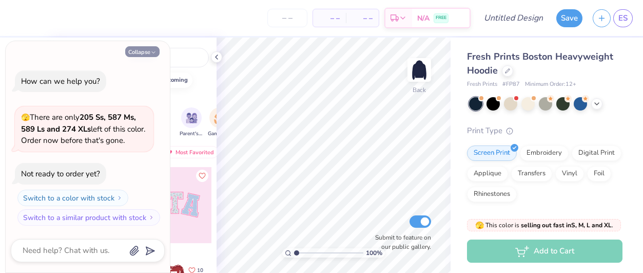
click at [149, 54] on button "Collapse" at bounding box center [142, 51] width 34 height 11
type textarea "x"
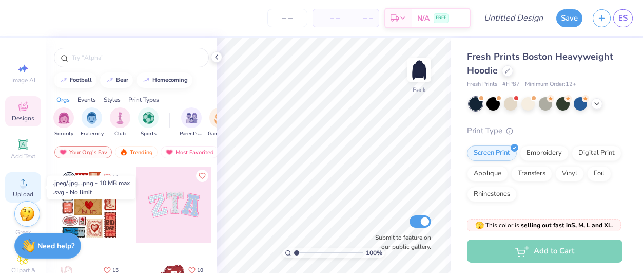
click at [29, 184] on div "Upload" at bounding box center [23, 187] width 36 height 30
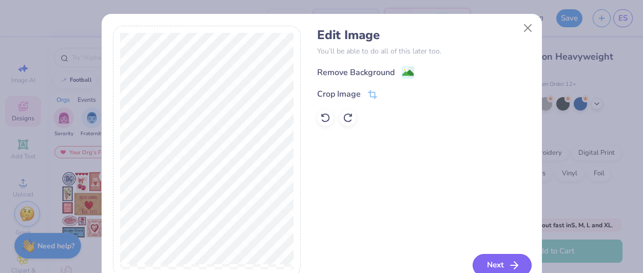
click at [501, 265] on button "Next" at bounding box center [502, 265] width 59 height 23
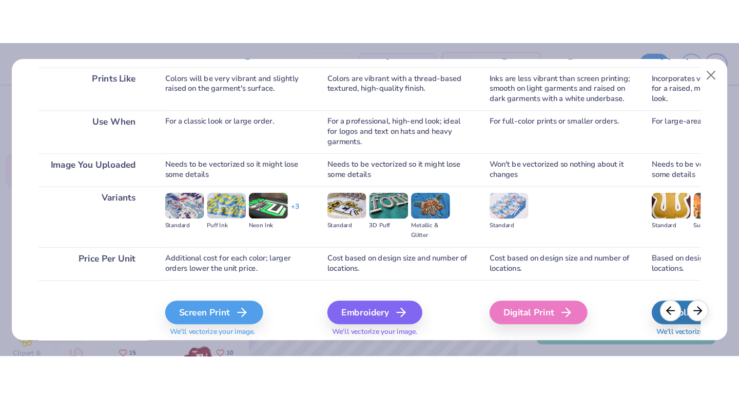
scroll to position [166, 0]
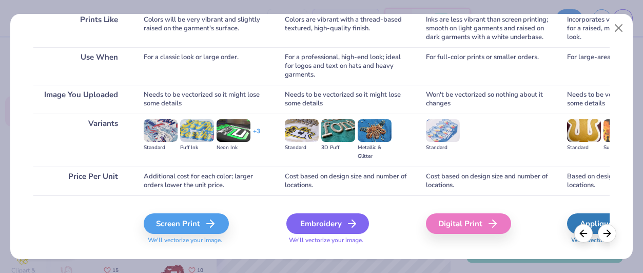
click at [327, 217] on div "Embroidery" at bounding box center [327, 223] width 83 height 21
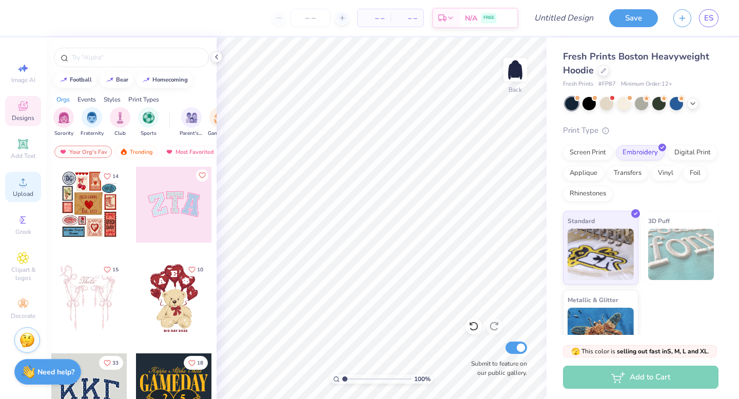
click at [23, 185] on circle at bounding box center [23, 186] width 6 height 6
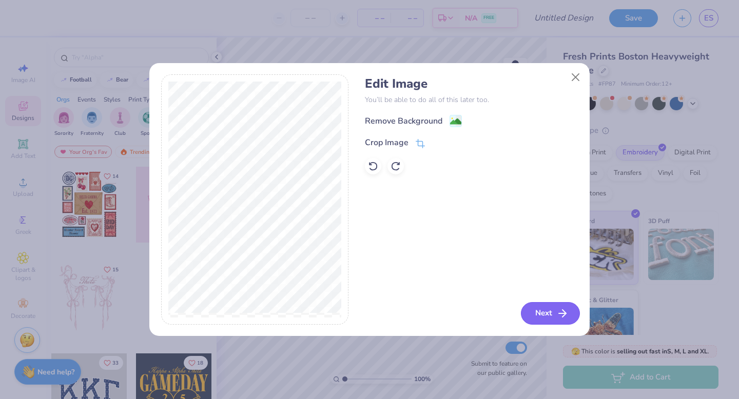
click at [539, 272] on button "Next" at bounding box center [550, 313] width 59 height 23
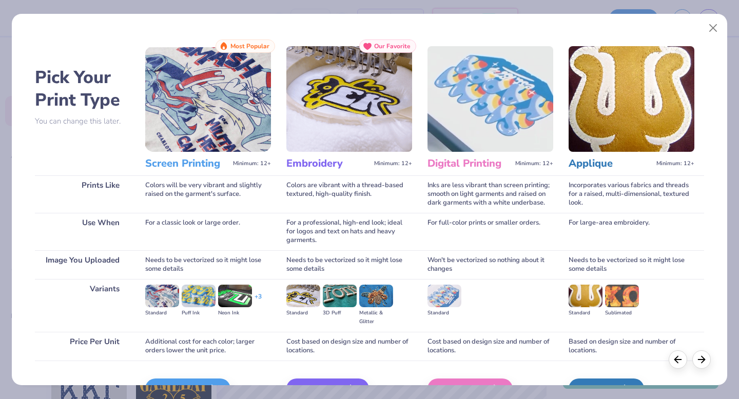
scroll to position [61, 0]
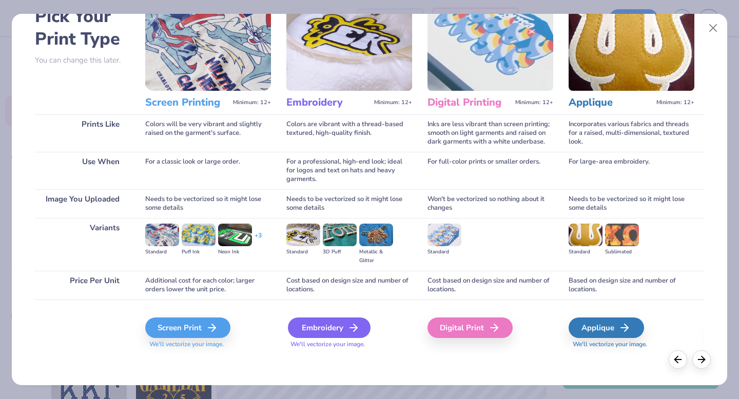
click at [342, 272] on div "Embroidery" at bounding box center [329, 328] width 83 height 21
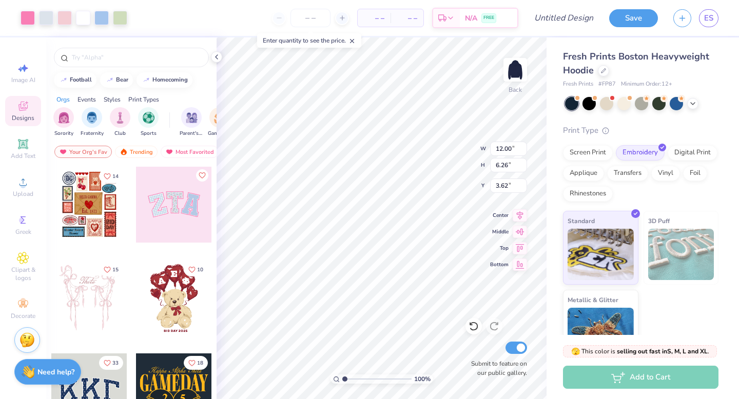
type input "4.62"
type input "9.28"
type input "4.85"
type input "4.99"
type input "8.68"
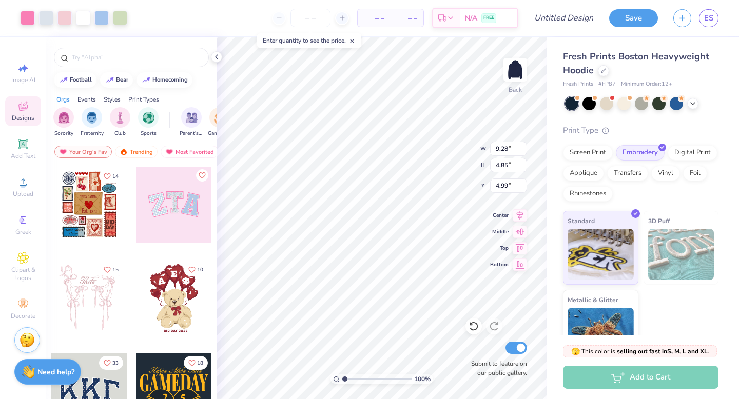
type input "4.53"
type input "5.10"
click at [443, 141] on div "100 % Back W 8.68 8.68 " H 4.53 4.53 " Y 5.10 5.10 " Center Middle Top Bottom S…" at bounding box center [382, 218] width 330 height 362
click at [519, 73] on img at bounding box center [515, 69] width 41 height 41
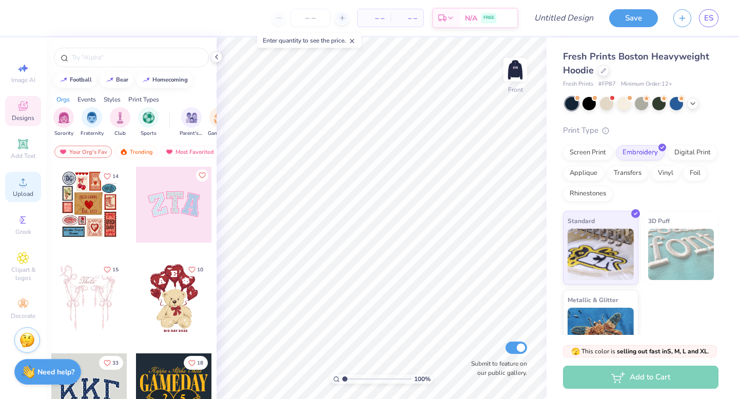
click at [28, 184] on icon at bounding box center [23, 182] width 12 height 12
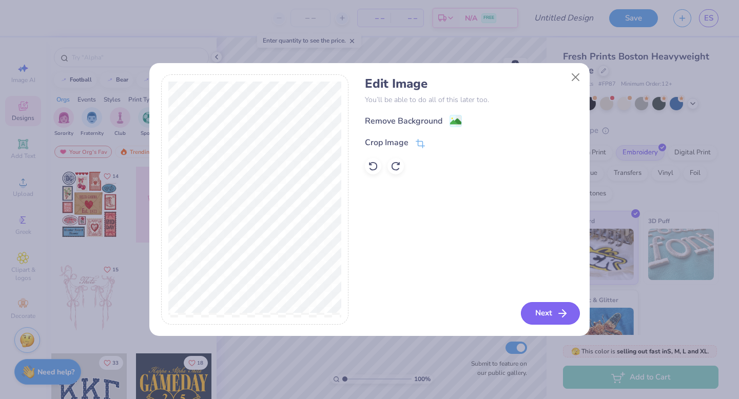
click at [549, 272] on button "Next" at bounding box center [550, 313] width 59 height 23
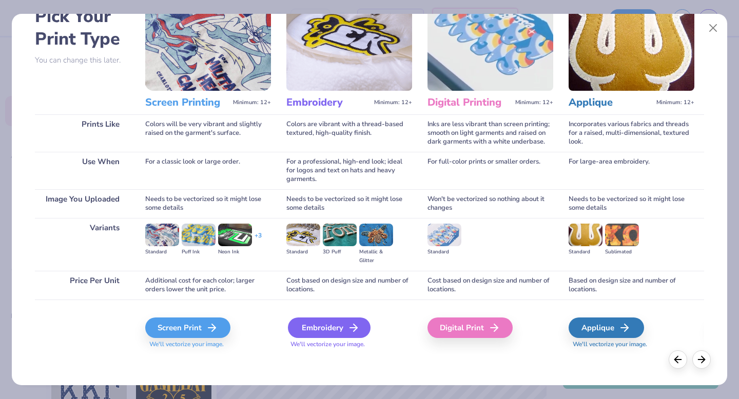
click at [334, 272] on div "Embroidery" at bounding box center [329, 328] width 83 height 21
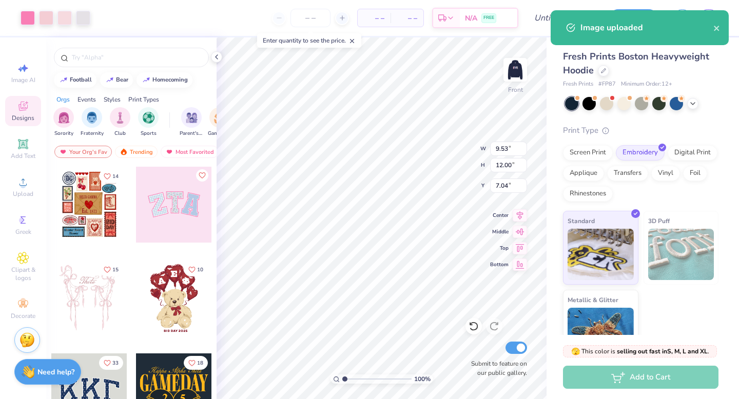
type input "7.04"
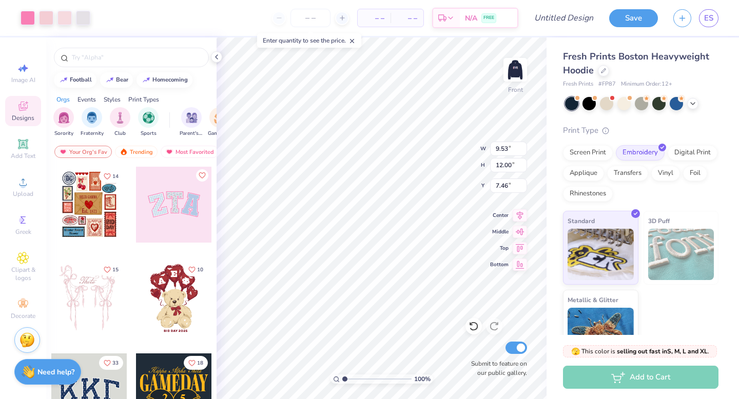
type input "7.46"
click at [517, 66] on img at bounding box center [515, 69] width 41 height 41
click at [517, 66] on img at bounding box center [515, 70] width 21 height 21
click at [623, 106] on div at bounding box center [623, 102] width 13 height 13
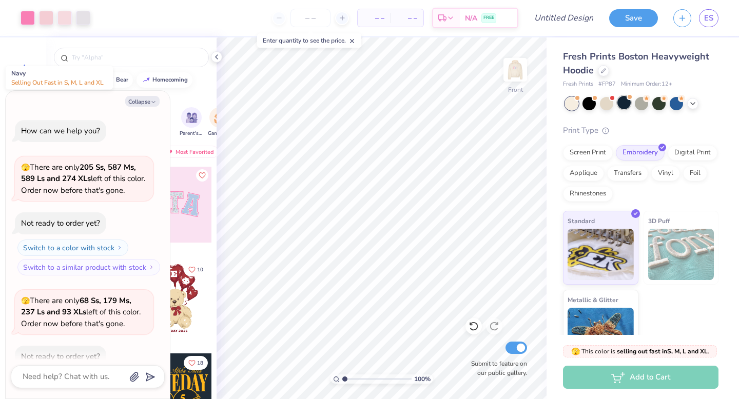
scroll to position [56, 0]
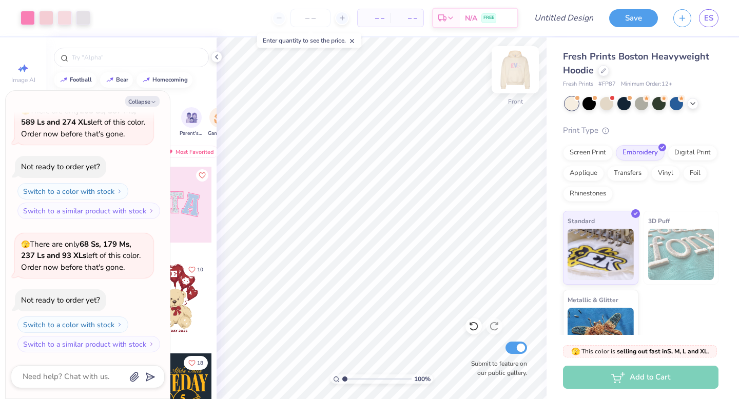
click at [522, 71] on img at bounding box center [515, 69] width 41 height 41
click at [522, 71] on img at bounding box center [515, 70] width 21 height 21
click at [519, 65] on img at bounding box center [515, 69] width 41 height 41
click at [519, 65] on img at bounding box center [515, 70] width 21 height 21
click at [519, 66] on img at bounding box center [515, 69] width 41 height 41
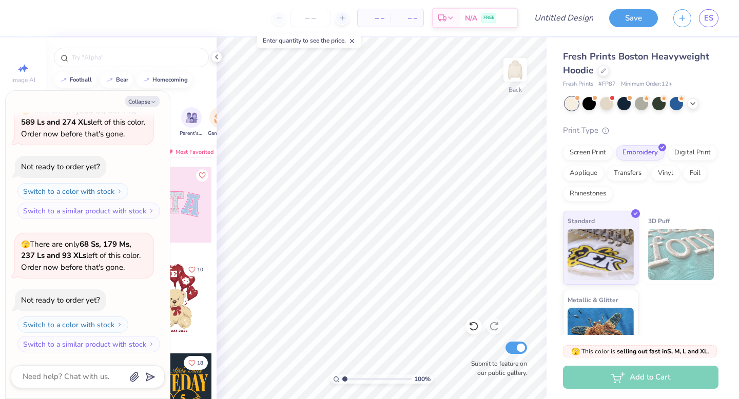
type textarea "x"
type input "1.04"
type textarea "x"
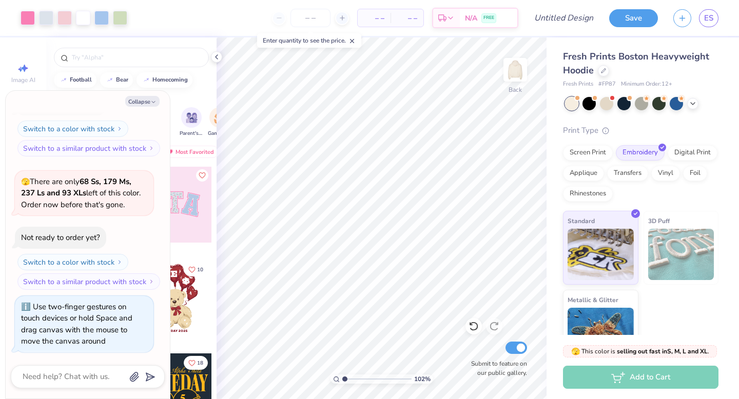
type input "1"
drag, startPoint x: 345, startPoint y: 380, endPoint x: 322, endPoint y: 378, distance: 23.1
click at [342, 272] on input "range" at bounding box center [376, 379] width 69 height 9
click at [146, 102] on button "Collapse" at bounding box center [142, 101] width 34 height 11
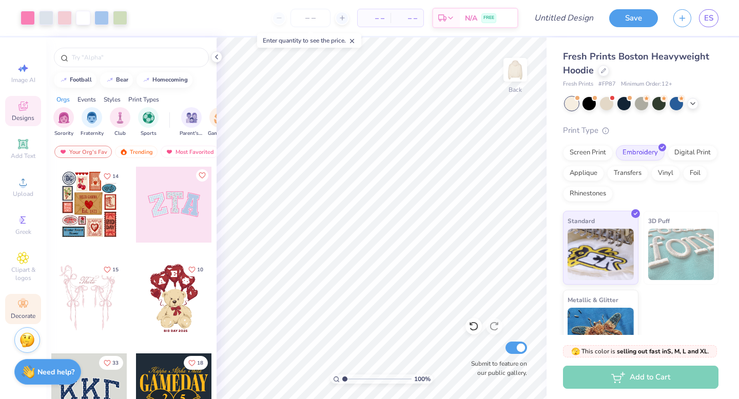
click at [24, 272] on icon at bounding box center [23, 304] width 12 height 12
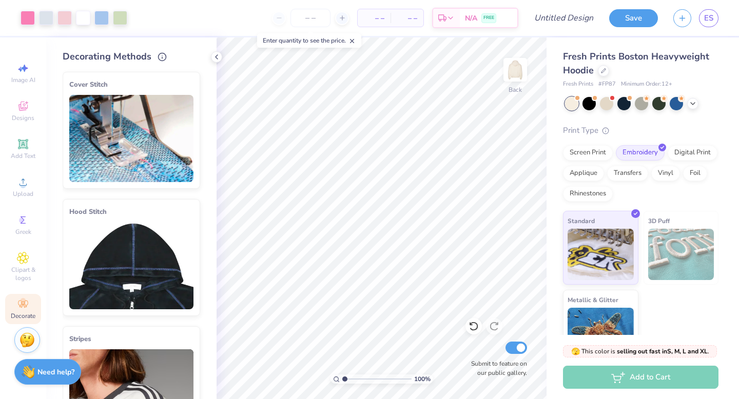
click at [148, 222] on img at bounding box center [131, 265] width 124 height 87
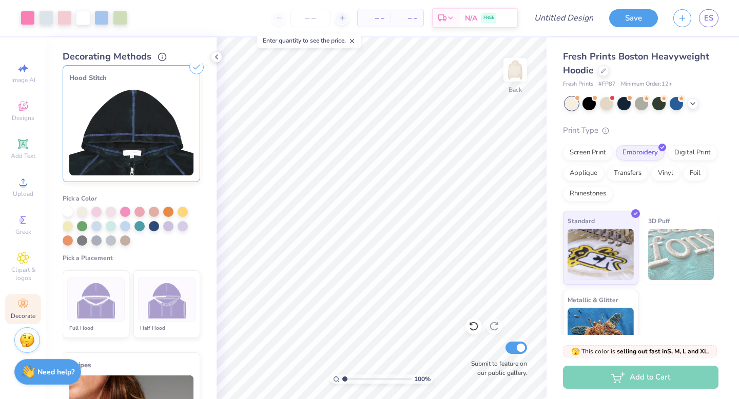
scroll to position [143, 0]
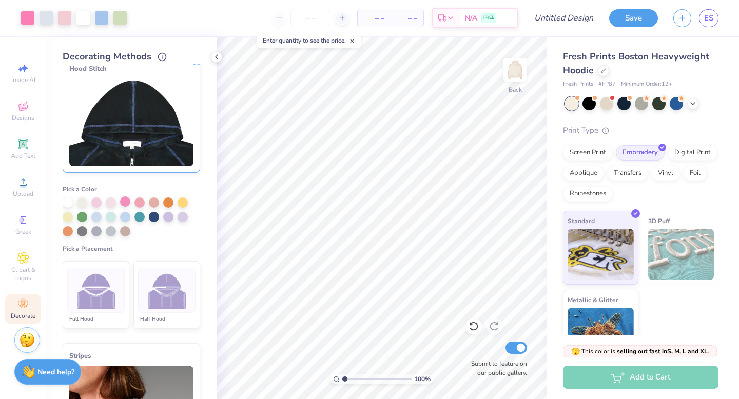
click at [126, 202] on div at bounding box center [125, 202] width 10 height 10
click at [169, 272] on img at bounding box center [167, 291] width 38 height 38
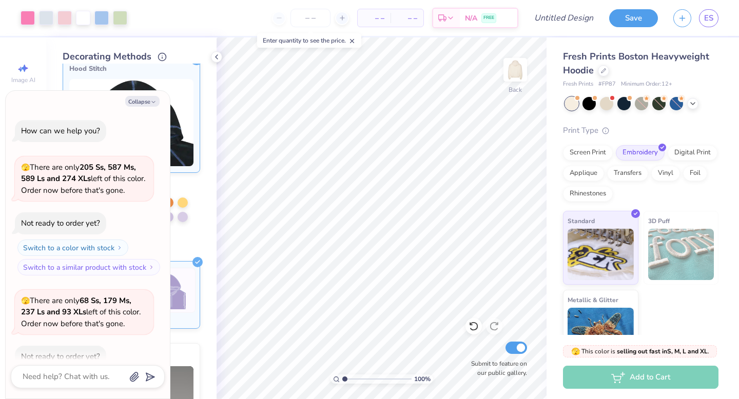
scroll to position [193, 0]
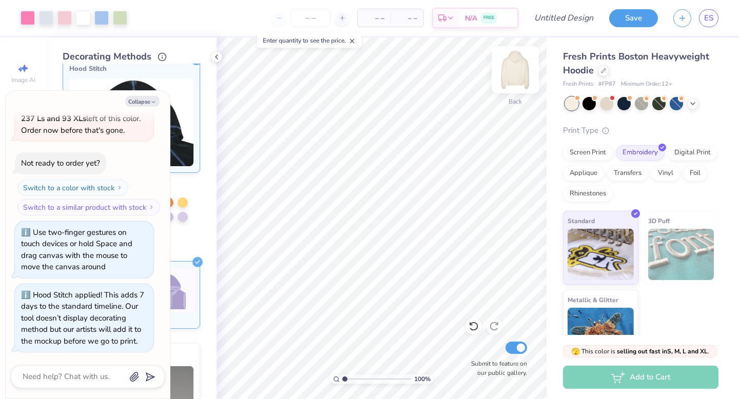
click at [518, 70] on img at bounding box center [515, 69] width 41 height 41
click at [152, 100] on icon "button" at bounding box center [153, 102] width 6 height 6
type textarea "x"
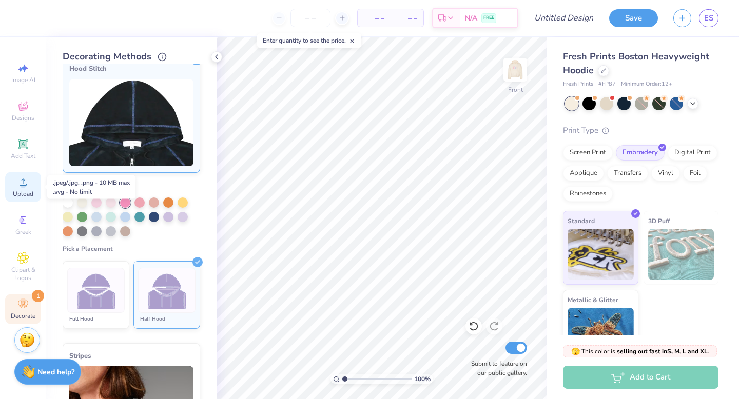
click at [25, 192] on span "Upload" at bounding box center [23, 194] width 21 height 8
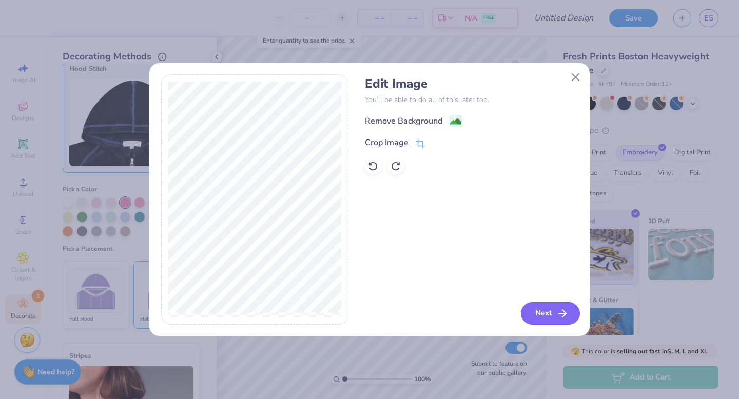
click at [549, 272] on button "Next" at bounding box center [550, 313] width 59 height 23
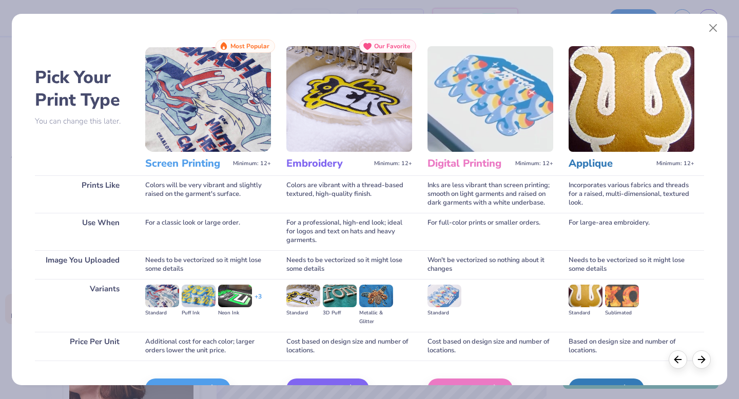
scroll to position [61, 0]
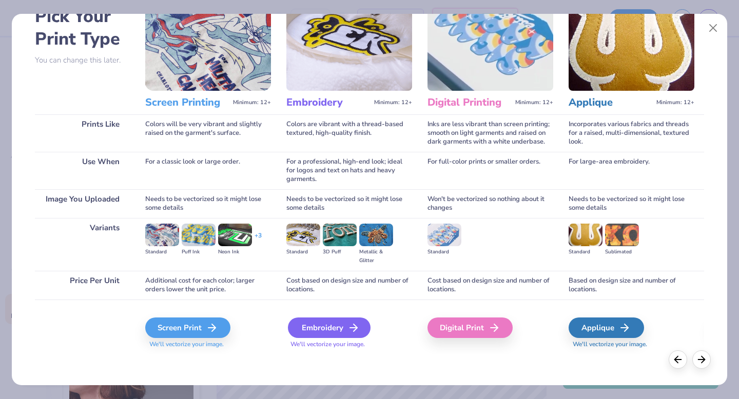
click at [324, 272] on div "Embroidery" at bounding box center [329, 328] width 83 height 21
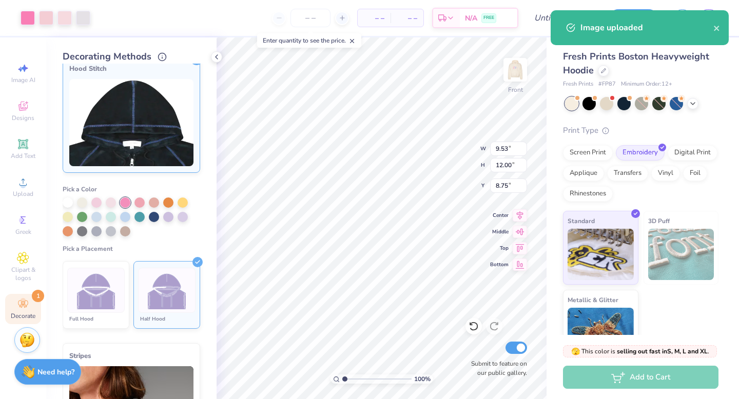
type input "7.50"
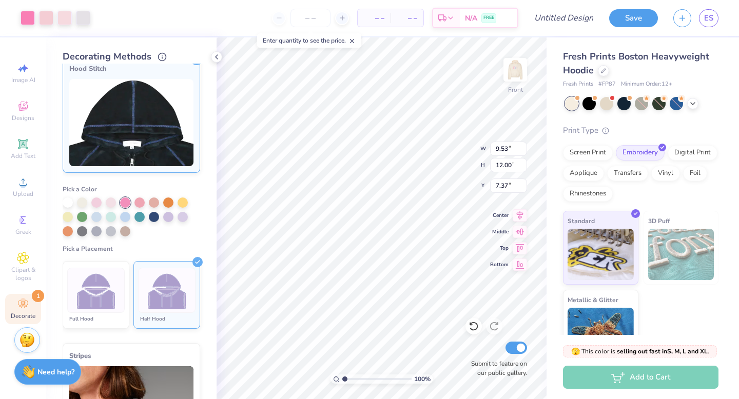
type input "7.37"
type input "7.78"
click at [216, 54] on icon at bounding box center [216, 57] width 8 height 8
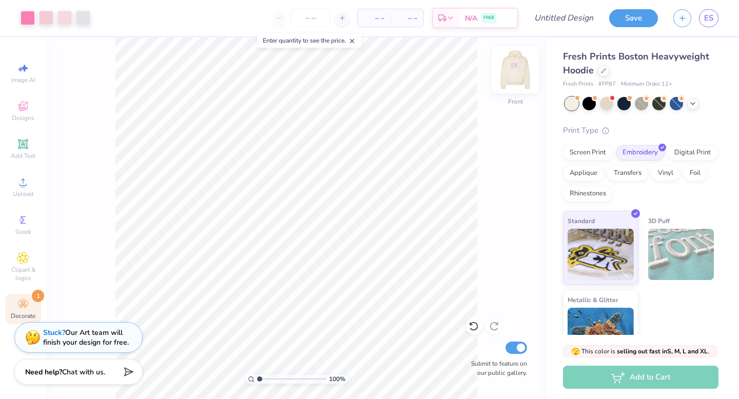
click at [516, 71] on img at bounding box center [515, 69] width 41 height 41
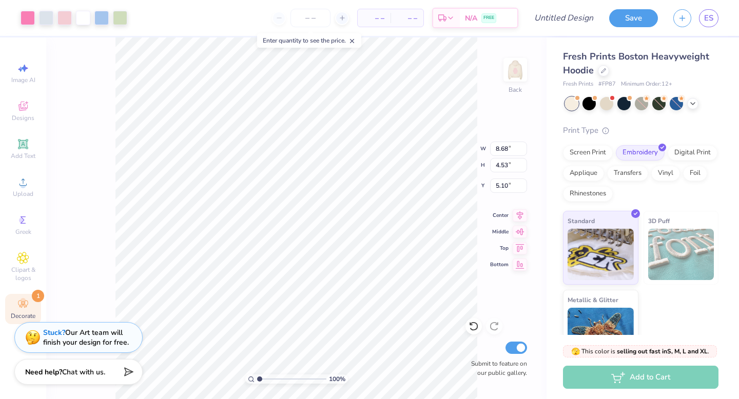
type input "4.48"
click at [515, 79] on img at bounding box center [515, 69] width 41 height 41
type input "7.60"
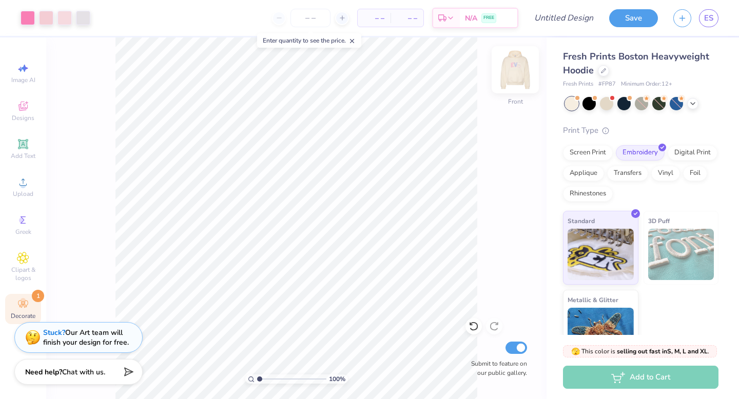
click at [515, 75] on img at bounding box center [515, 69] width 41 height 41
click at [514, 77] on img at bounding box center [515, 69] width 41 height 41
click at [514, 77] on img at bounding box center [515, 70] width 21 height 21
click at [514, 79] on img at bounding box center [515, 69] width 41 height 41
click at [25, 185] on icon at bounding box center [23, 182] width 7 height 7
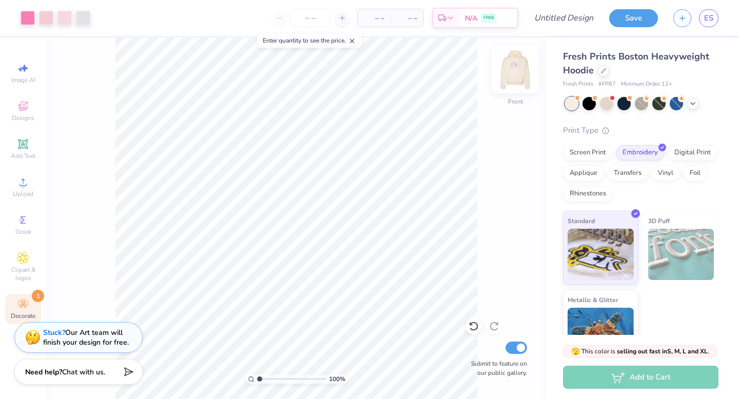
click at [521, 69] on img at bounding box center [515, 69] width 41 height 41
click at [28, 195] on span "Upload" at bounding box center [23, 194] width 21 height 8
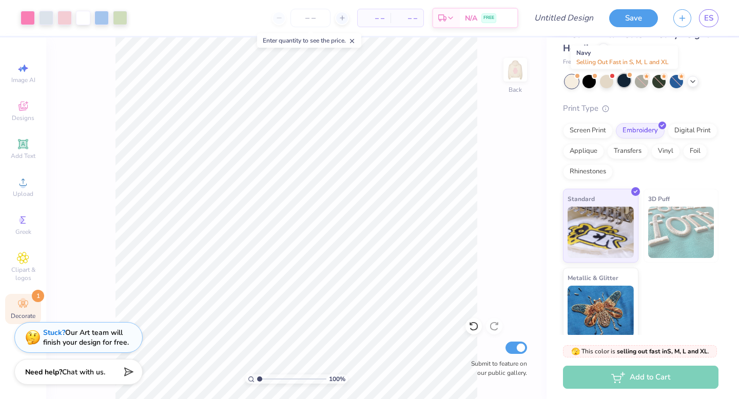
scroll to position [21, 0]
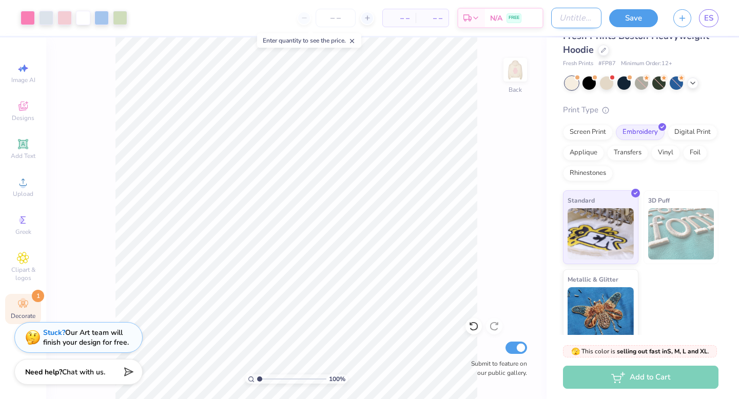
click at [588, 22] on input "Design Title" at bounding box center [576, 18] width 50 height 21
type input "e"
type input "eve hoodie"
click at [642, 15] on button "Save" at bounding box center [633, 17] width 49 height 18
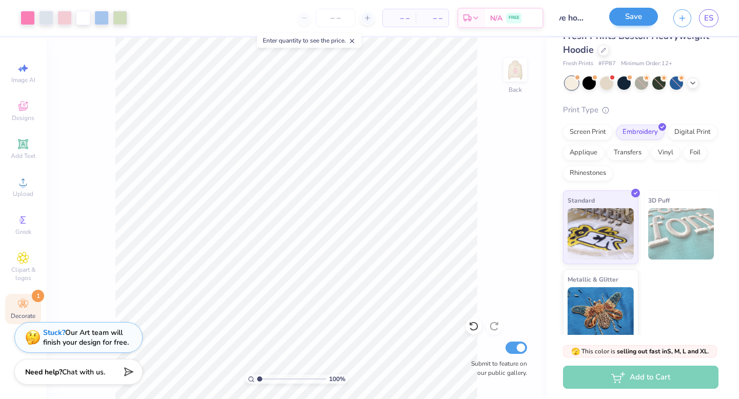
scroll to position [0, 0]
click at [75, 272] on span "Chat with us." at bounding box center [83, 371] width 43 height 10
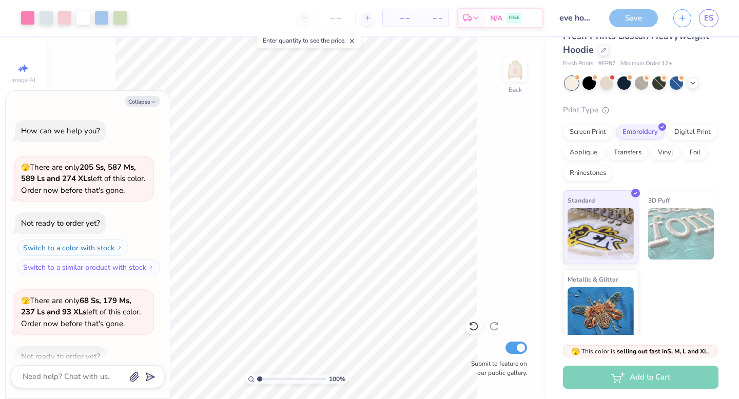
scroll to position [193, 0]
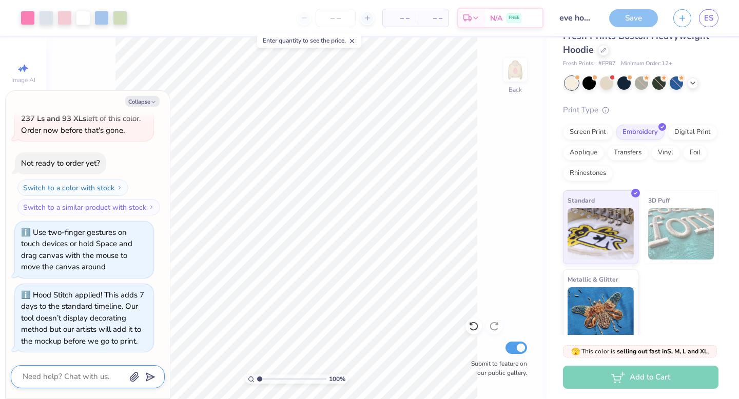
click at [91, 272] on textarea at bounding box center [74, 377] width 104 height 14
type textarea "x"
type textarea "h"
type textarea "x"
type textarea "hi"
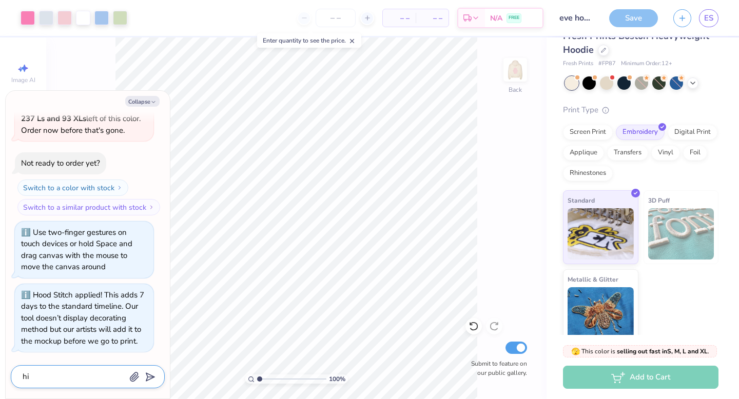
type textarea "x"
type textarea "hi"
type textarea "x"
type textarea "hi c"
type textarea "x"
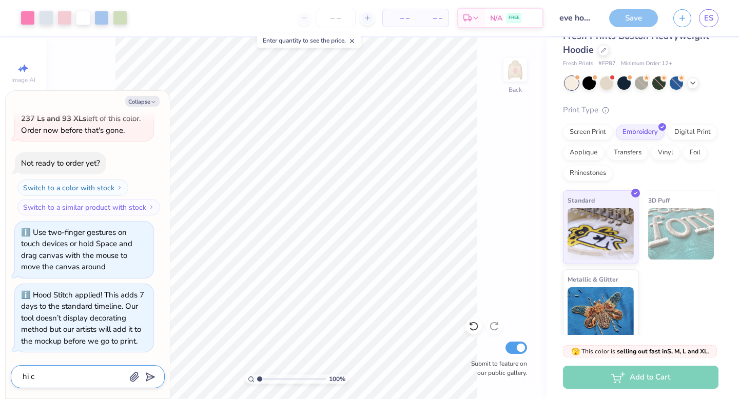
type textarea "hi ca"
type textarea "x"
type textarea "hi can"
type textarea "x"
type textarea "hi can"
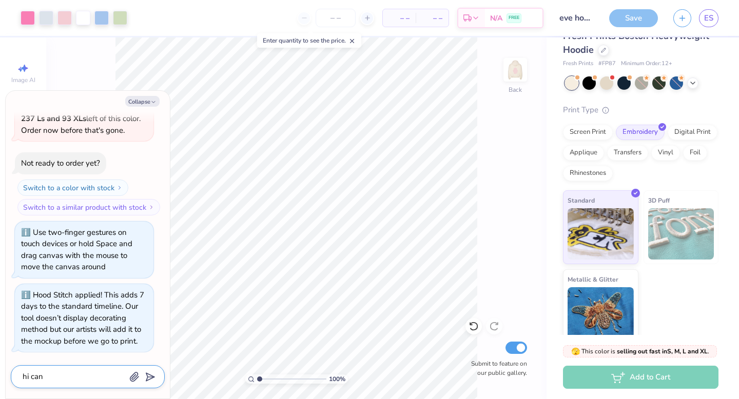
type textarea "x"
type textarea "hi can u"
type textarea "x"
type textarea "hi can u m"
type textarea "x"
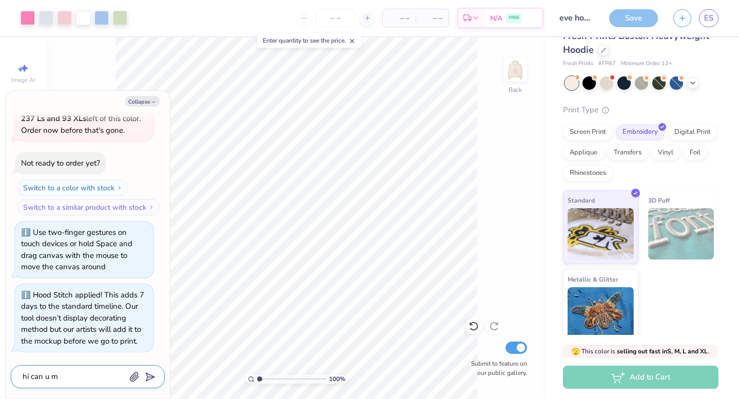
type textarea "hi can u ma"
type textarea "x"
type textarea "hi can u mak"
type textarea "x"
type textarea "hi can u make"
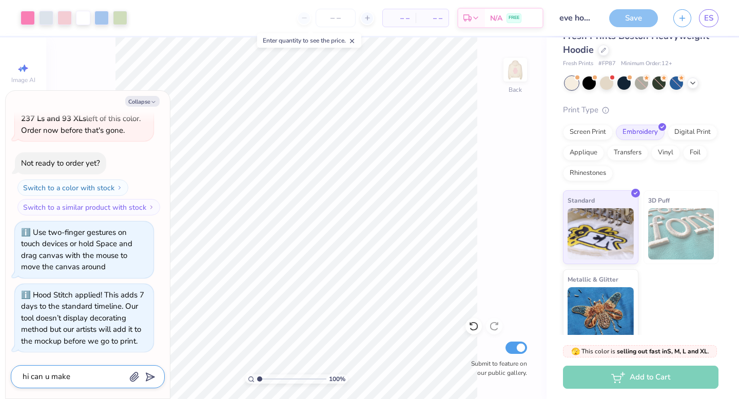
type textarea "x"
type textarea "hi can u make"
type textarea "x"
type textarea "hi can u make a"
type textarea "x"
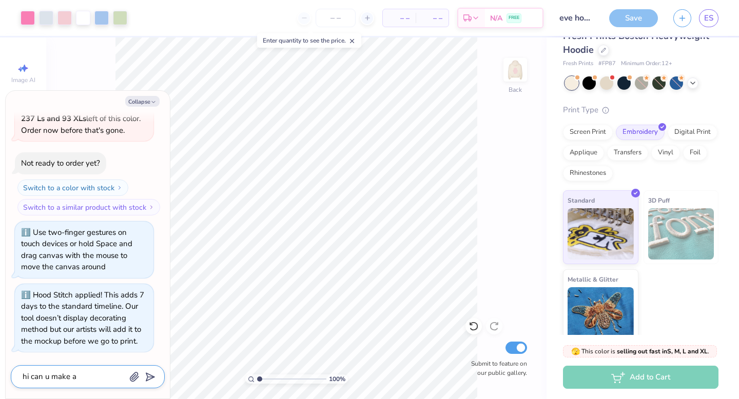
type textarea "hi can u make a"
type textarea "x"
type textarea "hi can u make a m"
type textarea "x"
type textarea "hi can u make a mo"
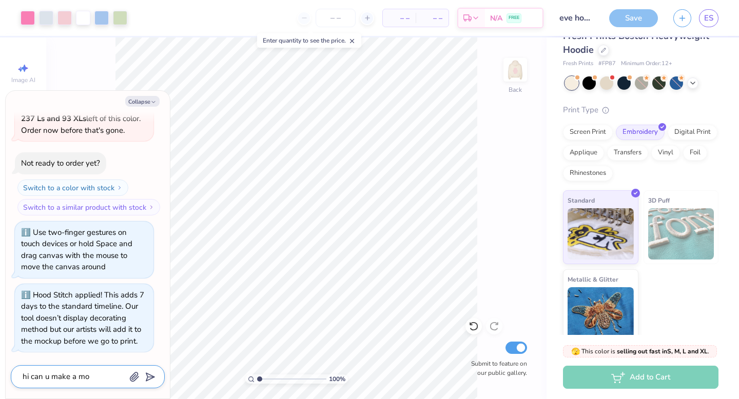
type textarea "x"
type textarea "hi can u make a moc"
type textarea "x"
type textarea "hi can u make a mock"
type textarea "x"
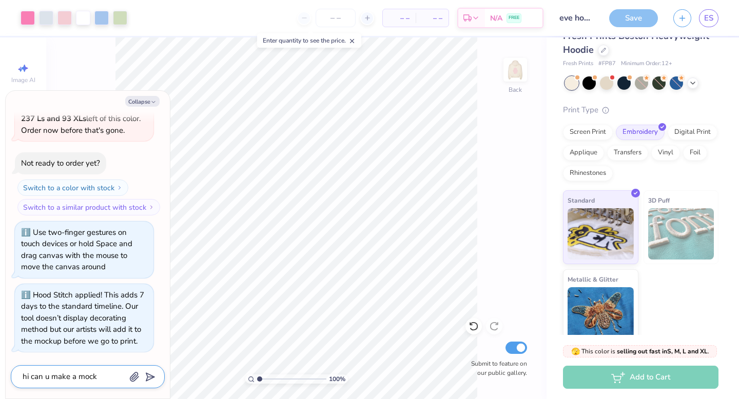
type textarea "hi can u make a mocku"
type textarea "x"
type textarea "hi can u make a mockup"
type textarea "x"
type textarea "hi can u make a mockup"
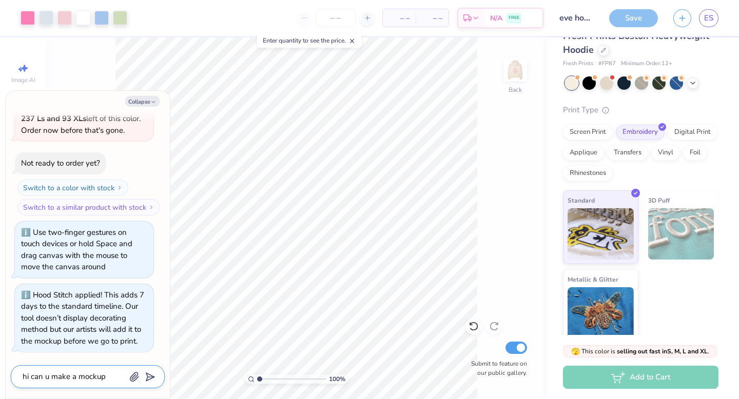
type textarea "x"
type textarea "hi can u make a mockup o"
type textarea "x"
type textarea "hi can u make a mockup of"
type textarea "x"
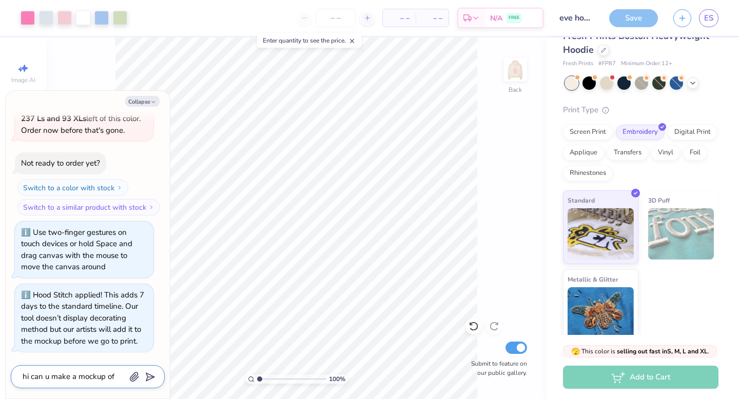
type textarea "hi can u make a mockup of"
type textarea "x"
type textarea "hi can u make a mockup of th"
type textarea "x"
type textarea "hi can u make a mockup of thi"
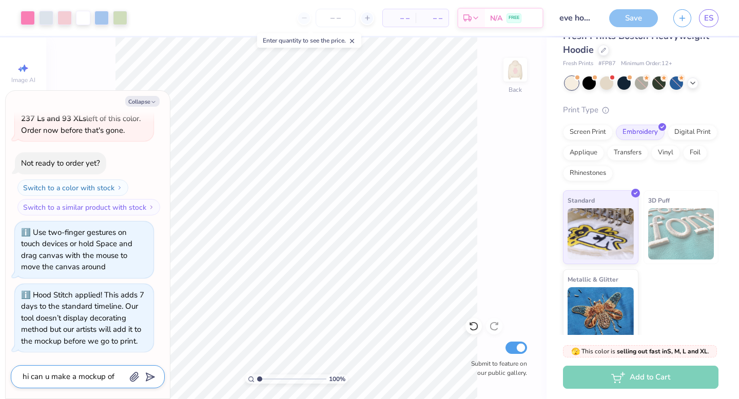
type textarea "x"
type textarea "hi can u make a mockup of this"
type textarea "x"
type textarea "hi can u make a mockup of this"
type textarea "x"
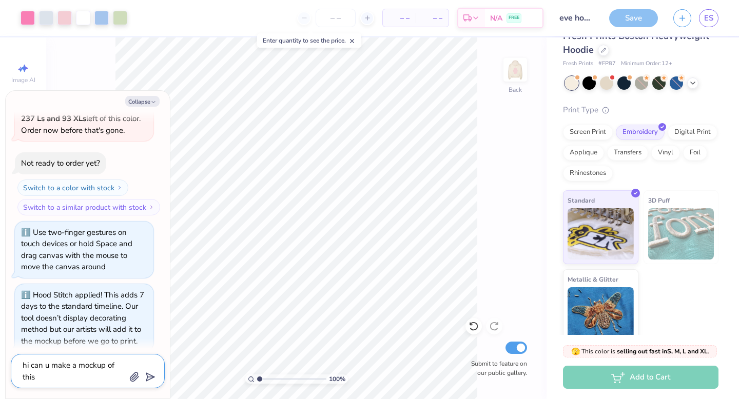
type textarea "hi can u make a mockup of this h"
type textarea "x"
type textarea "hi can u make a mockup of this ho"
type textarea "x"
type textarea "hi can u make a mockup of this hood"
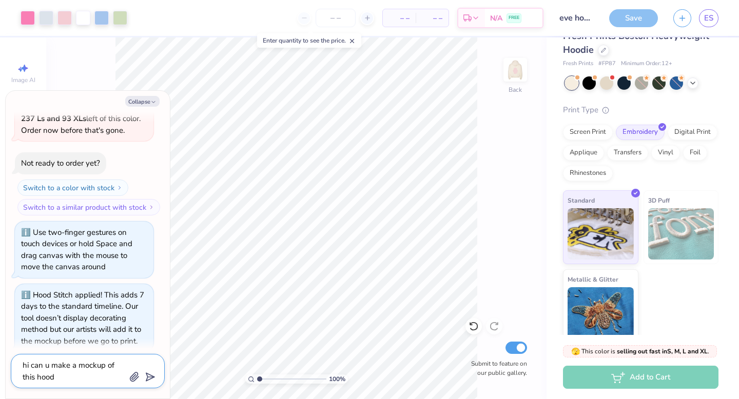
type textarea "x"
type textarea "hi can u make a mockup of this hoodie a"
type textarea "x"
type textarea "hi can u make a mockup of this hoodie as"
type textarea "x"
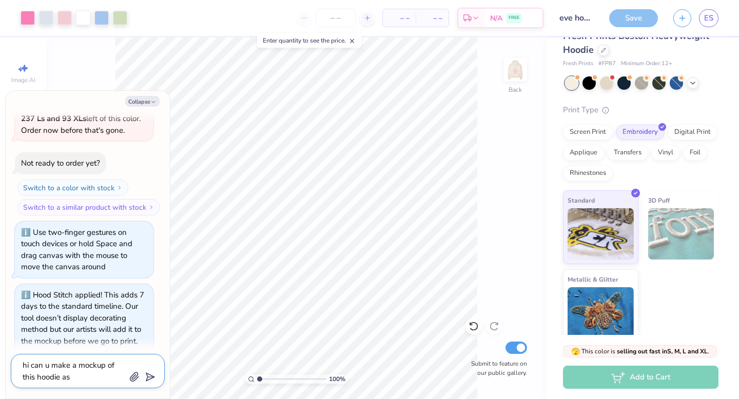
type textarea "hi can u make a mockup of this hoodie asw"
type textarea "x"
type textarea "hi can u make a mockup of this hoodie aswe"
type textarea "x"
type textarea "hi can u make a mockup of this hoodie aswel"
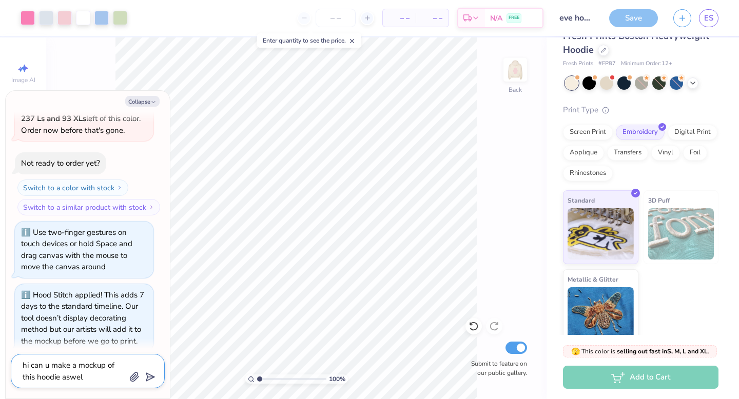
type textarea "x"
type textarea "hi can u make a mockup of this hoodie aswell"
type textarea "x"
type textarea "hi can u make a mockup of this hoodie aswell"
type textarea "x"
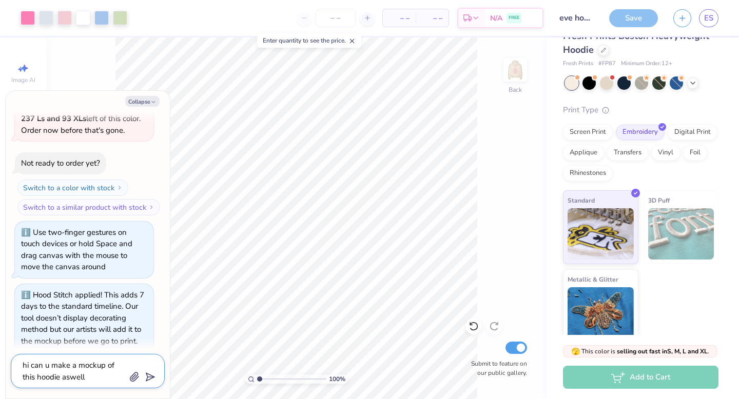
type textarea "hi can u make a mockup of this hoodie aswell w"
type textarea "x"
type textarea "hi can u make a mockup of this hoodie aswell wi"
type textarea "x"
type textarea "hi can u make a mockup of this hoodie aswell wit"
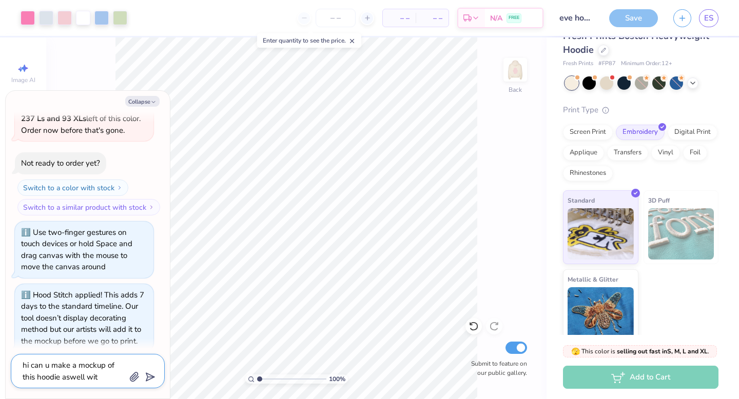
type textarea "x"
type textarea "hi can u make a mockup of this hoodie aswell with"
type textarea "x"
type textarea "hi can u make a mockup of this hoodie aswell with"
type textarea "x"
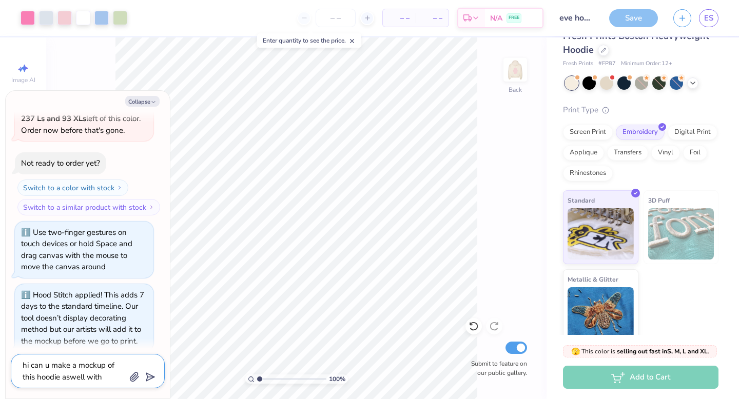
type textarea "hi can u make a mockup of this hoodie aswell with t"
type textarea "x"
type textarea "hi can u make a mockup of this hoodie aswell with th"
type textarea "x"
type textarea "hi can u make a mockup of this hoodie aswell with the"
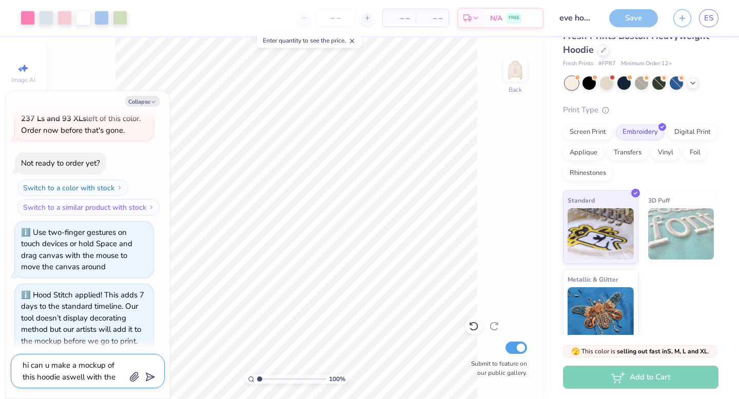
type textarea "x"
type textarea "hi can u make a mockup of this hoodie aswell with the"
type textarea "x"
type textarea "hi can u make a mockup of this hoodie aswell with the h"
type textarea "x"
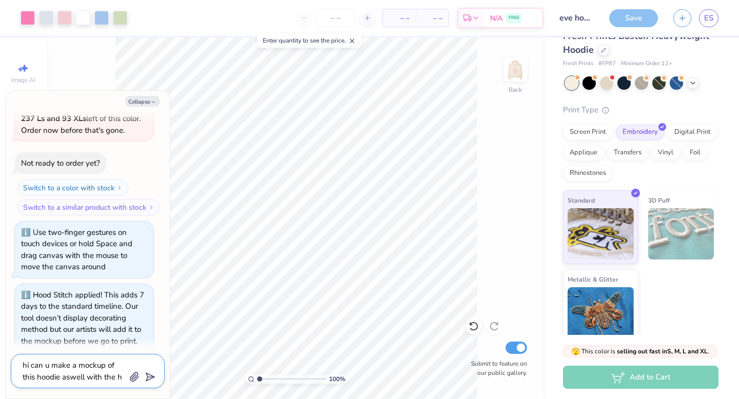
type textarea "hi can u make a mockup of this hoodie aswell with the ha"
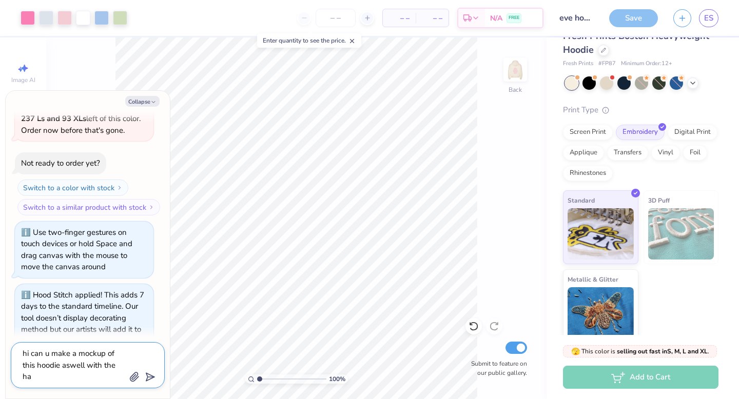
type textarea "x"
type textarea "hi can u make a mockup of this hoodie aswell with the hal"
type textarea "x"
type textarea "hi can u make a mockup of this hoodie aswell with the half"
type textarea "x"
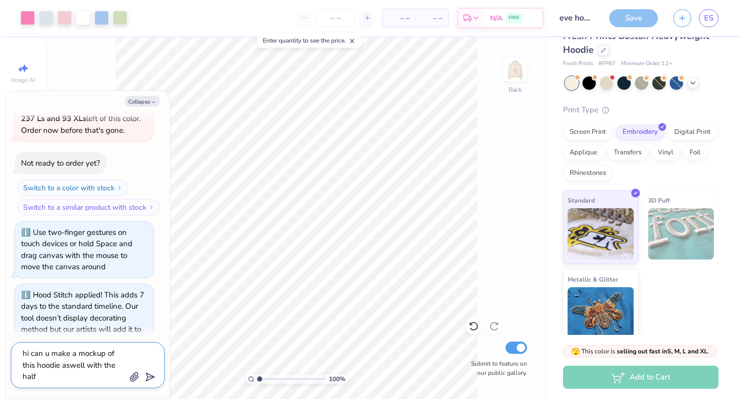
type textarea "hi can u make a mockup of this hoodie aswell with the half s"
type textarea "x"
type textarea "hi can u make a mockup of this hoodie aswell with the half st"
type textarea "x"
type textarea "hi can u make a mockup of this hoodie aswell with the half sti"
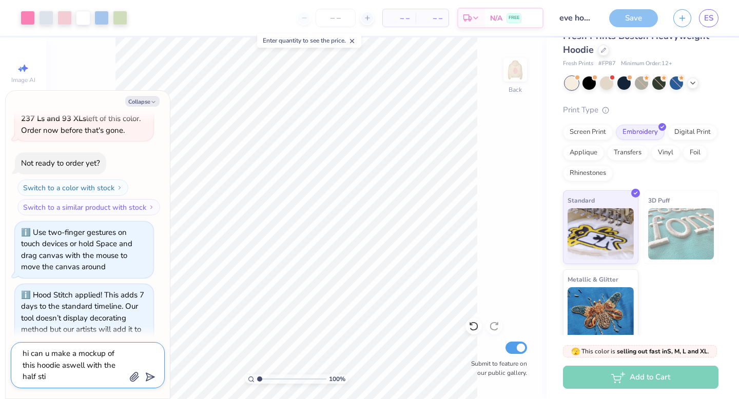
type textarea "x"
type textarea "hi can u make a mockup of this hoodie aswell with the half stit"
type textarea "x"
type textarea "hi can u make a mockup of this hoodie aswell with the half stitc"
type textarea "x"
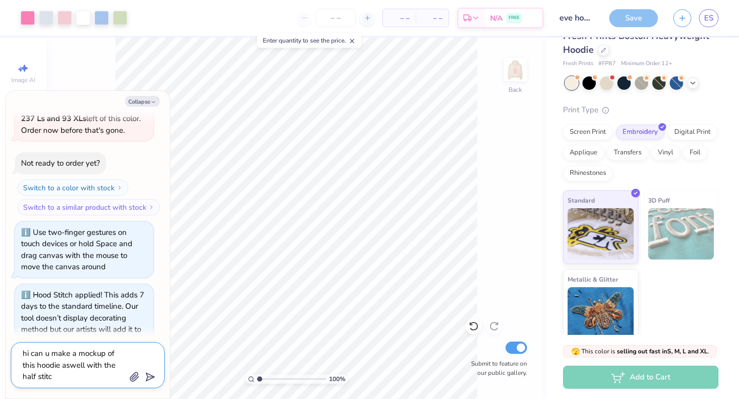
type textarea "hi can u make a mockup of this hoodie aswell with the half stitch"
type textarea "x"
type textarea "hi can u make a mockup of this hoodie aswell with the half stitche"
type textarea "x"
type textarea "hi can u make a mockup of this hoodie aswell with the half stitched"
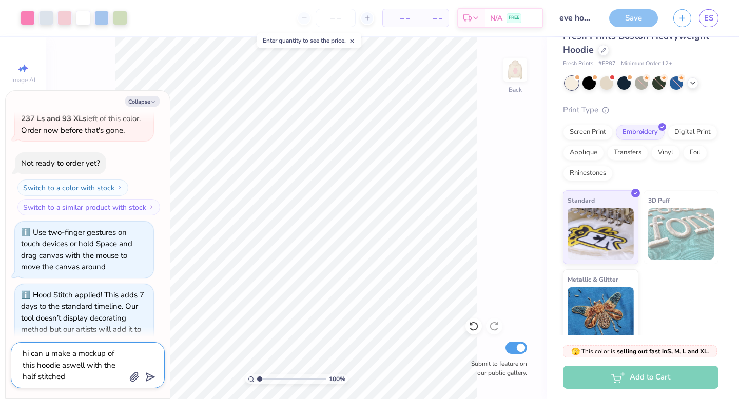
type textarea "x"
type textarea "hi can u make a mockup of this hoodie aswell with the half stitched"
type textarea "x"
type textarea "hi can u make a mockup of this hoodie aswell with the half stitched h"
type textarea "x"
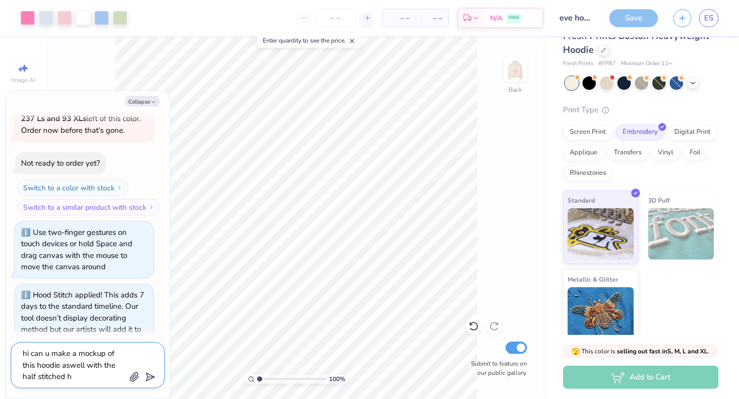
type textarea "hi can u make a mockup of this hoodie aswell with the half stitched ho"
type textarea "x"
type textarea "hi can u make a mockup of this hoodie aswell with the half stitched hood"
type textarea "x"
type textarea "hi can u make a mockup of this hoodie aswell with the half stitched hood"
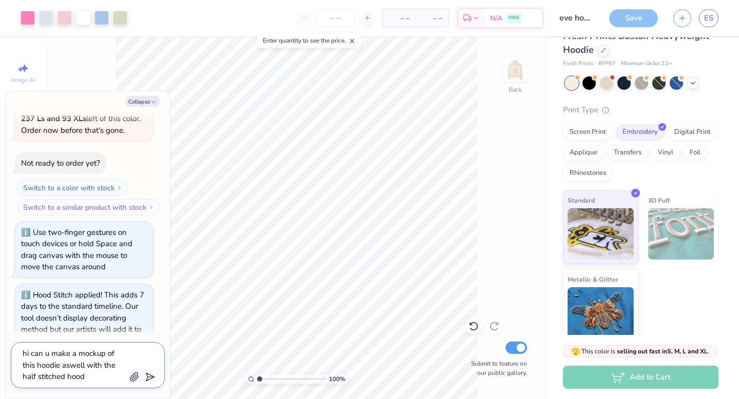
type textarea "x"
type textarea "hi can u make a mockup of this hoodie aswell with the half stitched hood a"
type textarea "x"
type textarea "hi can u make a mockup of this hoodie aswell with the half stitched hood an"
type textarea "x"
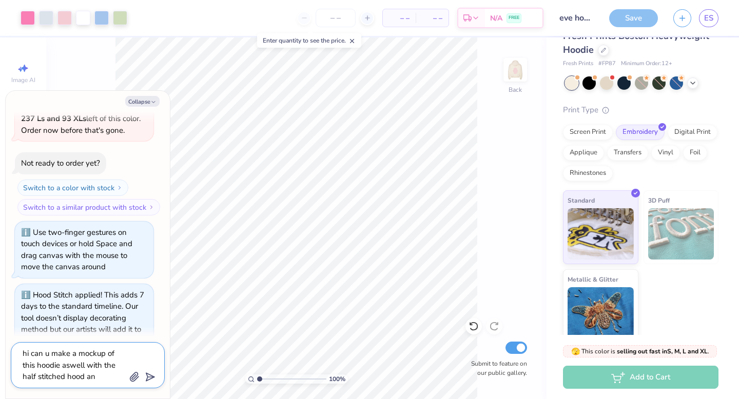
type textarea "hi can u make a mockup of this hoodie aswell with the half stitched hood and"
type textarea "x"
type textarea "hi can u make a mockup of this hoodie aswell with the half stitched hood and"
type textarea "x"
type textarea "hi can u make a mockup of this hoodie aswell with the half stitched hood and h"
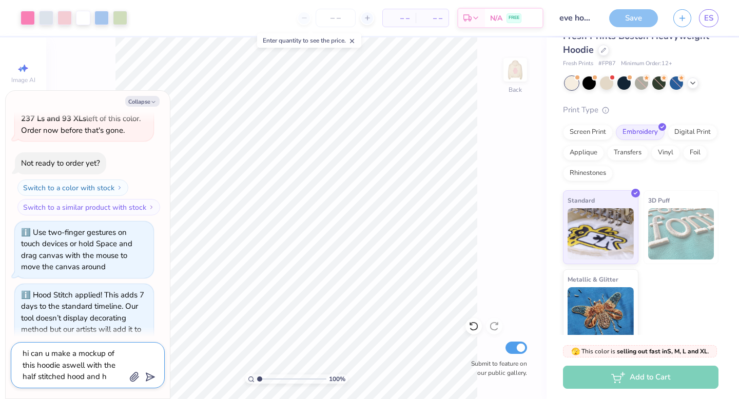
type textarea "x"
type textarea "hi can u make a mockup of this hoodie aswell with the half stitched hood and ha"
type textarea "x"
type textarea "hi can u make a mockup of this hoodie aswell with the half stitched hood and hal"
type textarea "x"
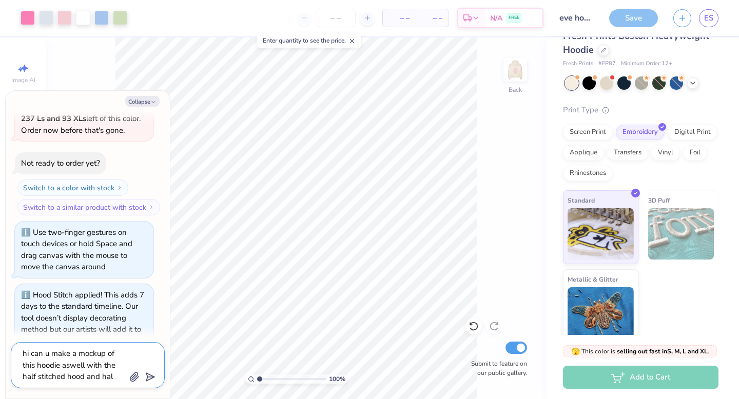
type textarea "hi can u make a mockup of this hoodie aswell with the half stitched hood and ha…"
type textarea "x"
type textarea "hi can u make a mockup of this hoodie aswell with the half stitched hood and ha…"
type textarea "x"
type textarea "hi can u make a mockup of this hoodie aswell with the half stitched hood and ha…"
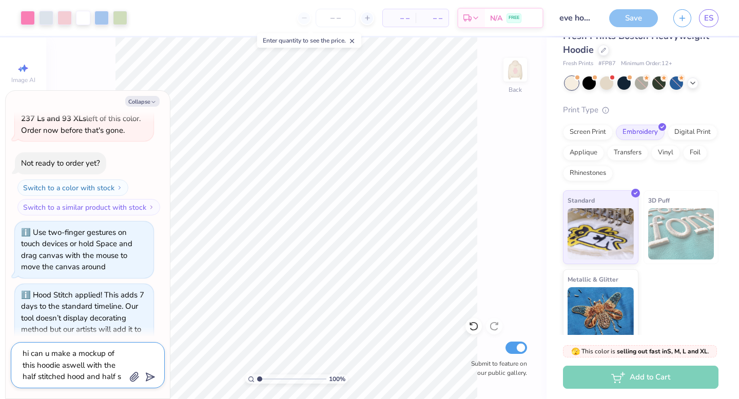
type textarea "x"
type textarea "hi can u make a mockup of this hoodie aswell with the half stitched hood and ha…"
type textarea "x"
type textarea "hi can u make a mockup of this hoodie aswell with the half stitched hood and ha…"
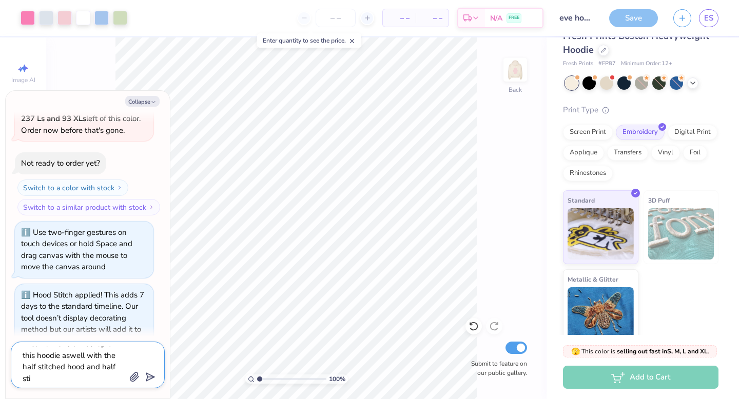
type textarea "x"
type textarea "hi can u make a mockup of this hoodie aswell with the half stitched hood and ha…"
type textarea "x"
type textarea "hi can u make a mockup of this hoodie aswell with the half stitched hood and ha…"
type textarea "x"
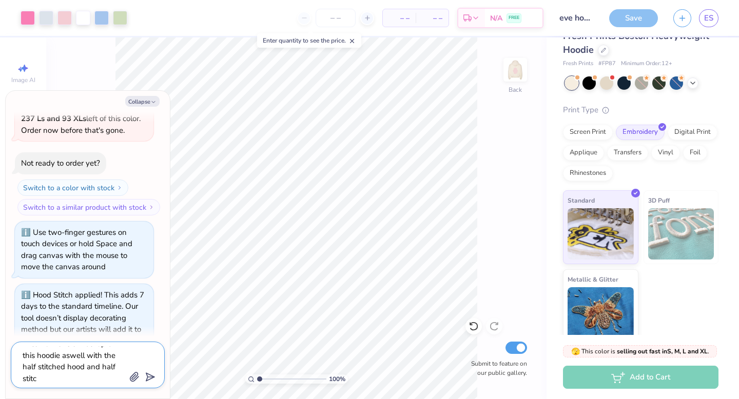
type textarea "hi can u make a mockup of this hoodie aswell with the half stitched hood and ha…"
type textarea "x"
type textarea "hi can u make a mockup of this hoodie aswell with the half stitched hood and ha…"
type textarea "x"
type textarea "hi can u make a mockup of this hoodie aswell with the half stitched hood and ha…"
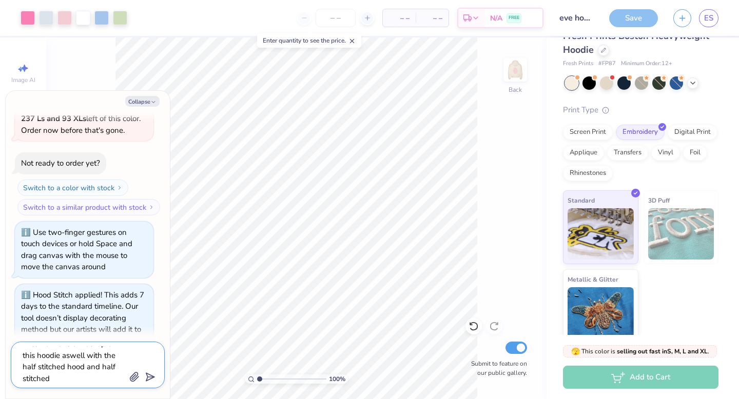
type textarea "x"
type textarea "hi can u make a mockup of this hoodie aswell with the half stitched hood and ha…"
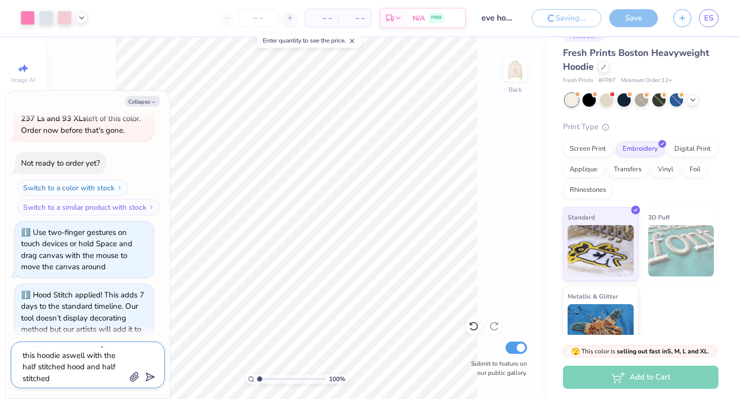
scroll to position [37, 0]
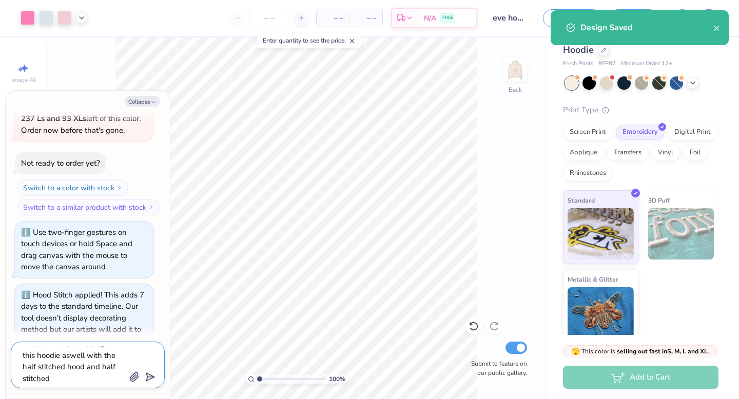
type textarea "x"
type textarea "hi can u make a mockup of this hoodie aswell with the half stitched hood and ha…"
type textarea "x"
type textarea "hi can u make a mockup of this hoodie aswell with the half stitched hood and ha…"
type textarea "x"
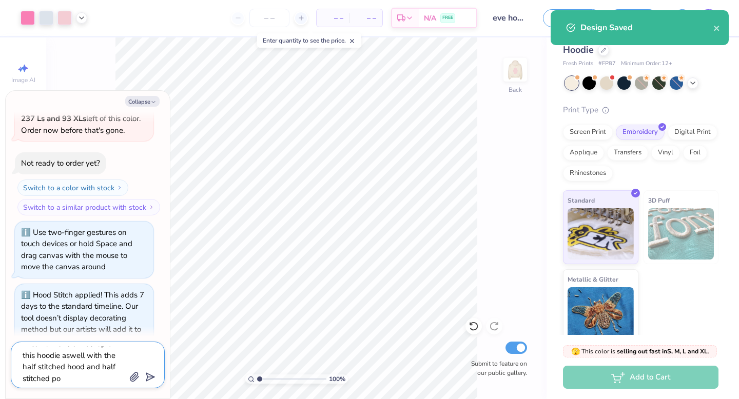
type textarea "hi can u make a mockup of this hoodie aswell with the half stitched hood and ha…"
type textarea "x"
type textarea "hi can u make a mockup of this hoodie aswell with the half stitched hood and ha…"
type textarea "x"
type textarea "hi can u make a mockup of this hoodie aswell with the half stitched hood and ha…"
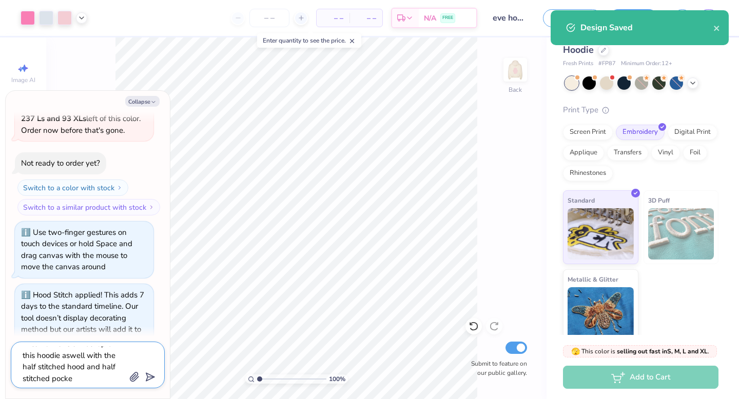
type textarea "x"
type textarea "hi can u make a mockup of this hoodie aswell with the half stitched hood and ha…"
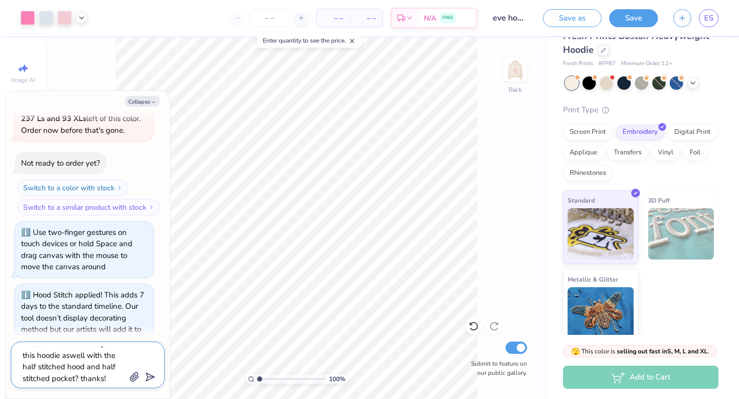
click at [150, 272] on icon "submit" at bounding box center [148, 377] width 14 height 14
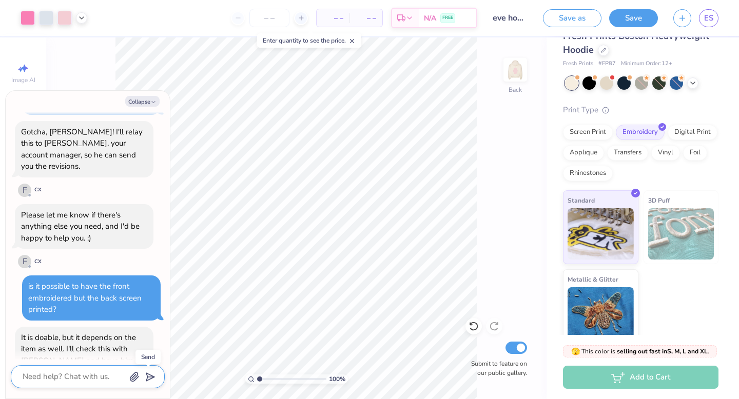
scroll to position [1278, 0]
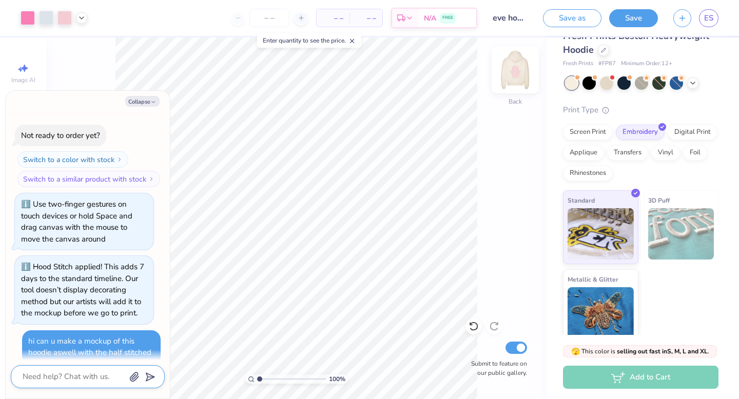
click at [513, 73] on img at bounding box center [515, 69] width 41 height 41
click at [512, 73] on img at bounding box center [515, 69] width 41 height 41
drag, startPoint x: 259, startPoint y: 379, endPoint x: 231, endPoint y: 380, distance: 27.7
click at [257, 272] on input "range" at bounding box center [291, 379] width 69 height 9
click at [518, 69] on img at bounding box center [515, 69] width 41 height 41
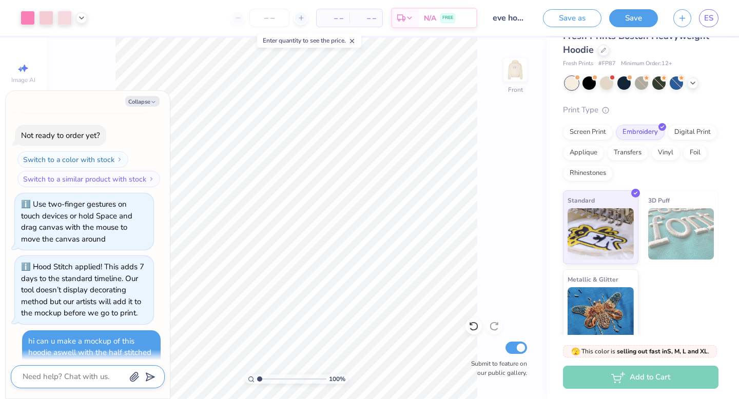
scroll to position [1327, 0]
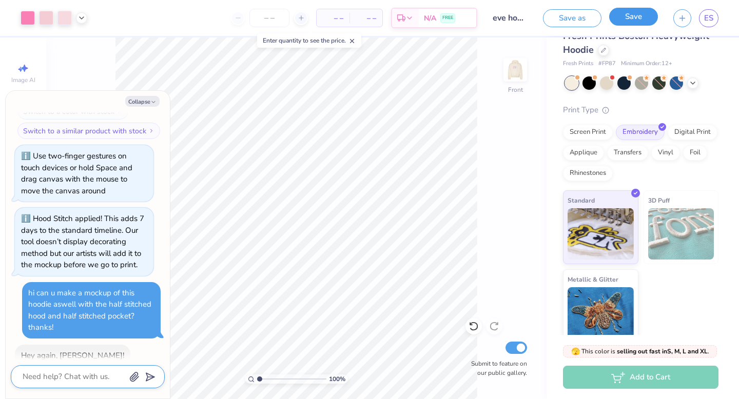
click at [628, 23] on button "Save" at bounding box center [633, 17] width 49 height 18
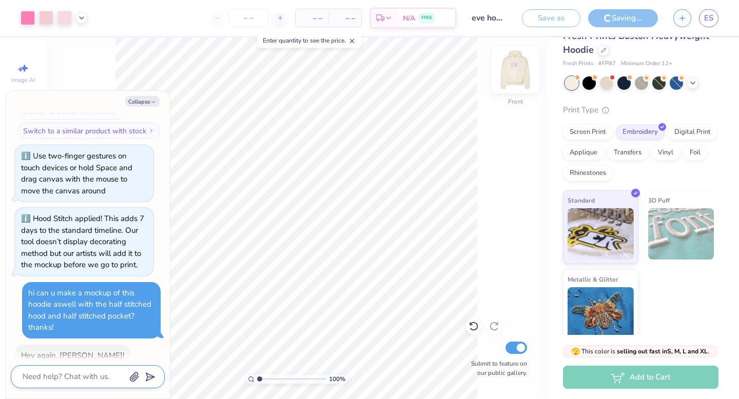
click at [517, 71] on img at bounding box center [515, 69] width 41 height 41
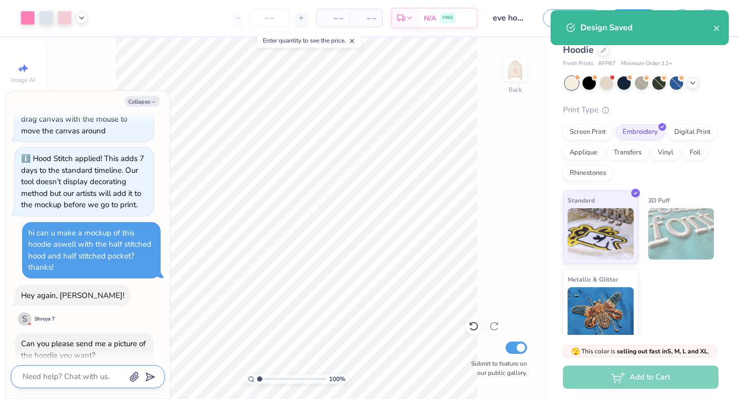
click at [643, 25] on div "Design Saved" at bounding box center [646, 28] width 133 height 12
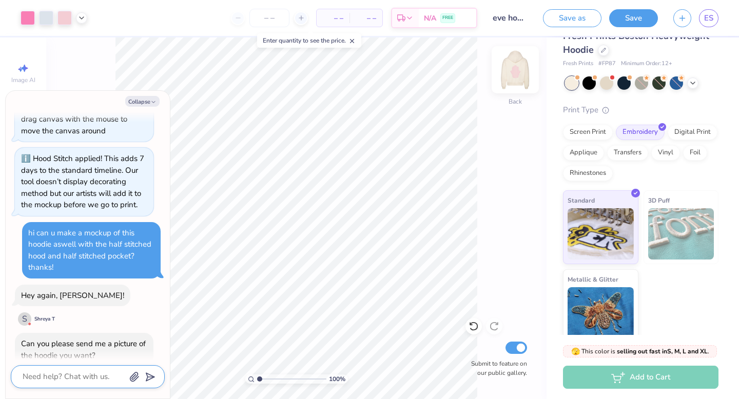
click at [515, 70] on img at bounding box center [515, 69] width 41 height 41
click at [526, 75] on img at bounding box center [515, 69] width 41 height 41
click at [95, 272] on textarea at bounding box center [74, 377] width 104 height 14
click at [477, 272] on div "100 % Back Submit to feature on our public gallery." at bounding box center [296, 218] width 500 height 362
click at [135, 272] on icon "button" at bounding box center [134, 377] width 8 height 9
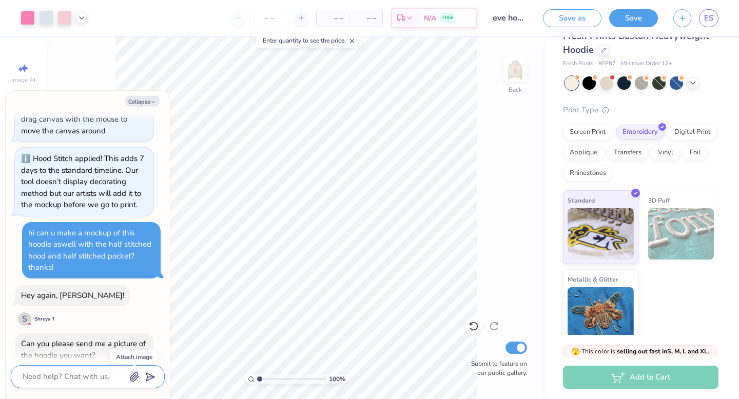
click at [136, 272] on icon "button" at bounding box center [134, 377] width 10 height 10
click at [91, 272] on textarea at bounding box center [74, 377] width 104 height 14
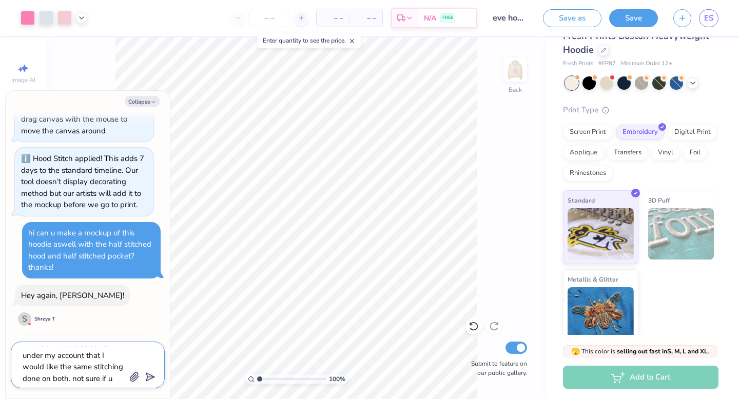
scroll to position [21, 0]
click at [148, 272] on icon "submit" at bounding box center [148, 377] width 14 height 14
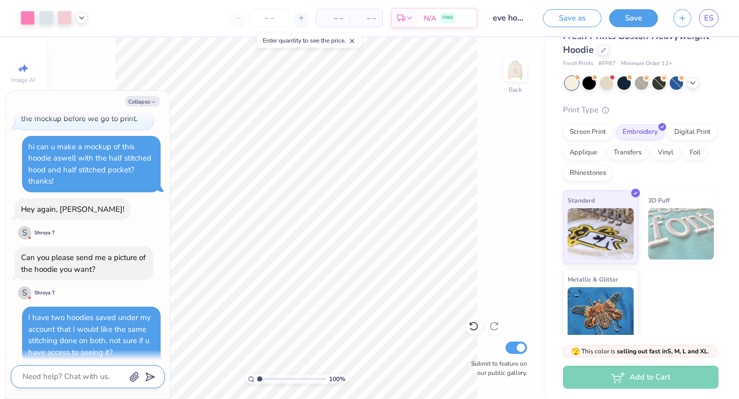
scroll to position [1449, 0]
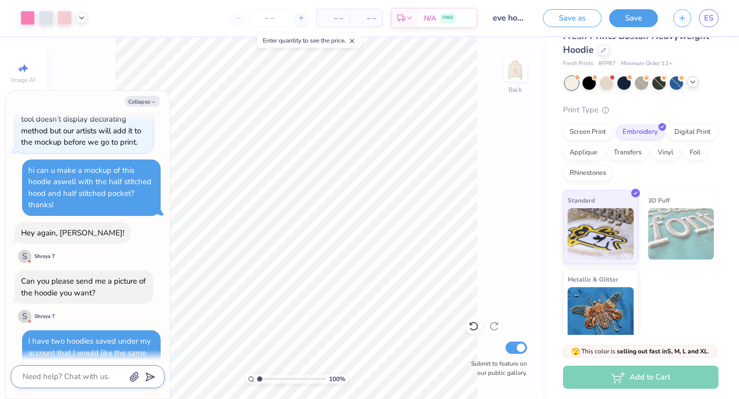
click at [643, 81] on icon at bounding box center [693, 82] width 8 height 8
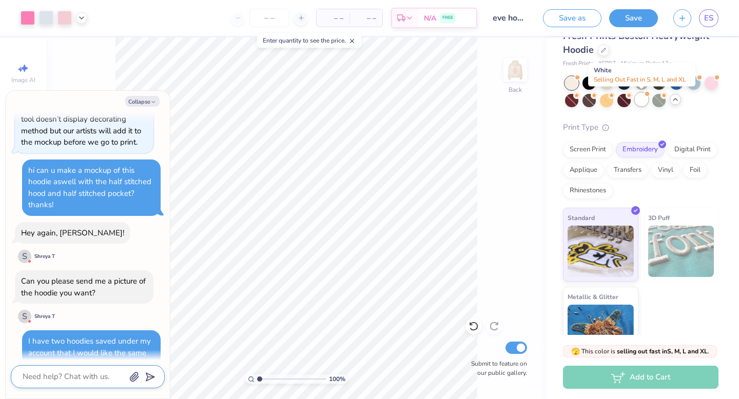
click at [642, 98] on div at bounding box center [641, 99] width 13 height 13
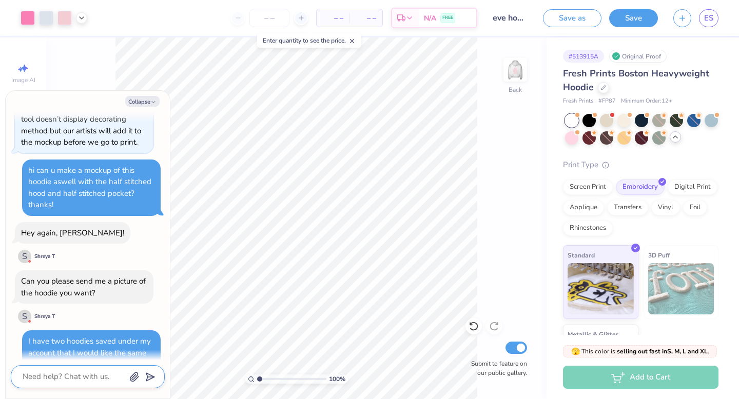
scroll to position [1583, 0]
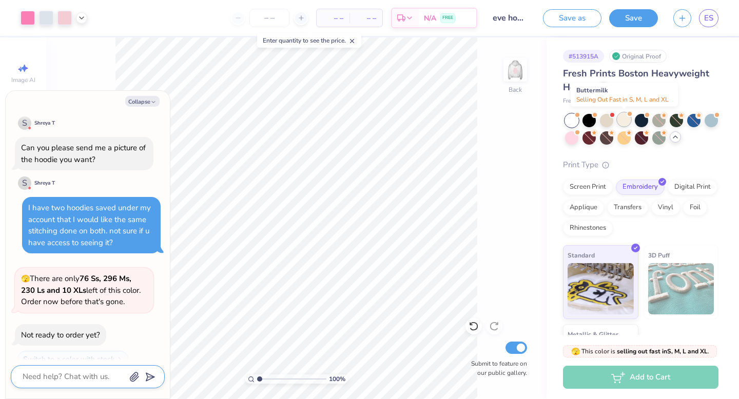
click at [627, 118] on div at bounding box center [623, 119] width 13 height 13
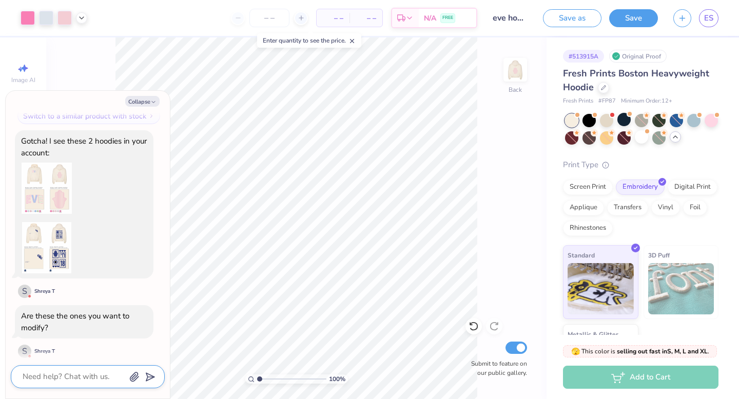
scroll to position [2011, 0]
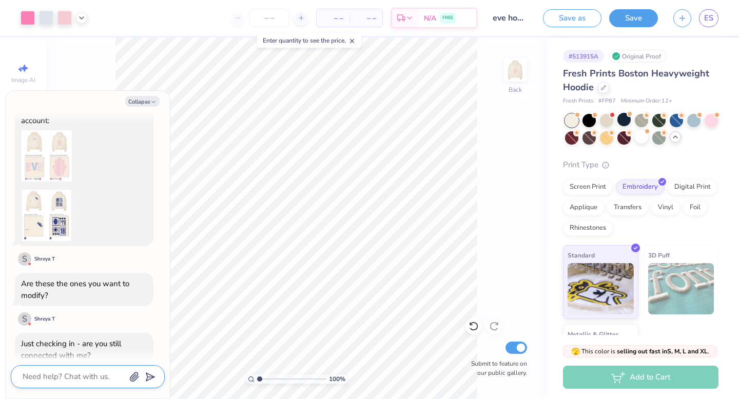
click at [71, 272] on textarea at bounding box center [74, 377] width 104 height 14
click at [148, 272] on polygon "submit" at bounding box center [148, 378] width 12 height 12
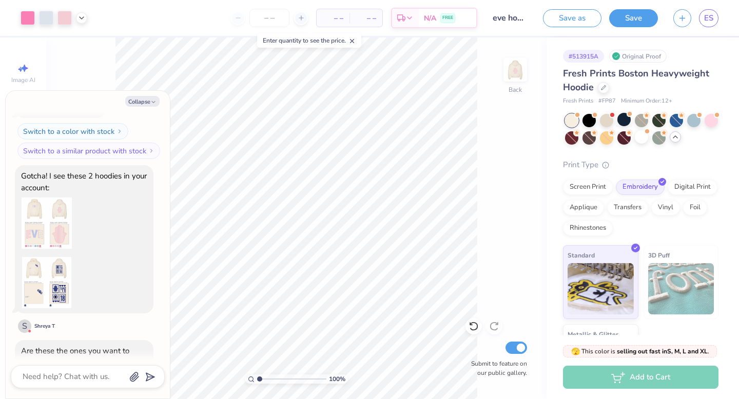
scroll to position [1947, 0]
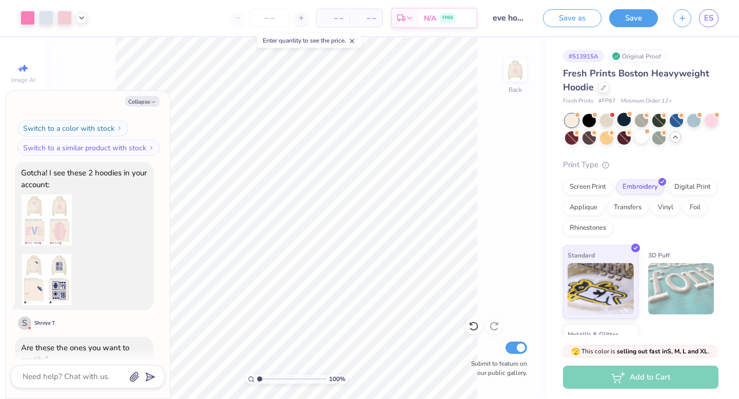
click at [51, 254] on img at bounding box center [46, 279] width 51 height 51
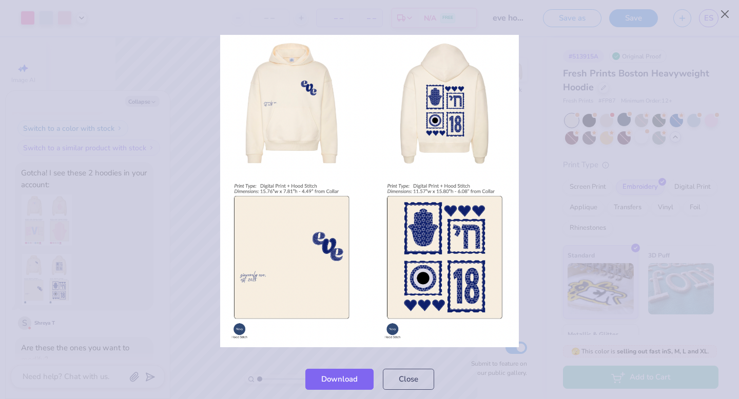
click at [515, 42] on img at bounding box center [369, 191] width 298 height 313
click at [394, 272] on button "Close" at bounding box center [408, 376] width 51 height 21
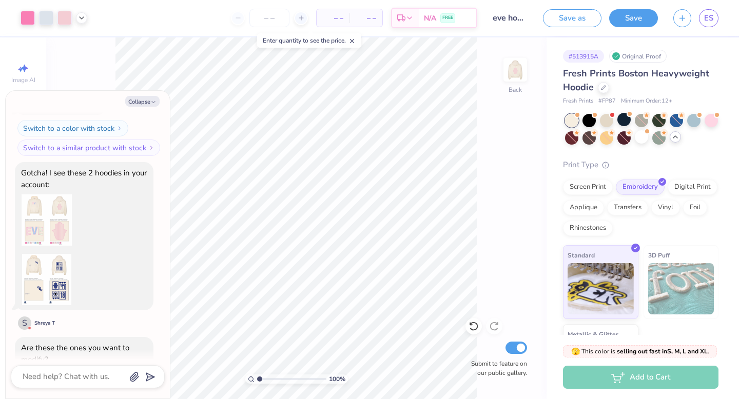
click at [50, 254] on img at bounding box center [46, 279] width 51 height 51
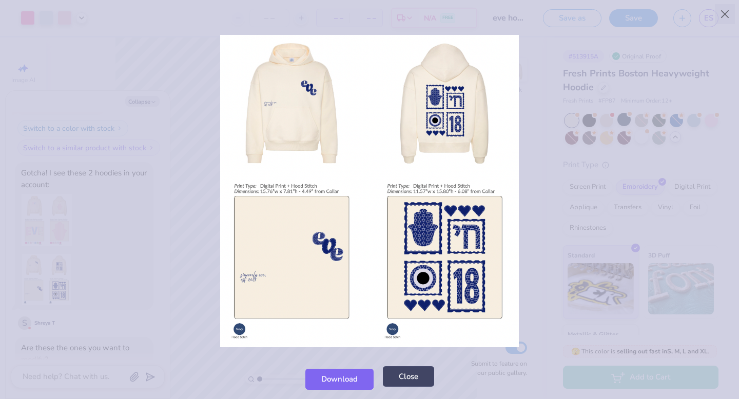
click at [415, 272] on button "Close" at bounding box center [408, 376] width 51 height 21
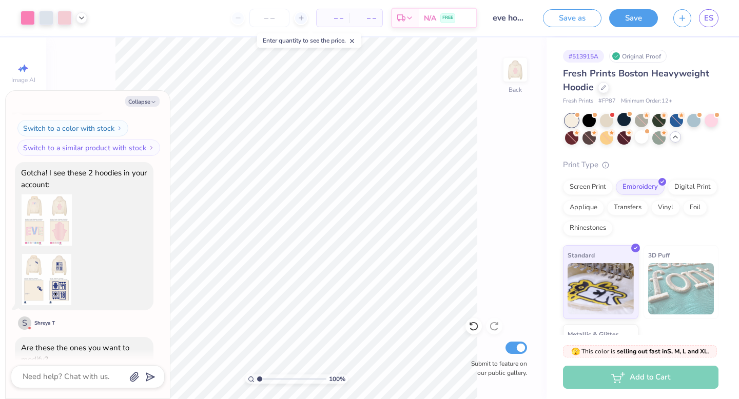
click at [57, 195] on img at bounding box center [46, 220] width 51 height 51
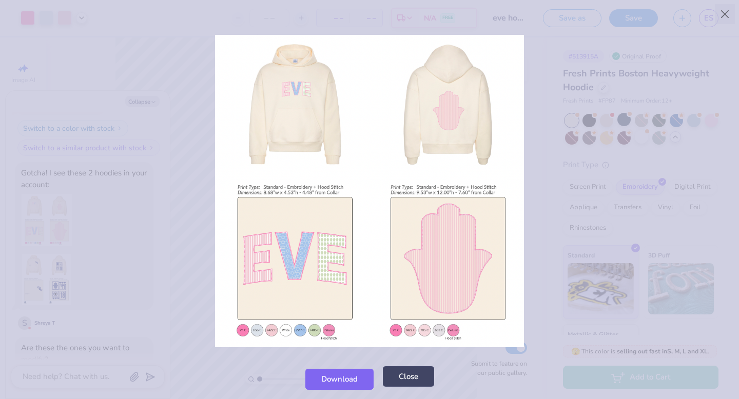
click at [412, 272] on button "Close" at bounding box center [408, 376] width 51 height 21
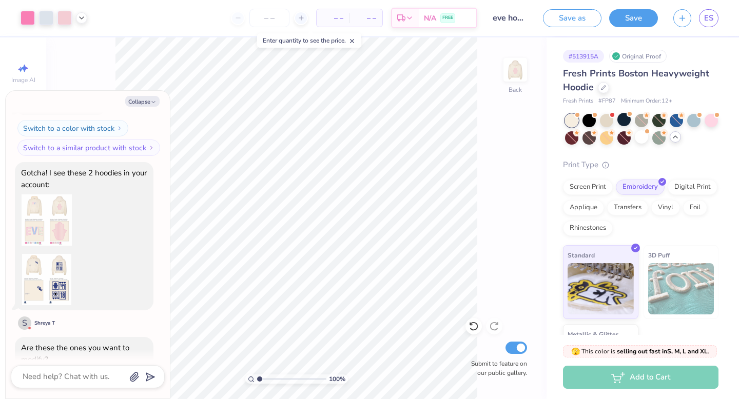
scroll to position [2123, 0]
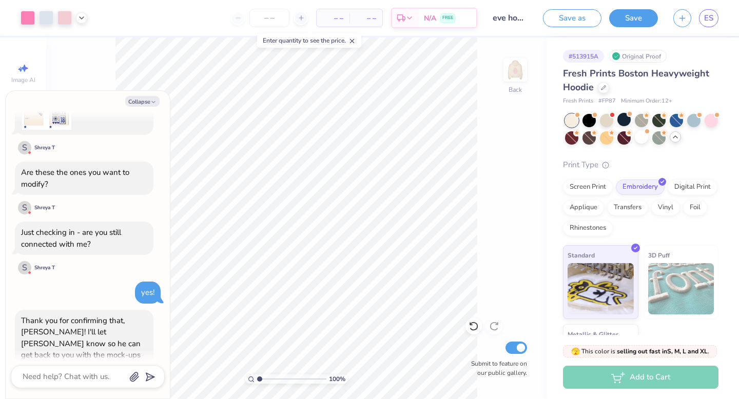
click at [70, 272] on div at bounding box center [88, 376] width 154 height 23
click at [71, 272] on textarea at bounding box center [74, 377] width 104 height 14
click at [147, 272] on icon "submit" at bounding box center [148, 377] width 14 height 14
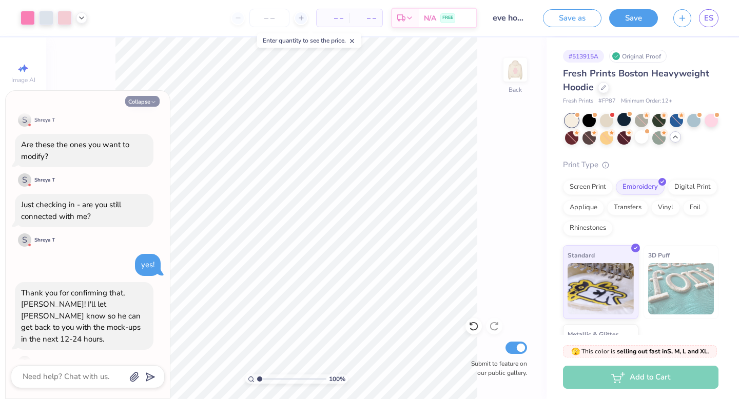
click at [145, 100] on button "Collapse" at bounding box center [142, 101] width 34 height 11
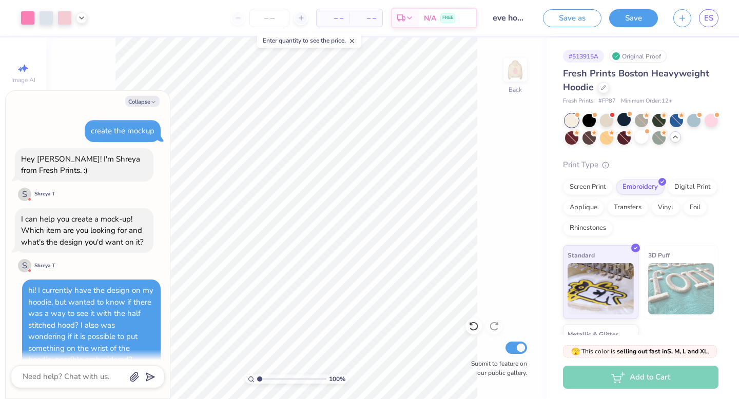
scroll to position [2211, 0]
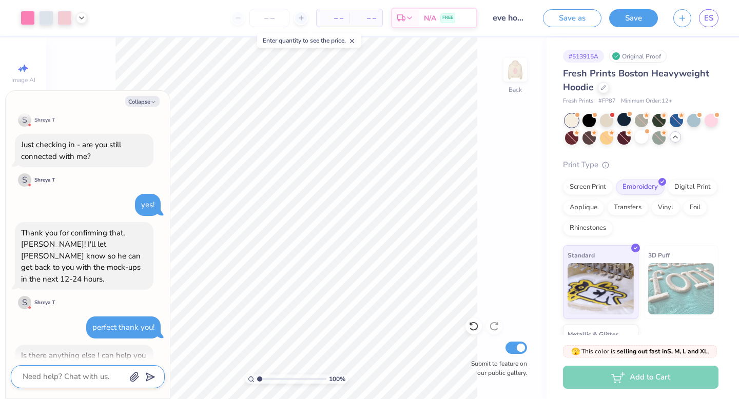
click at [100, 272] on textarea at bounding box center [74, 377] width 104 height 14
click at [149, 272] on polygon "submit" at bounding box center [148, 378] width 12 height 12
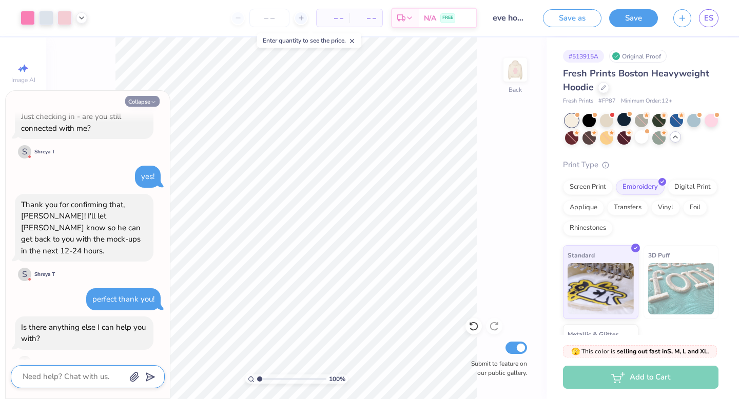
click at [154, 99] on button "Collapse" at bounding box center [142, 101] width 34 height 11
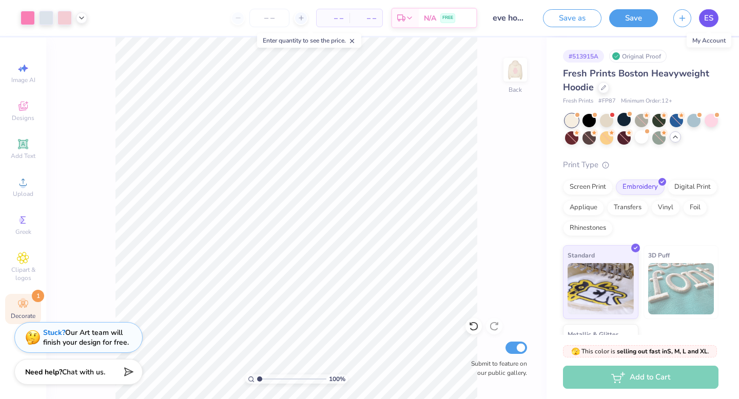
click at [643, 23] on span "ES" at bounding box center [708, 18] width 9 height 12
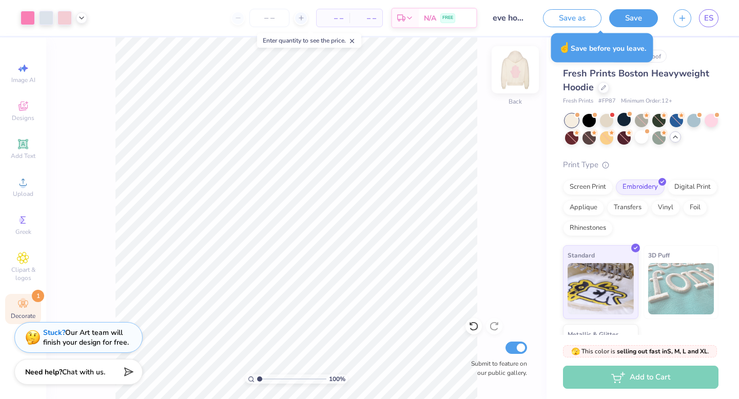
click at [516, 78] on img at bounding box center [515, 69] width 41 height 41
click at [515, 234] on icon at bounding box center [520, 230] width 14 height 12
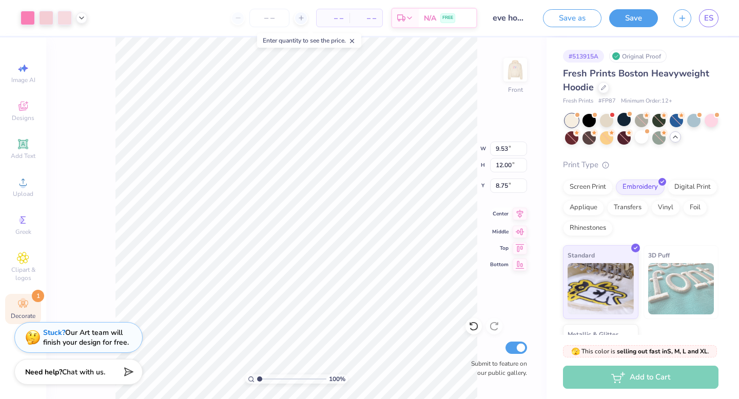
click at [518, 213] on icon at bounding box center [520, 214] width 7 height 9
click at [519, 246] on icon at bounding box center [520, 247] width 14 height 12
click at [521, 263] on icon at bounding box center [520, 263] width 14 height 12
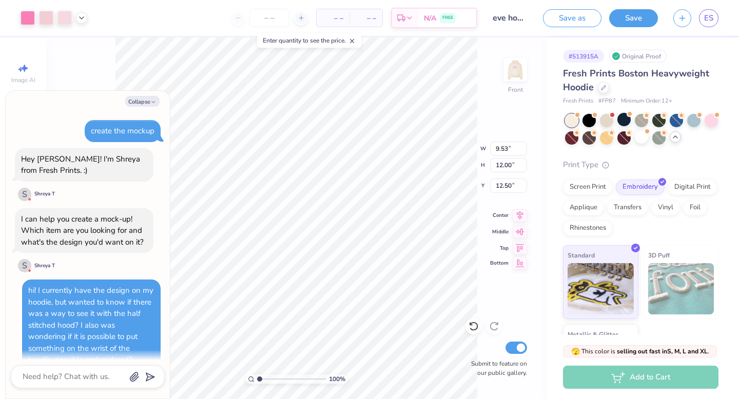
scroll to position [2287, 0]
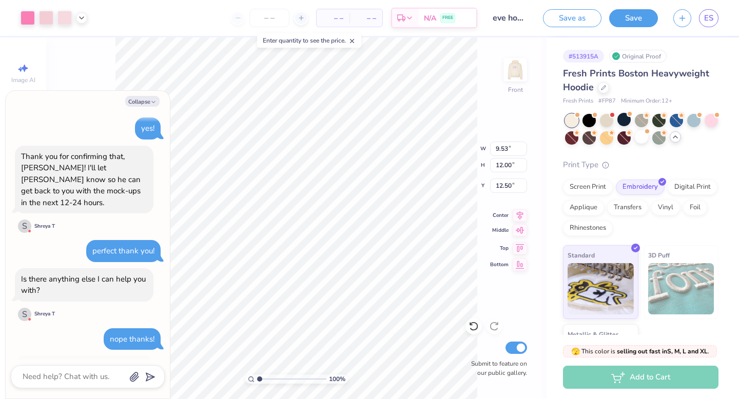
click at [518, 235] on icon at bounding box center [520, 230] width 14 height 12
click at [514, 114] on div "100 % Front W 9.53 9.53 " H 12.00 12.00 " Y 8.75 8.75 " Center Middle Top Botto…" at bounding box center [296, 218] width 500 height 362
click at [641, 11] on button "Save" at bounding box center [633, 17] width 49 height 18
click at [643, 16] on span "ES" at bounding box center [708, 18] width 9 height 12
click at [515, 71] on img at bounding box center [515, 69] width 41 height 41
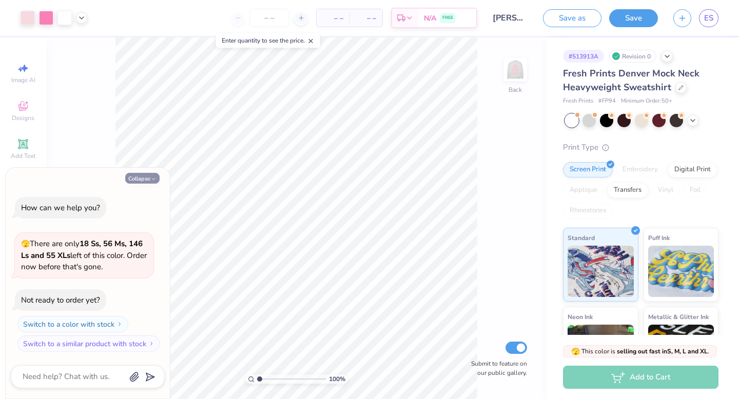
click at [148, 179] on button "Collapse" at bounding box center [142, 178] width 34 height 11
type textarea "x"
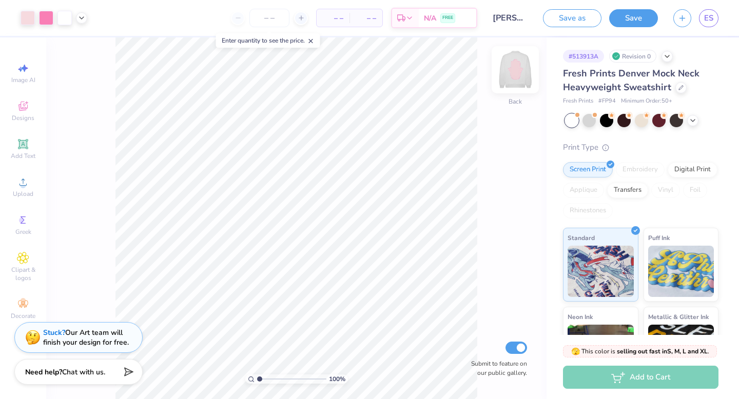
click at [517, 68] on img at bounding box center [515, 69] width 41 height 41
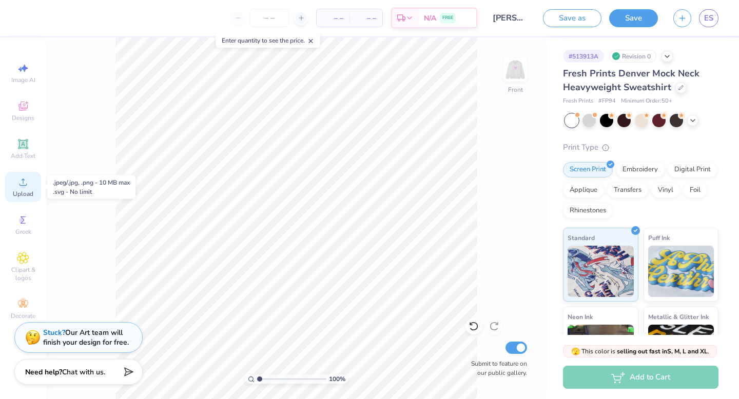
click at [19, 188] on icon at bounding box center [23, 182] width 12 height 12
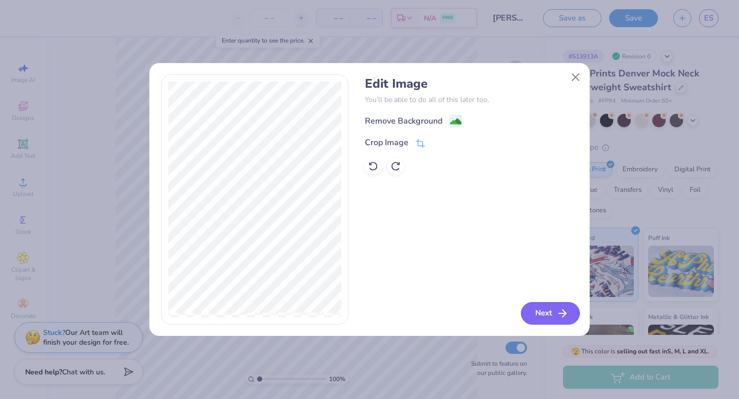
click at [550, 317] on button "Next" at bounding box center [550, 313] width 59 height 23
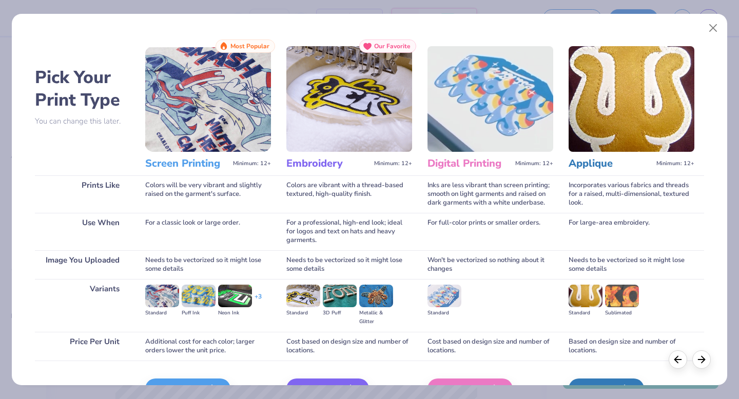
scroll to position [61, 0]
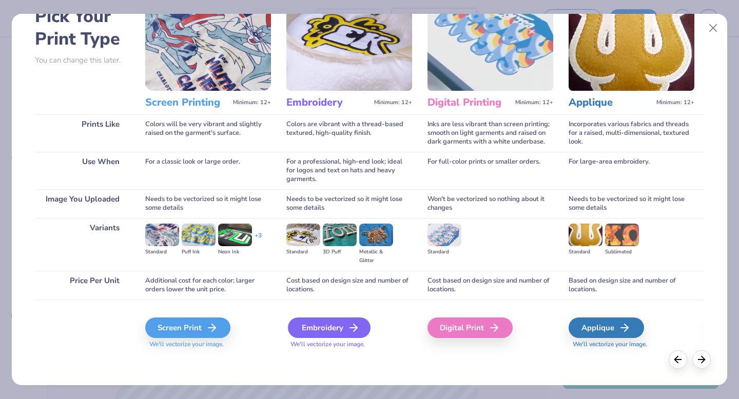
click at [329, 326] on div "Embroidery" at bounding box center [329, 328] width 83 height 21
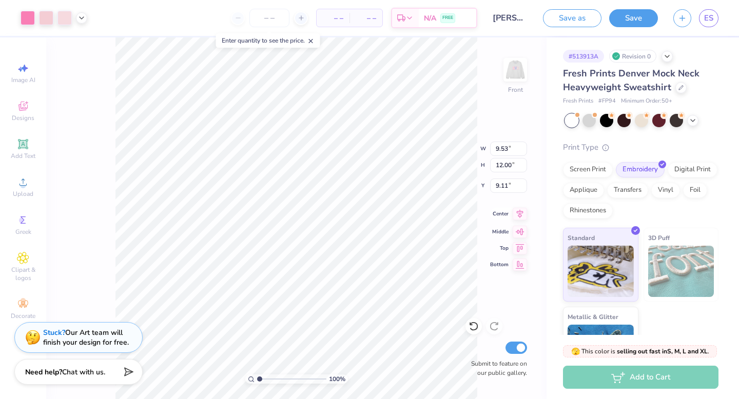
click at [518, 217] on icon at bounding box center [520, 214] width 14 height 12
click at [523, 233] on icon at bounding box center [520, 230] width 14 height 12
type input "6.25"
click at [519, 219] on icon at bounding box center [520, 214] width 14 height 12
click at [507, 76] on img at bounding box center [515, 69] width 41 height 41
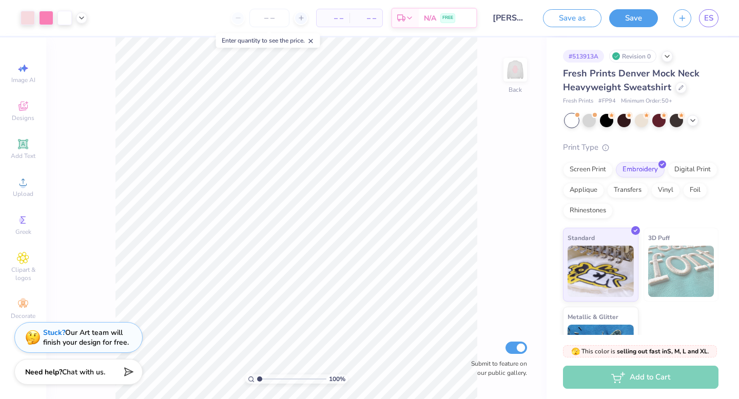
click at [507, 76] on img at bounding box center [515, 70] width 21 height 21
click at [509, 151] on div "100 % Front Submit to feature on our public gallery." at bounding box center [296, 218] width 500 height 362
click at [517, 75] on img at bounding box center [515, 69] width 41 height 41
click at [512, 78] on img at bounding box center [515, 69] width 41 height 41
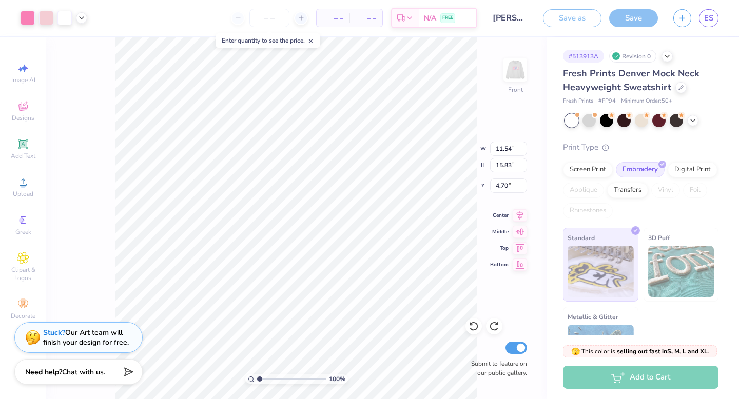
type textarea "x"
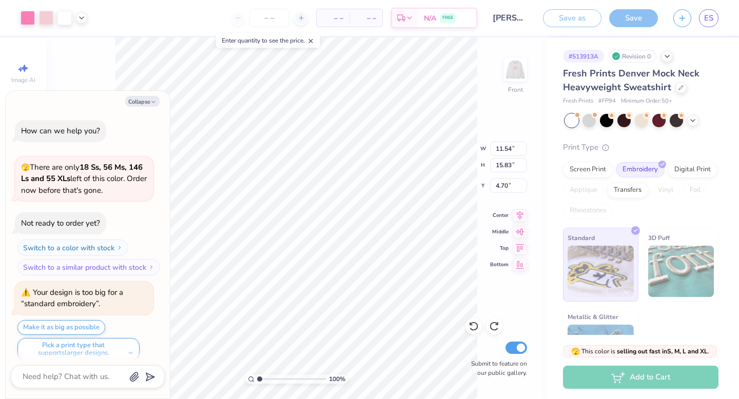
scroll to position [8, 0]
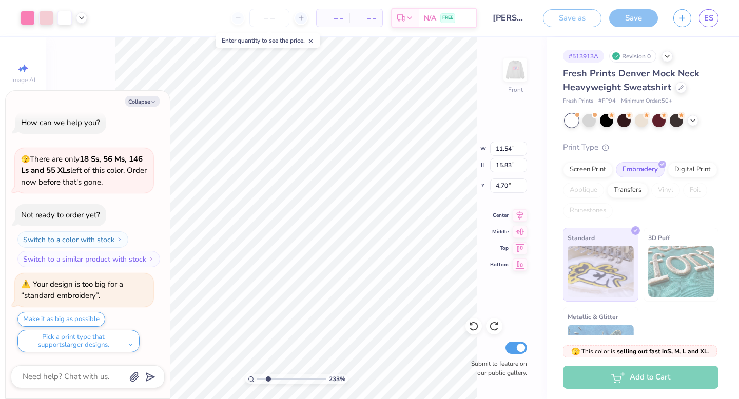
drag, startPoint x: 262, startPoint y: 378, endPoint x: 268, endPoint y: 374, distance: 7.1
type input "2.27"
click at [268, 375] on input "range" at bounding box center [291, 379] width 69 height 9
type textarea "x"
type input "4.71"
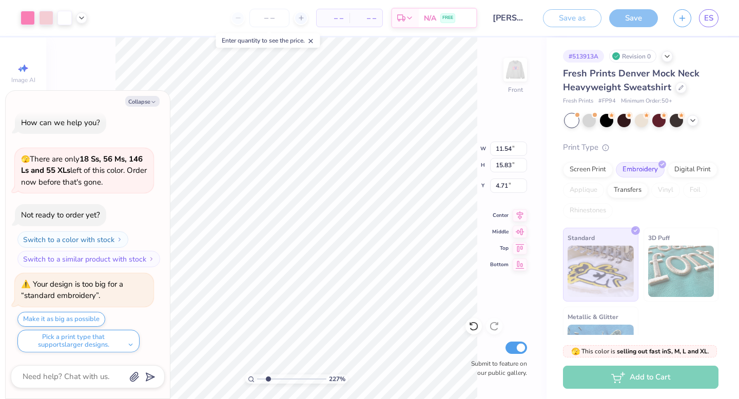
type textarea "x"
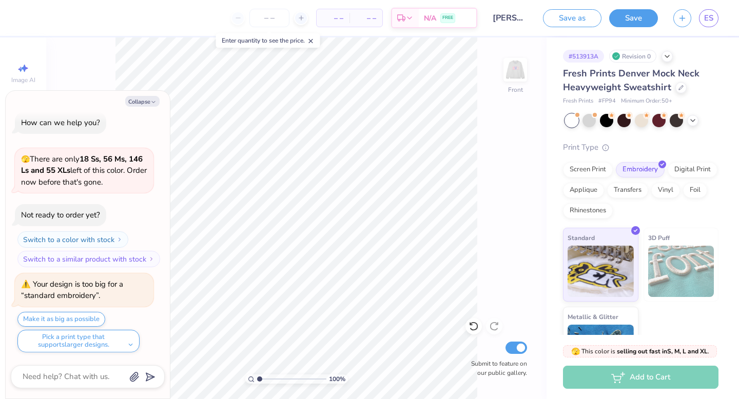
drag, startPoint x: 267, startPoint y: 376, endPoint x: 249, endPoint y: 376, distance: 18.5
type input "1"
click at [257, 376] on input "range" at bounding box center [291, 379] width 69 height 9
click at [149, 100] on button "Collapse" at bounding box center [142, 101] width 34 height 11
type textarea "x"
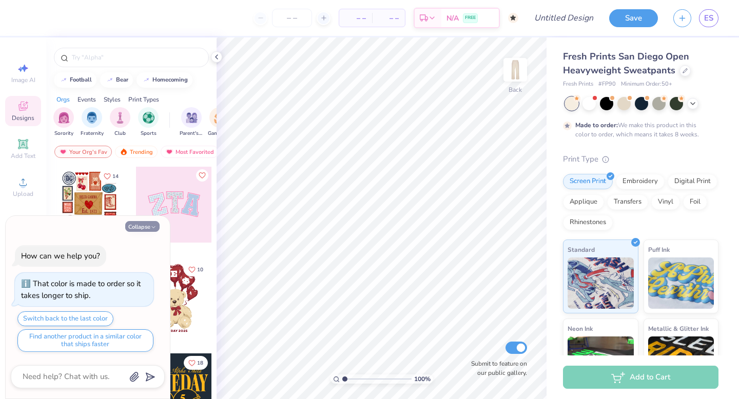
click at [154, 226] on icon "button" at bounding box center [153, 227] width 6 height 6
type textarea "x"
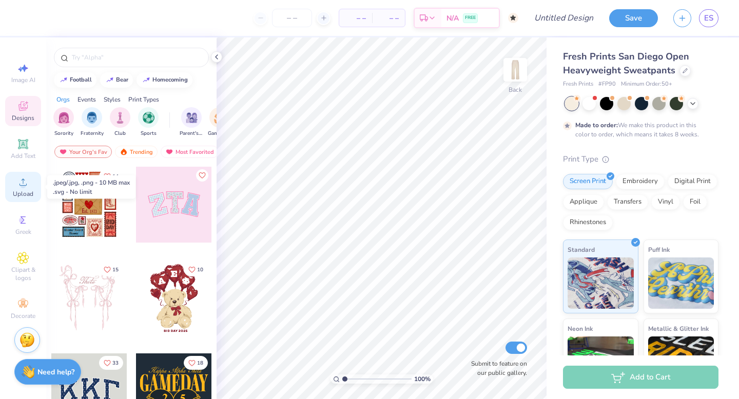
click at [26, 188] on icon at bounding box center [23, 182] width 12 height 12
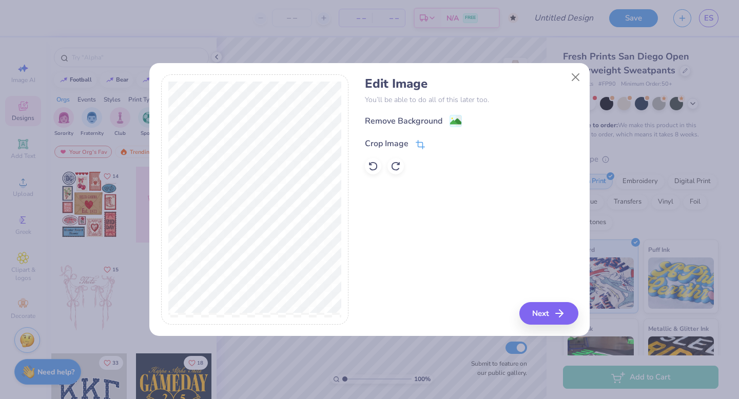
click at [416, 145] on icon at bounding box center [420, 144] width 9 height 9
click at [436, 145] on icon at bounding box center [438, 143] width 6 height 6
click at [550, 312] on button "Next" at bounding box center [550, 313] width 59 height 23
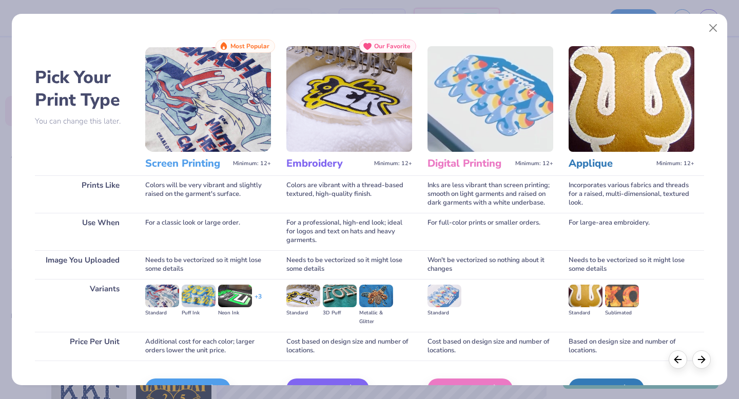
scroll to position [61, 0]
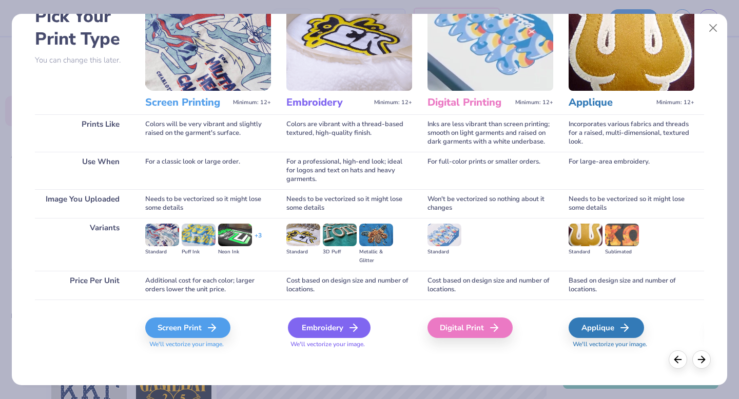
click at [308, 333] on div "Embroidery" at bounding box center [329, 328] width 83 height 21
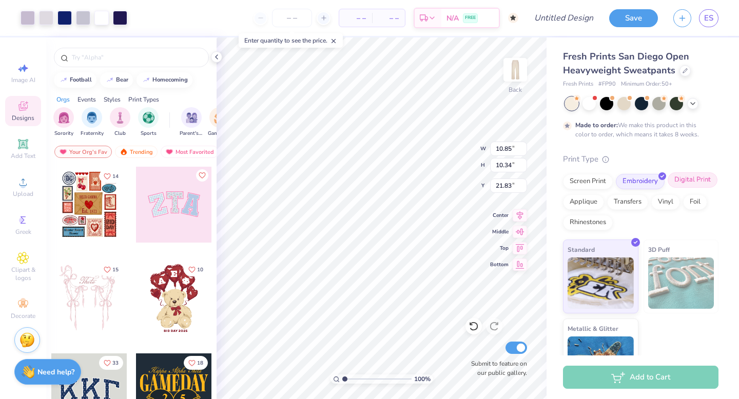
click at [685, 180] on div "Digital Print" at bounding box center [693, 179] width 50 height 15
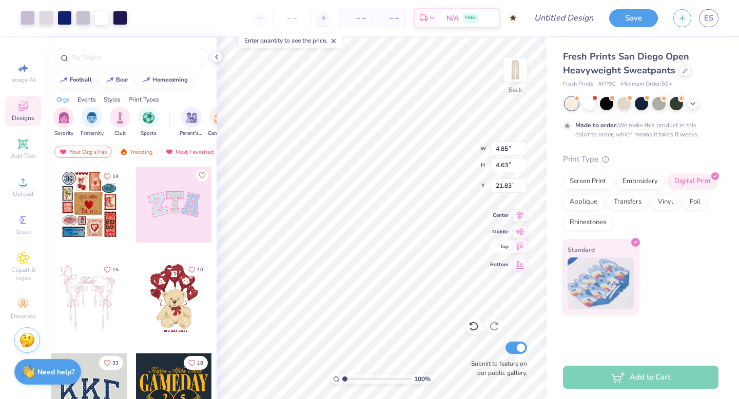
type input "4.85"
type input "4.63"
type input "2.64"
click at [591, 18] on input "Design Title" at bounding box center [576, 18] width 50 height 21
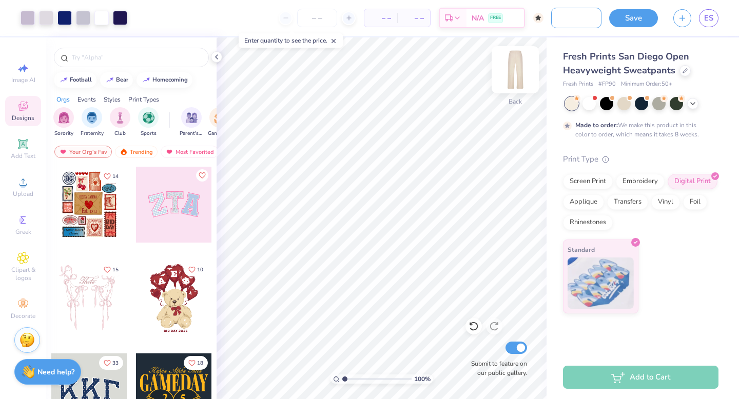
scroll to position [0, 45]
type input "hamsa honey sweats"
click at [641, 13] on button "Save" at bounding box center [633, 17] width 49 height 18
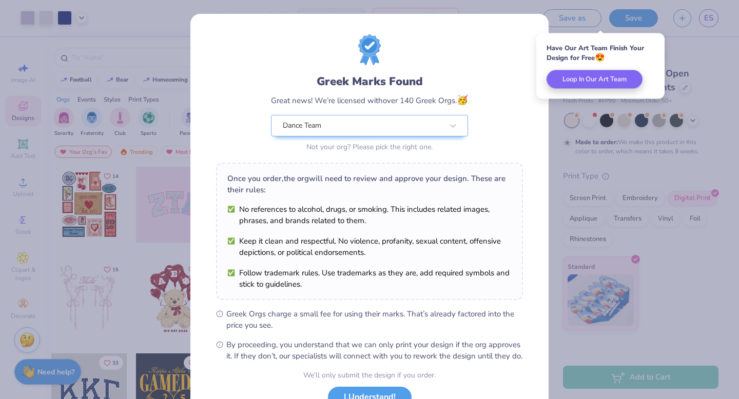
click at [542, 151] on div "Greek Marks Found Great news! We’re licensed with over 140 Greek Orgs. 🥳 Dance …" at bounding box center [369, 234] width 358 height 441
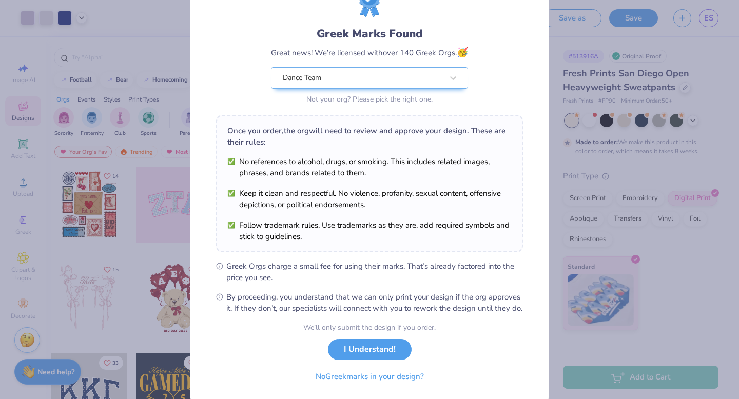
scroll to position [47, 0]
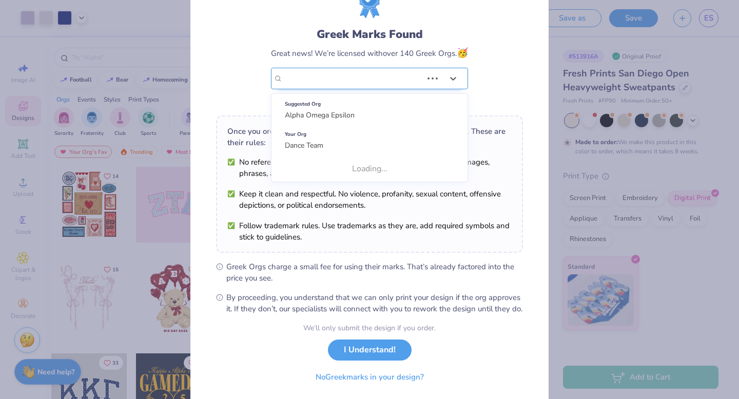
click at [424, 83] on div "Dance Team" at bounding box center [369, 79] width 197 height 22
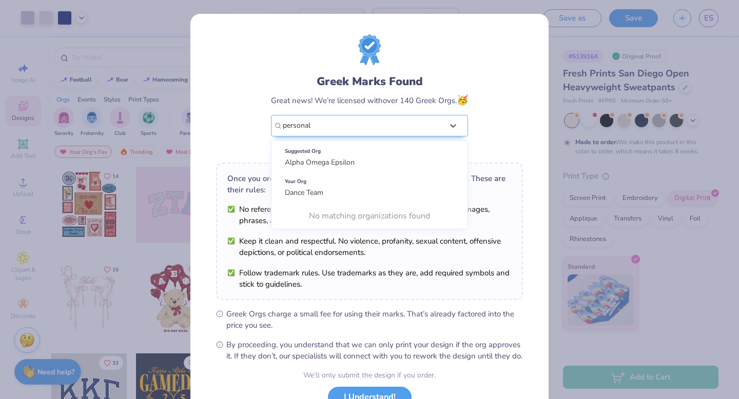
type input "personal"
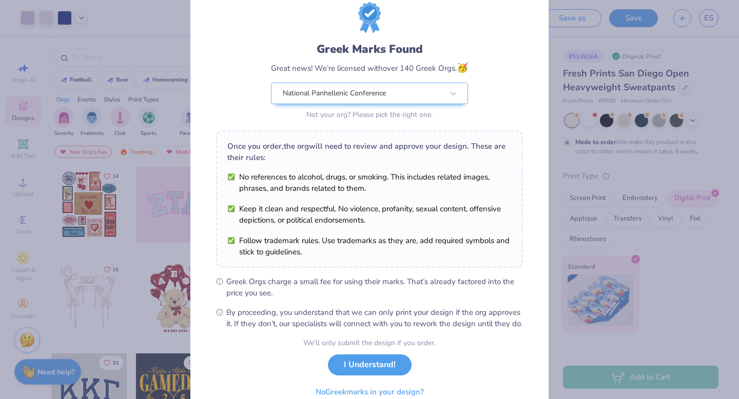
scroll to position [81, 0]
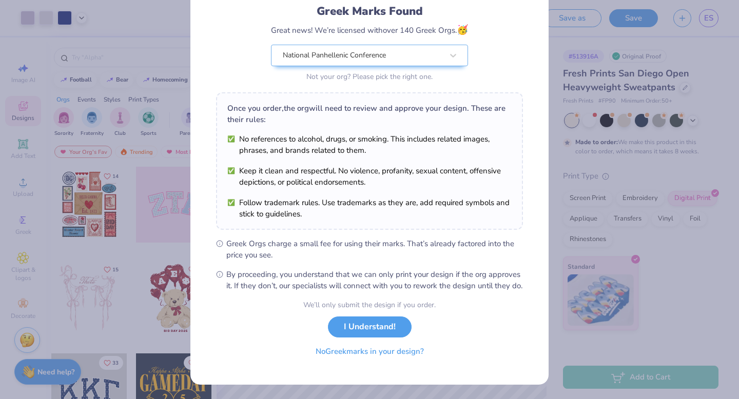
click at [384, 356] on button "No Greek marks in your design?" at bounding box center [370, 351] width 126 height 21
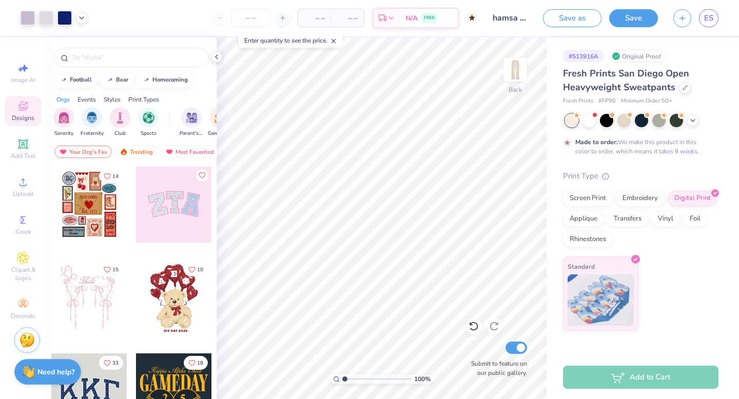
scroll to position [0, 0]
click at [218, 53] on icon at bounding box center [216, 57] width 8 height 8
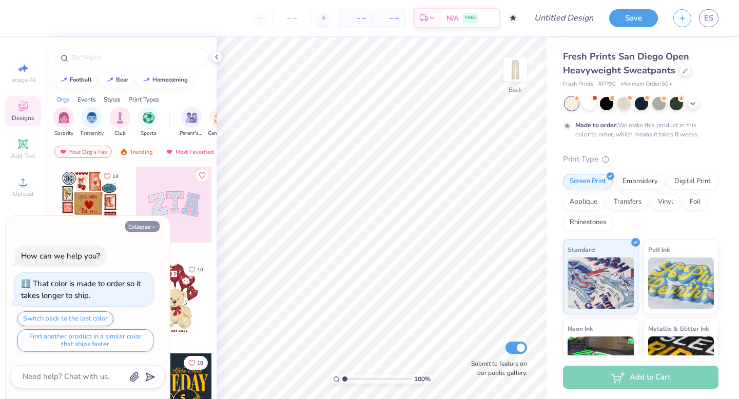
click at [153, 223] on button "Collapse" at bounding box center [142, 226] width 34 height 11
type textarea "x"
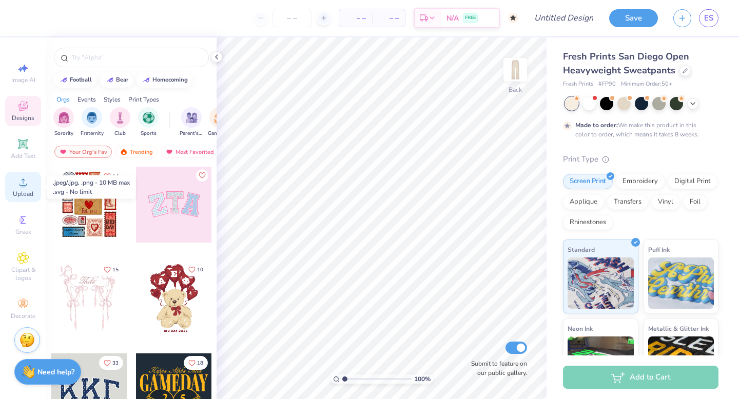
click at [27, 183] on icon at bounding box center [23, 182] width 12 height 12
click at [519, 76] on img at bounding box center [515, 69] width 41 height 41
click at [31, 187] on div "Upload" at bounding box center [23, 187] width 36 height 30
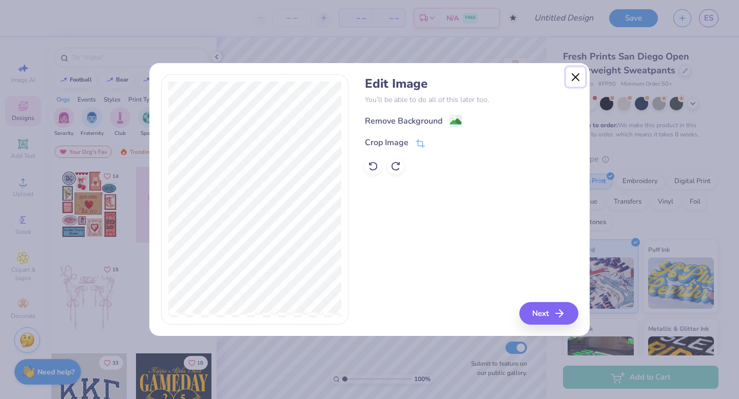
click at [582, 78] on button "Close" at bounding box center [576, 77] width 20 height 20
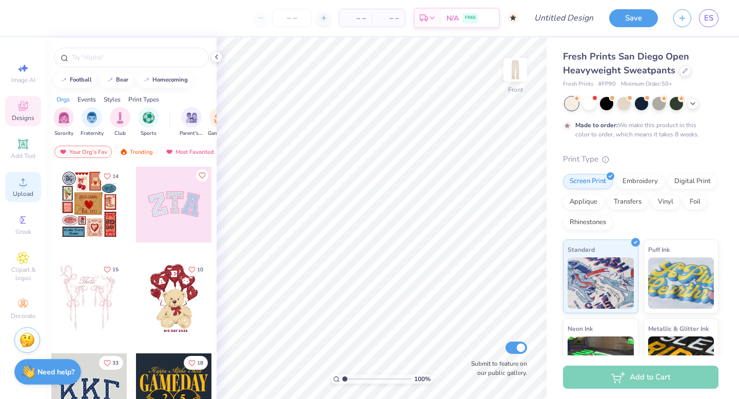
click at [30, 186] on div "Upload" at bounding box center [23, 187] width 36 height 30
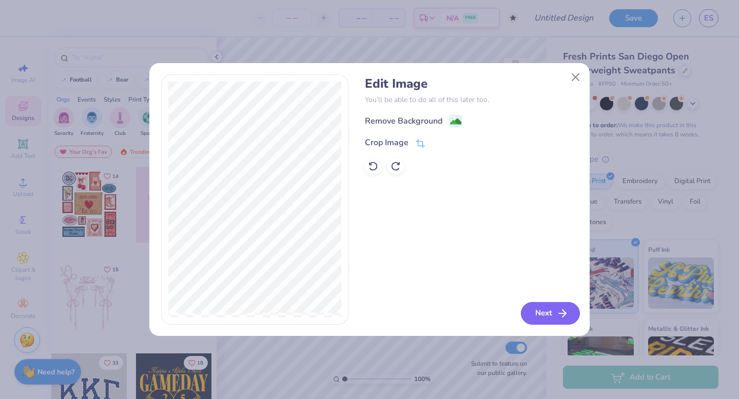
click at [553, 317] on button "Next" at bounding box center [550, 313] width 59 height 23
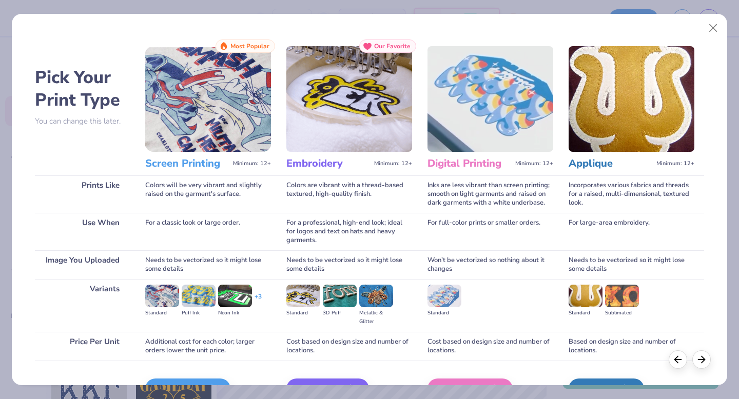
scroll to position [61, 0]
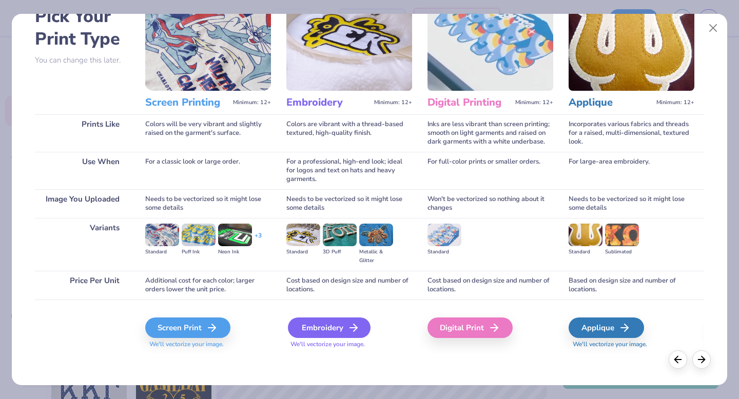
click at [345, 320] on div "Embroidery" at bounding box center [329, 328] width 83 height 21
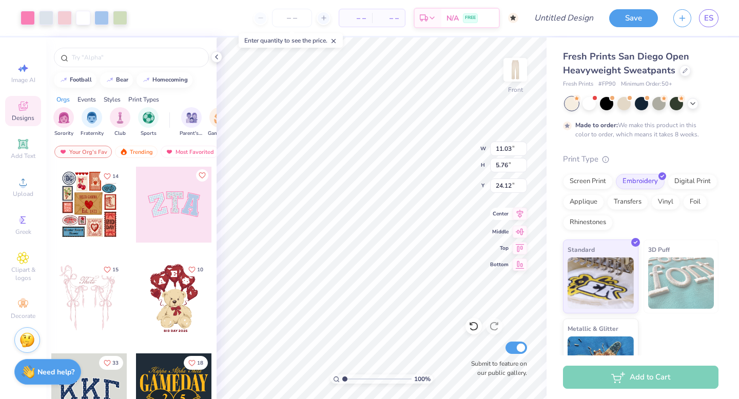
click at [520, 217] on icon at bounding box center [520, 214] width 14 height 12
click at [520, 218] on icon at bounding box center [520, 214] width 14 height 12
click at [518, 235] on icon at bounding box center [520, 230] width 14 height 12
click at [518, 247] on icon at bounding box center [520, 247] width 9 height 8
click at [515, 234] on icon at bounding box center [520, 230] width 14 height 12
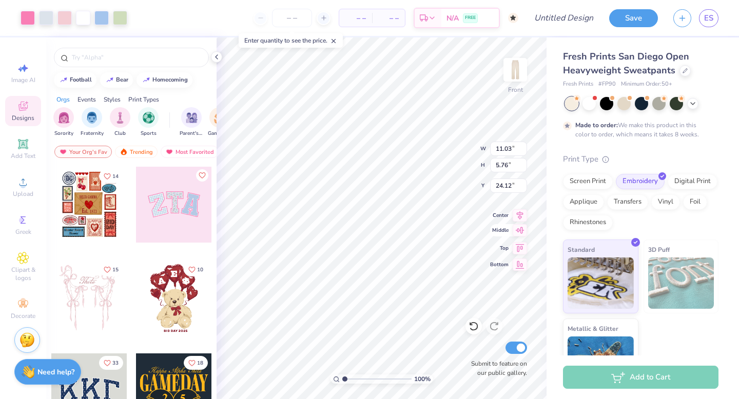
click at [517, 231] on icon at bounding box center [520, 230] width 9 height 7
click at [517, 248] on icon at bounding box center [520, 247] width 9 height 8
type input "0.50"
click at [451, 258] on li "Ungroup" at bounding box center [450, 265] width 81 height 20
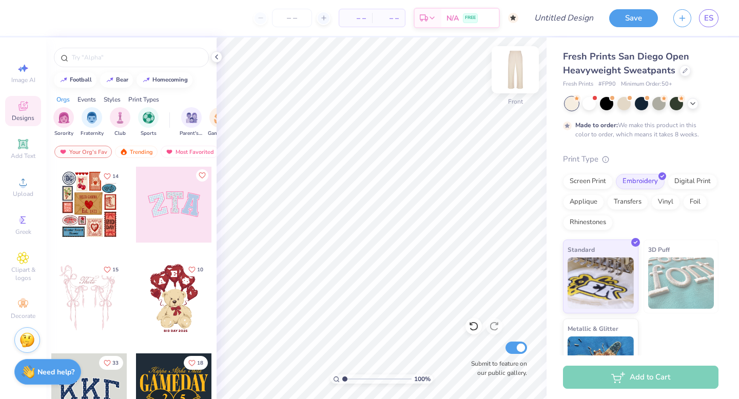
click at [515, 73] on img at bounding box center [515, 69] width 41 height 41
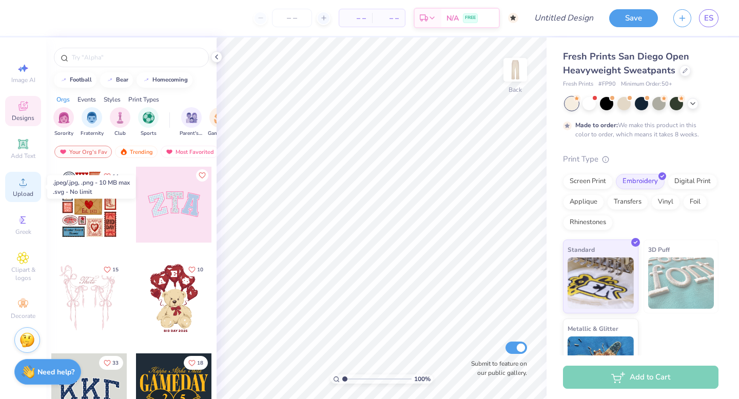
click at [27, 190] on span "Upload" at bounding box center [23, 194] width 21 height 8
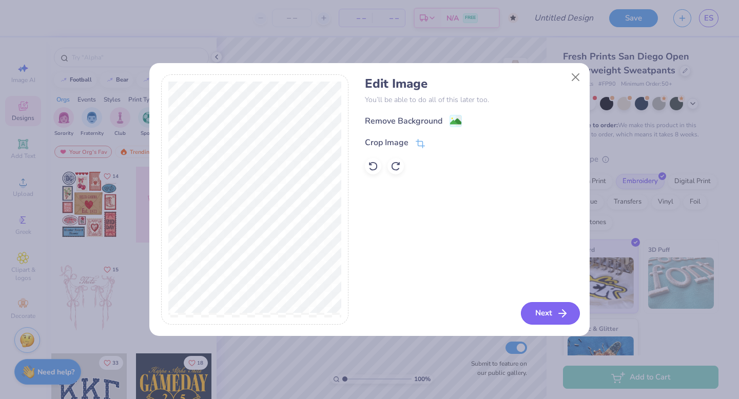
click at [539, 313] on button "Next" at bounding box center [550, 313] width 59 height 23
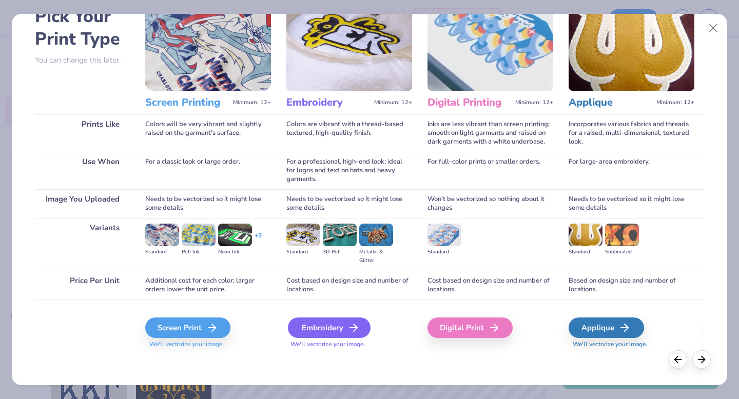
click at [336, 321] on div "Embroidery" at bounding box center [329, 328] width 83 height 21
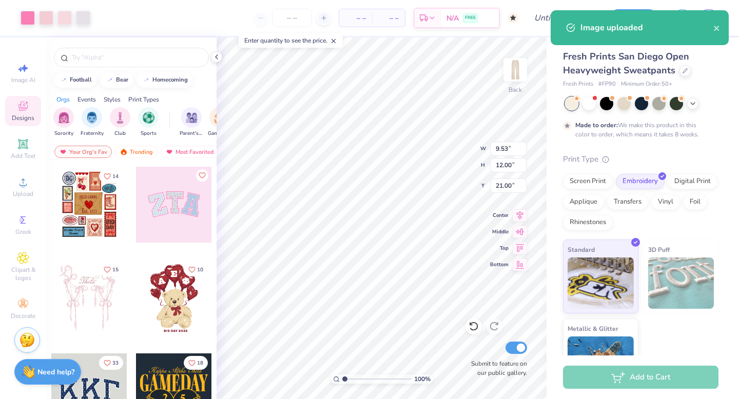
type input "2.31"
type input "2.90"
type input "5.01"
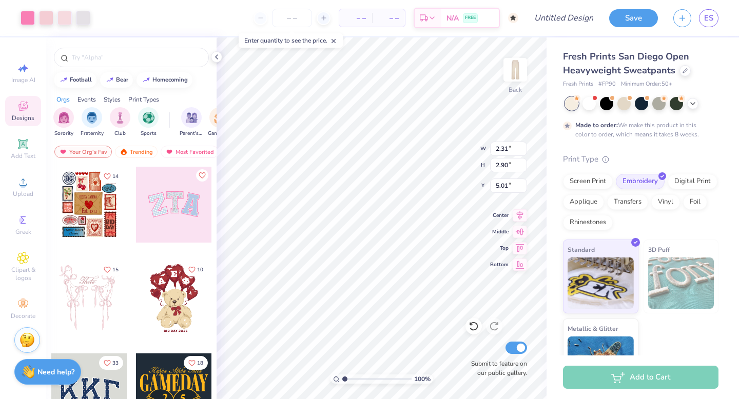
type input "4.35"
type input "5.48"
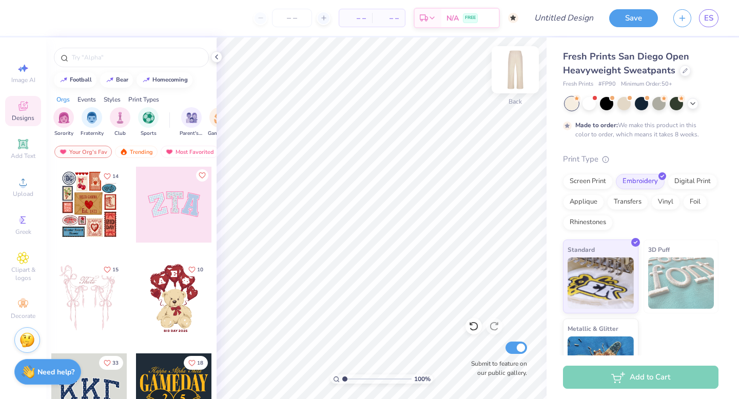
click at [520, 71] on img at bounding box center [515, 69] width 41 height 41
click at [30, 190] on span "Upload" at bounding box center [23, 194] width 21 height 8
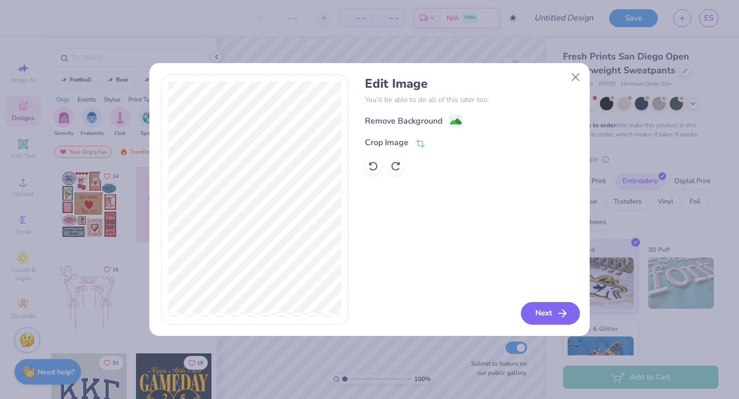
click at [544, 308] on button "Next" at bounding box center [550, 313] width 59 height 23
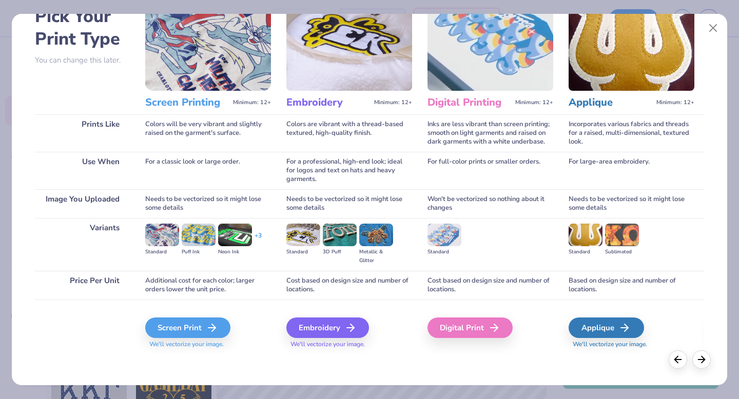
click at [325, 343] on span "We'll vectorize your image." at bounding box center [349, 344] width 126 height 9
click at [326, 322] on div "Embroidery" at bounding box center [329, 328] width 83 height 21
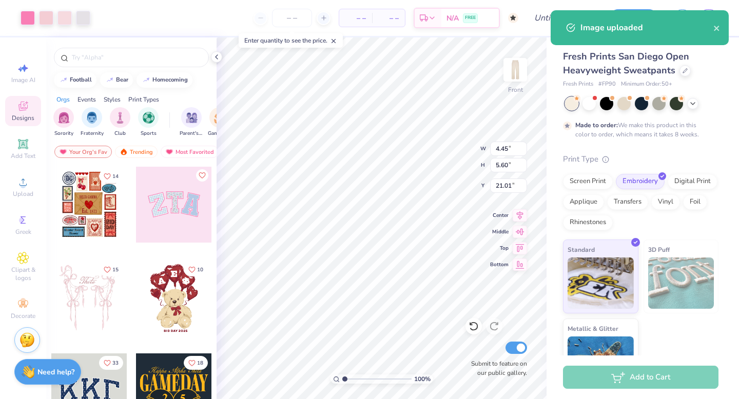
type input "4.45"
type input "5.60"
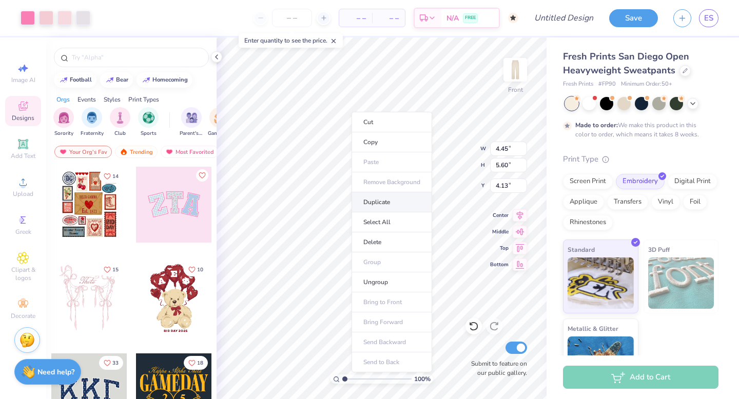
click at [394, 201] on li "Duplicate" at bounding box center [392, 202] width 81 height 20
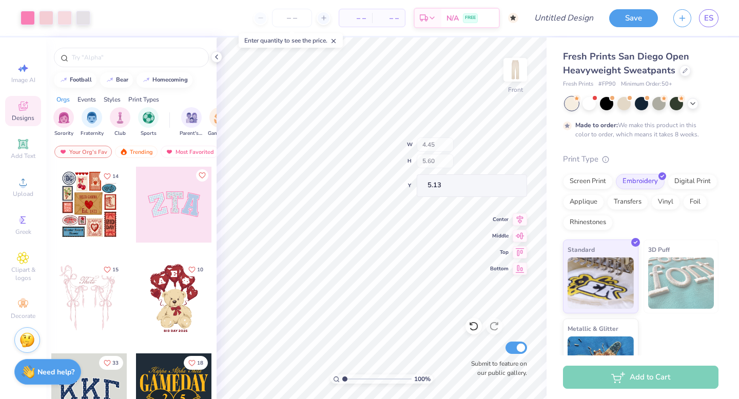
type input "4.13"
type input "43.92"
click at [514, 80] on img at bounding box center [515, 69] width 41 height 41
click at [518, 72] on img at bounding box center [515, 69] width 41 height 41
type input "43.90"
